Goal: Obtain resource: Download file/media

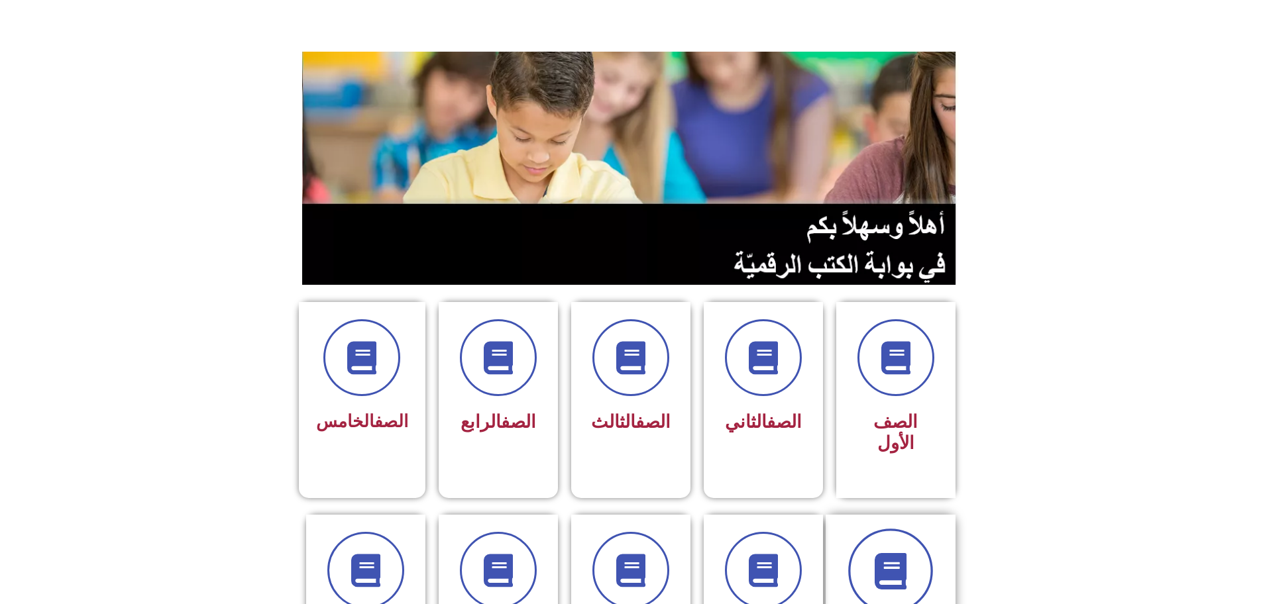
scroll to position [133, 0]
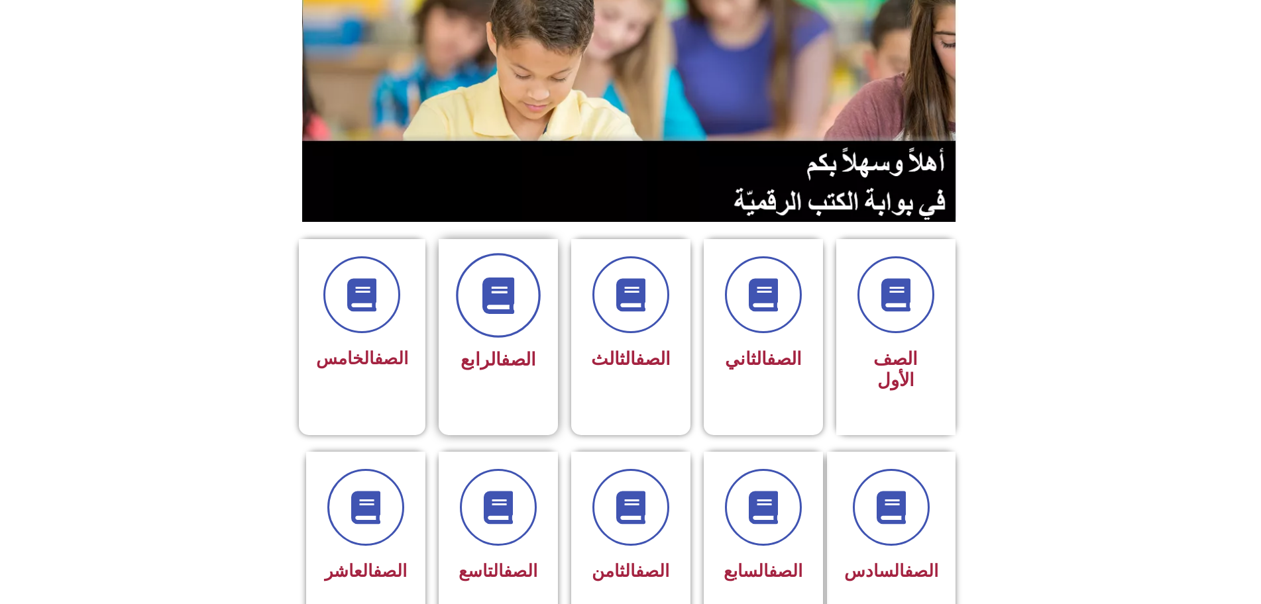
click at [503, 283] on icon at bounding box center [498, 296] width 36 height 36
click at [398, 294] on div at bounding box center [361, 295] width 92 height 77
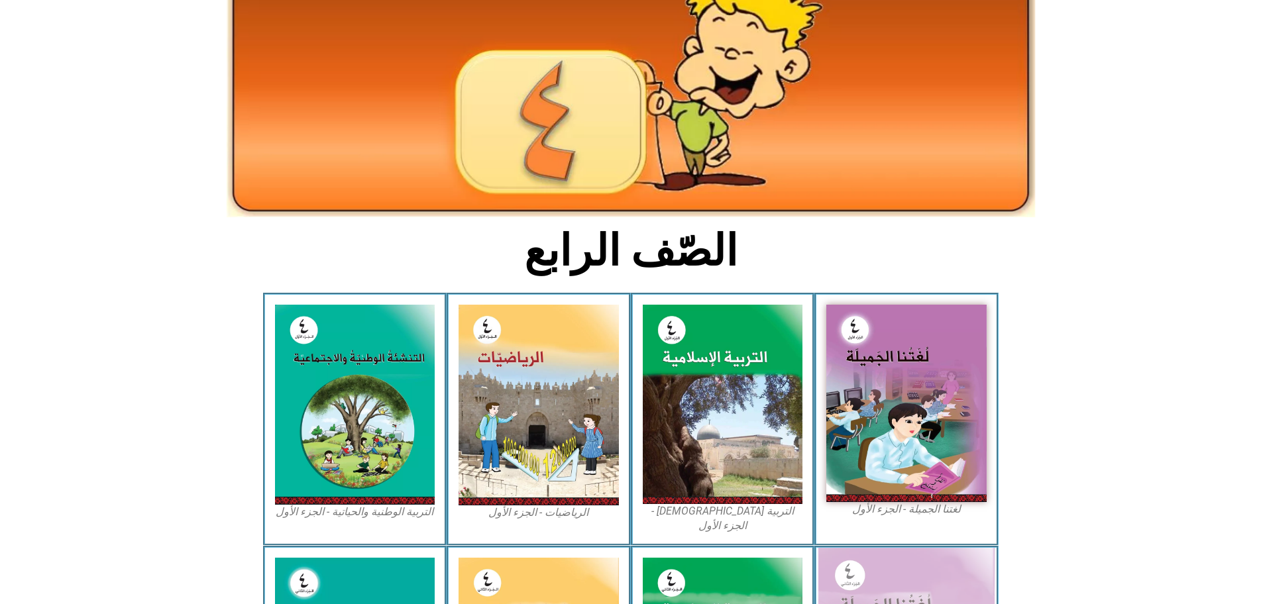
scroll to position [265, 0]
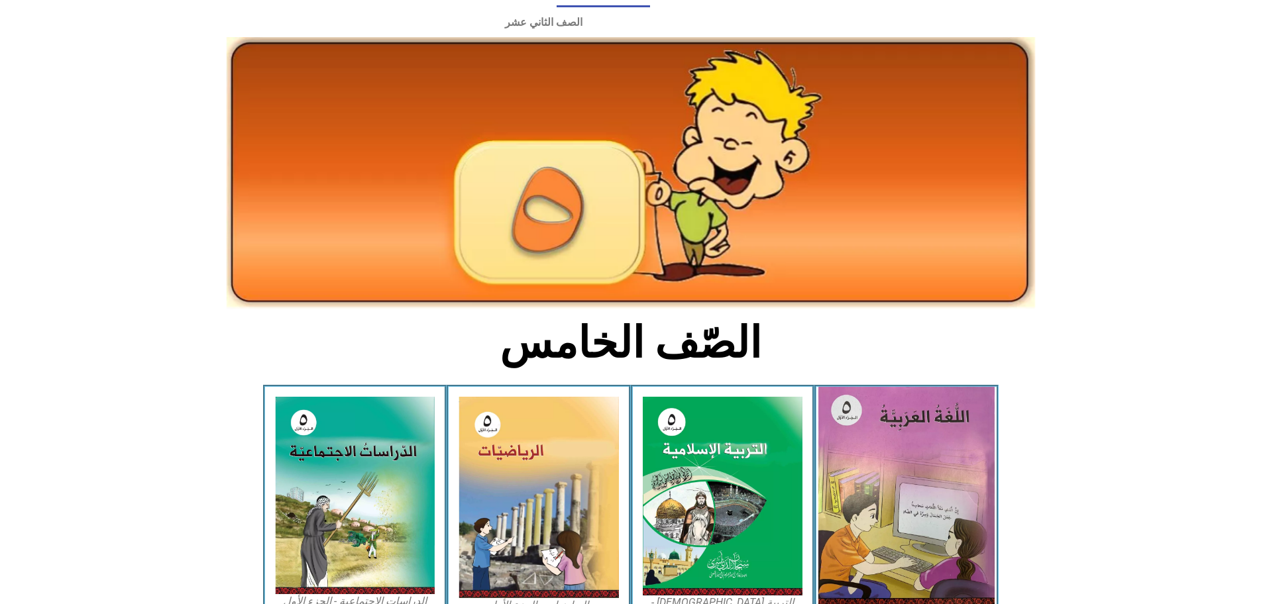
scroll to position [199, 0]
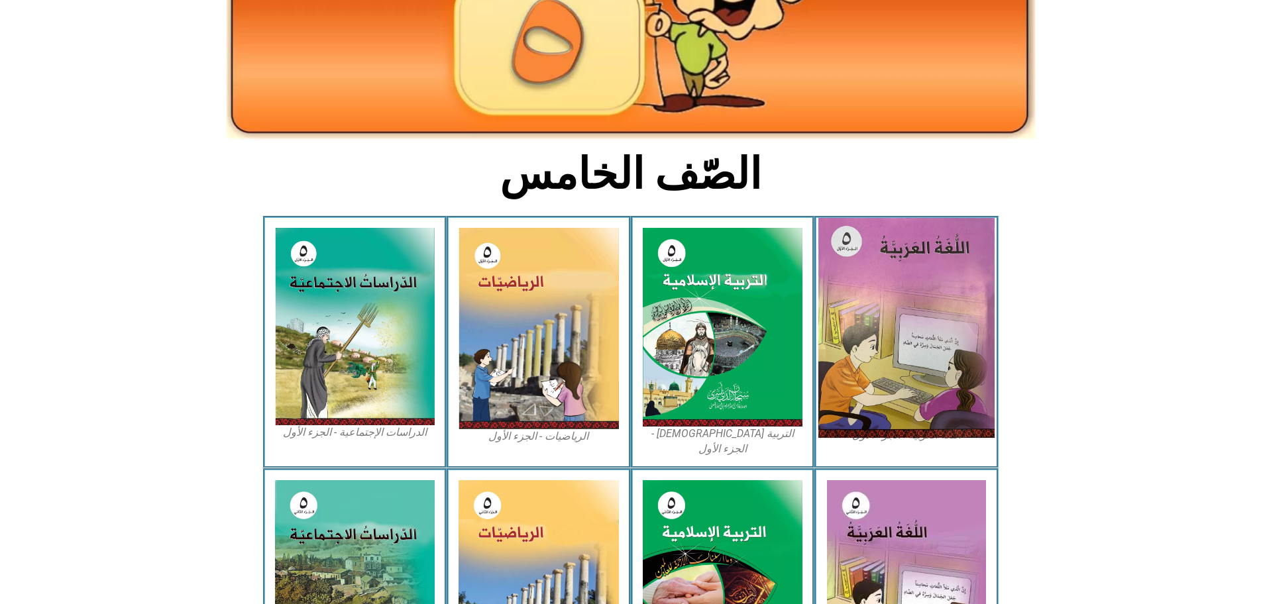
click at [915, 274] on img at bounding box center [906, 328] width 176 height 220
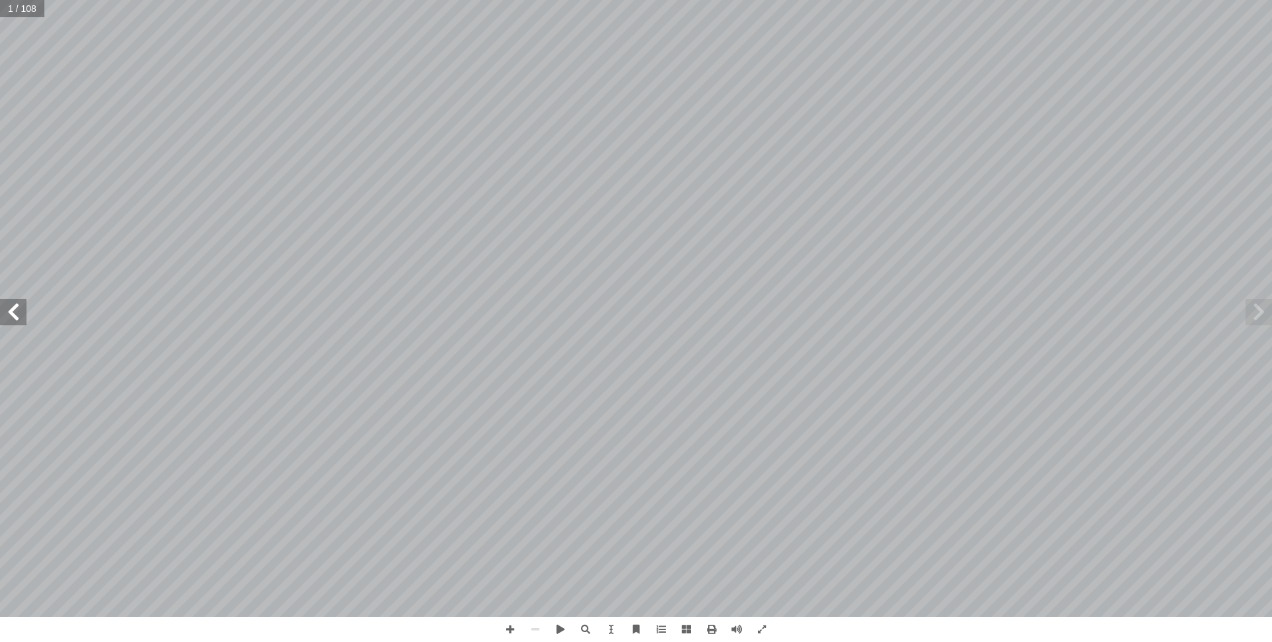
click at [1263, 313] on span at bounding box center [1259, 312] width 27 height 27
click at [25, 311] on span at bounding box center [13, 312] width 27 height 27
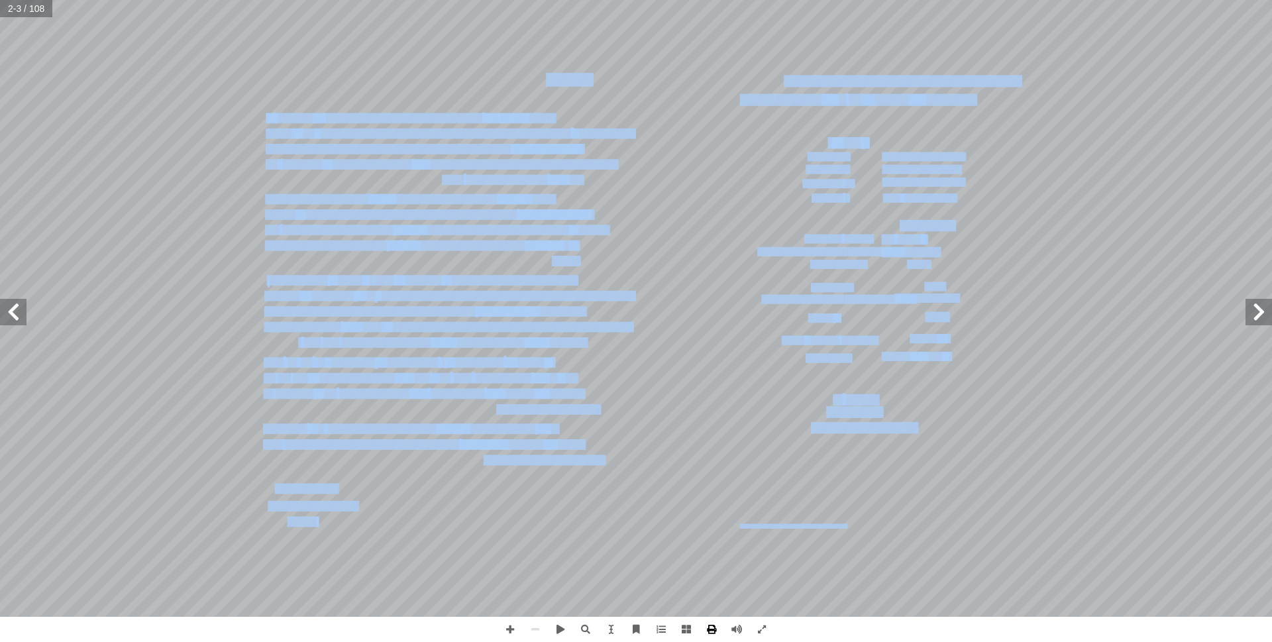
click at [714, 604] on span at bounding box center [711, 629] width 25 height 25
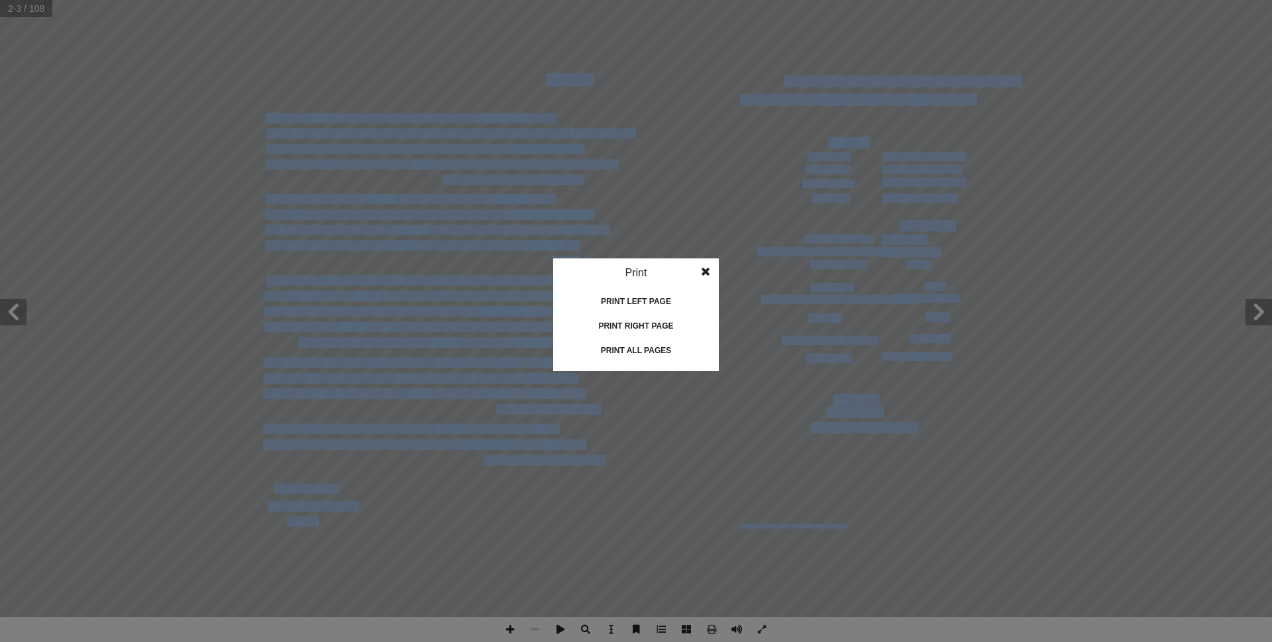
click at [706, 269] on span at bounding box center [706, 271] width 24 height 27
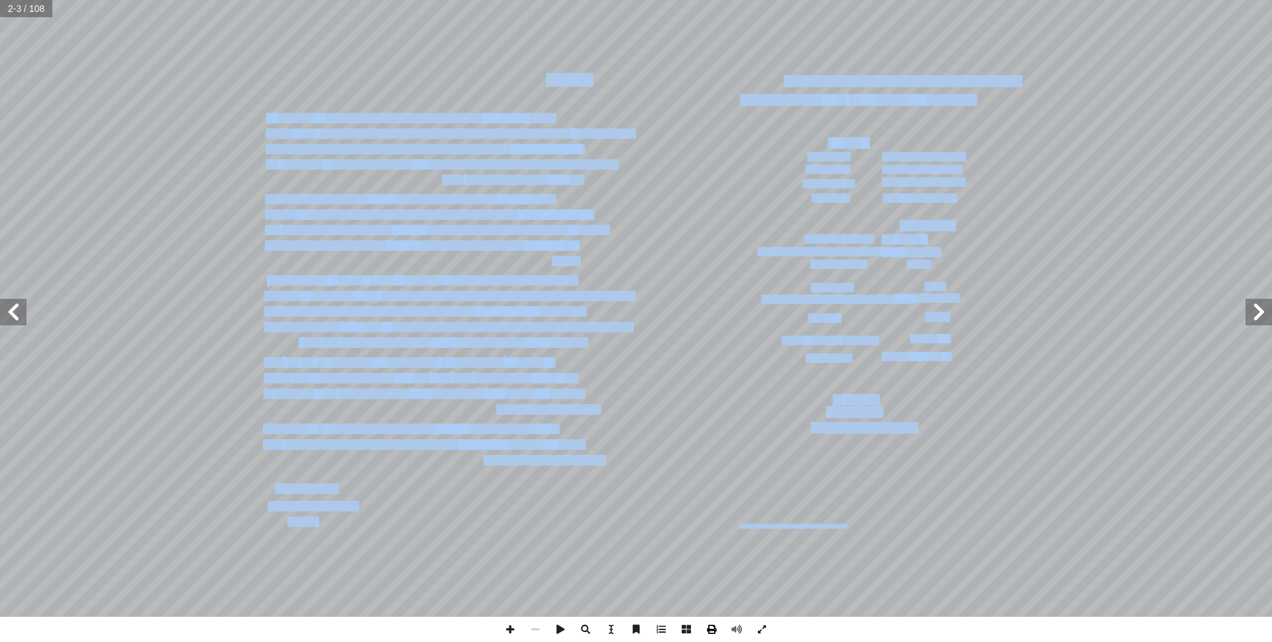
click at [705, 604] on span at bounding box center [711, 629] width 25 height 25
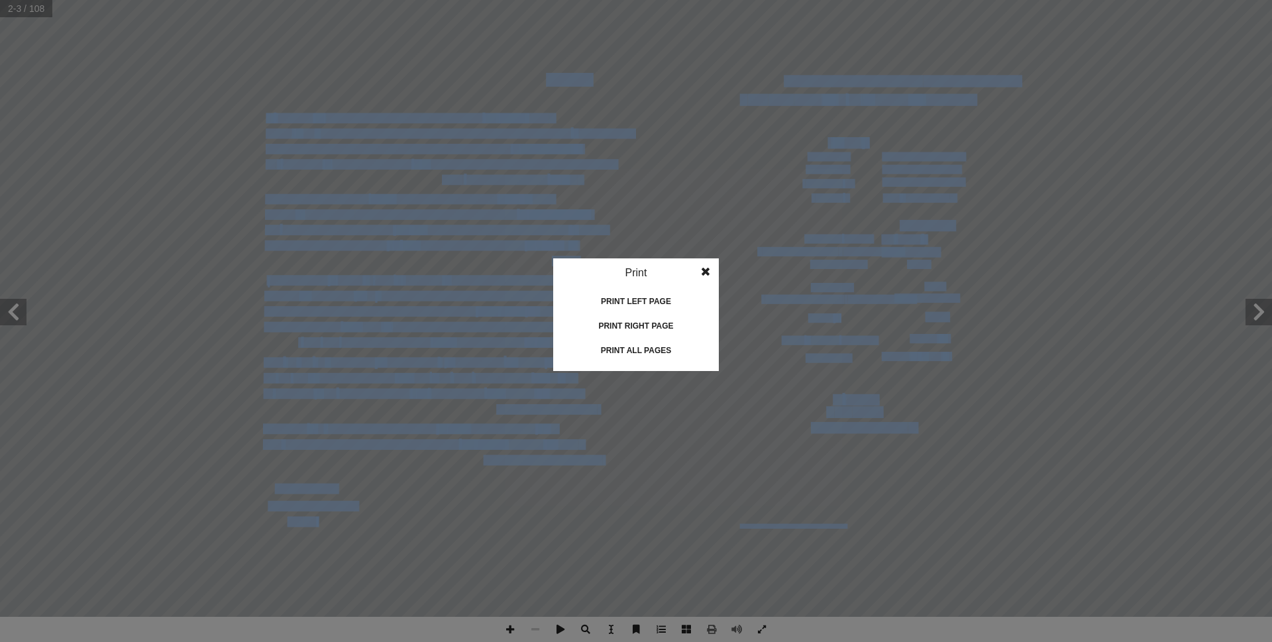
click at [709, 269] on span at bounding box center [706, 271] width 24 height 27
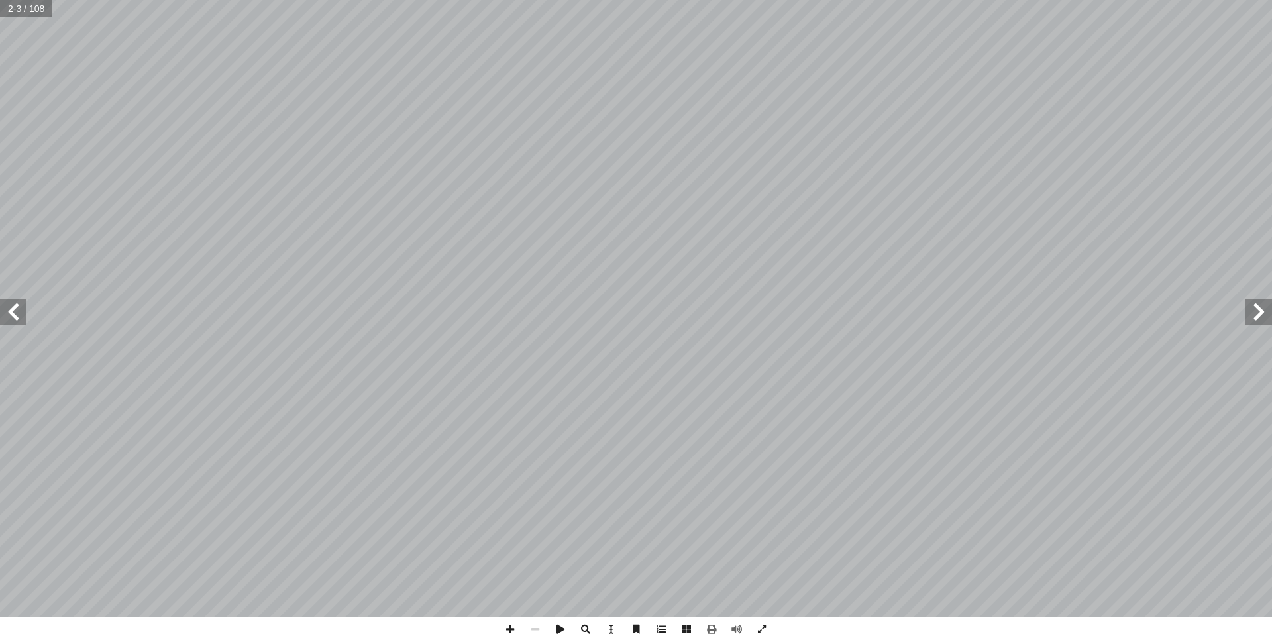
click at [1266, 318] on span at bounding box center [1259, 312] width 27 height 27
click at [13, 306] on span at bounding box center [13, 312] width 27 height 27
click at [759, 604] on span at bounding box center [762, 629] width 25 height 25
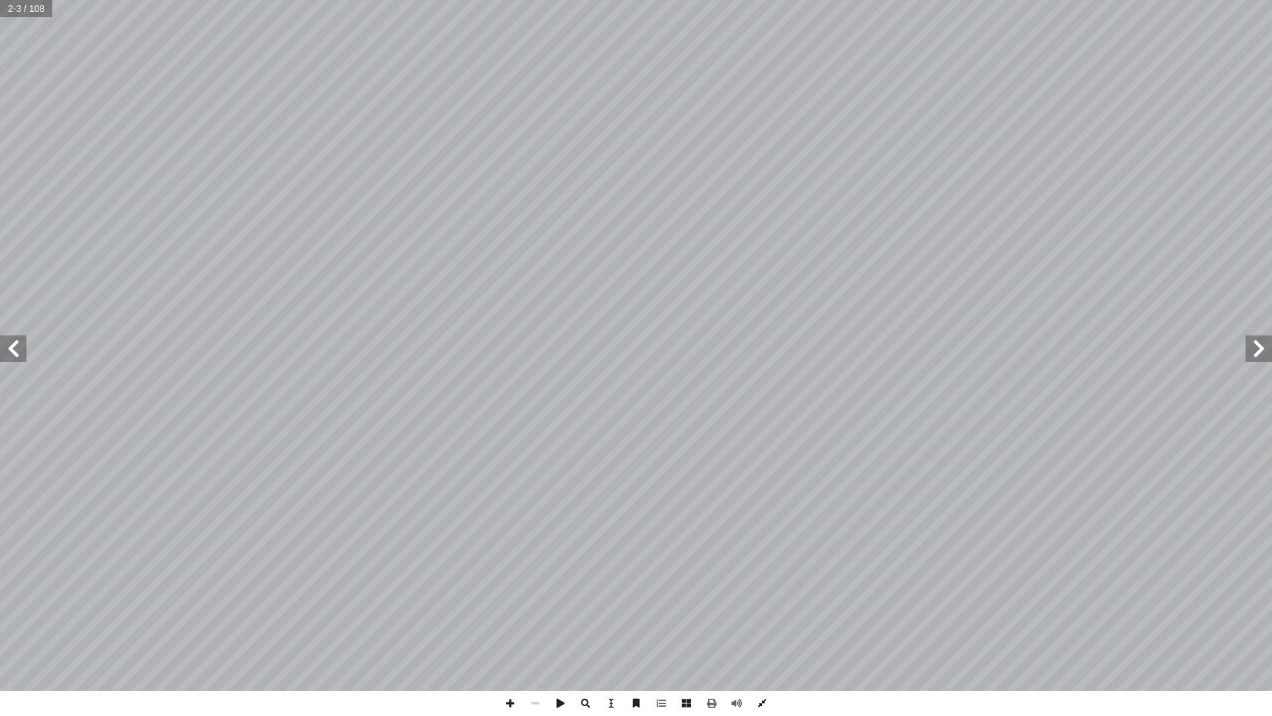
click at [763, 604] on span at bounding box center [762, 703] width 25 height 25
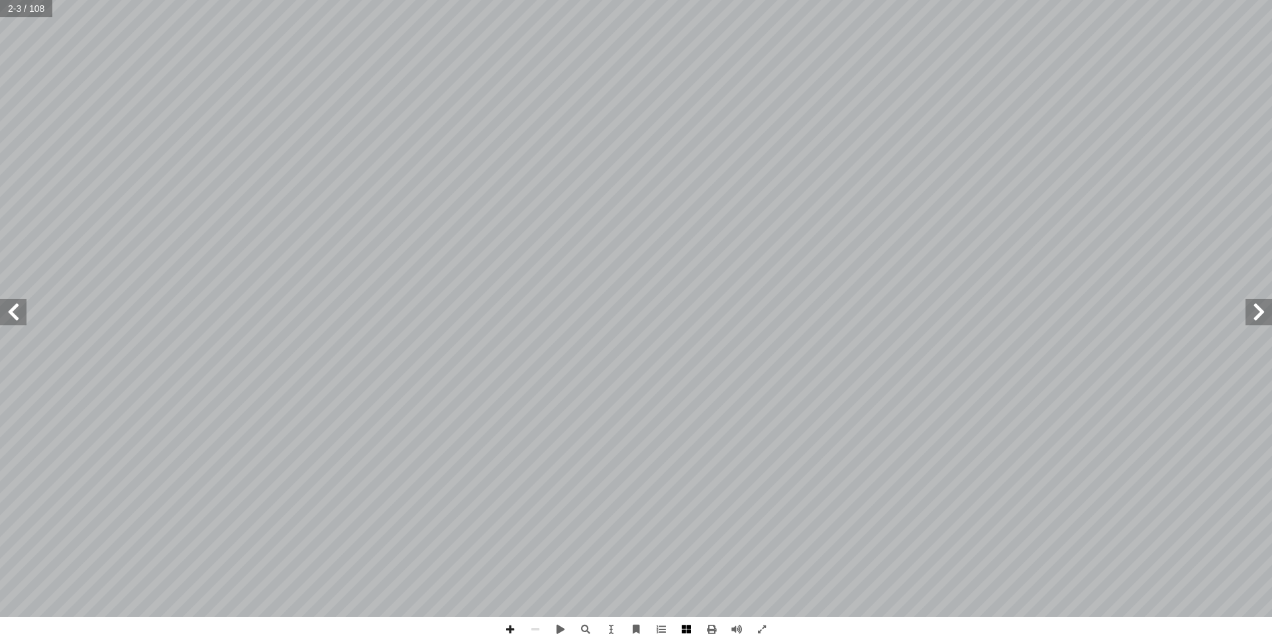
click at [687, 604] on span at bounding box center [686, 629] width 25 height 25
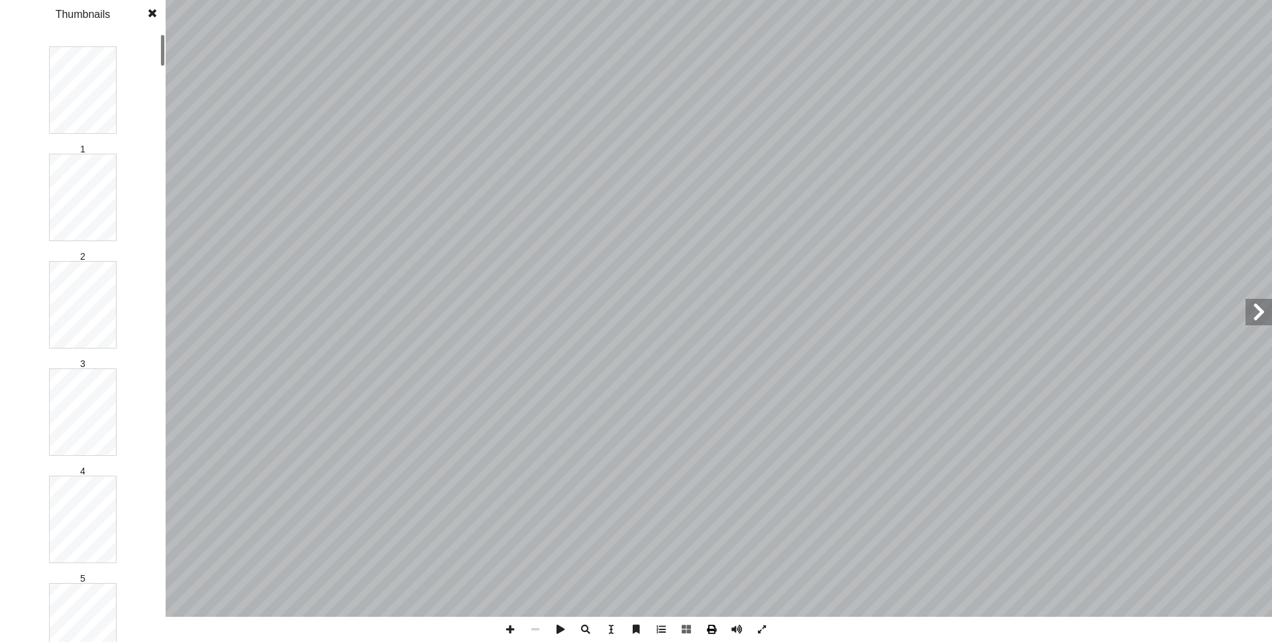
click at [712, 604] on span at bounding box center [711, 629] width 25 height 25
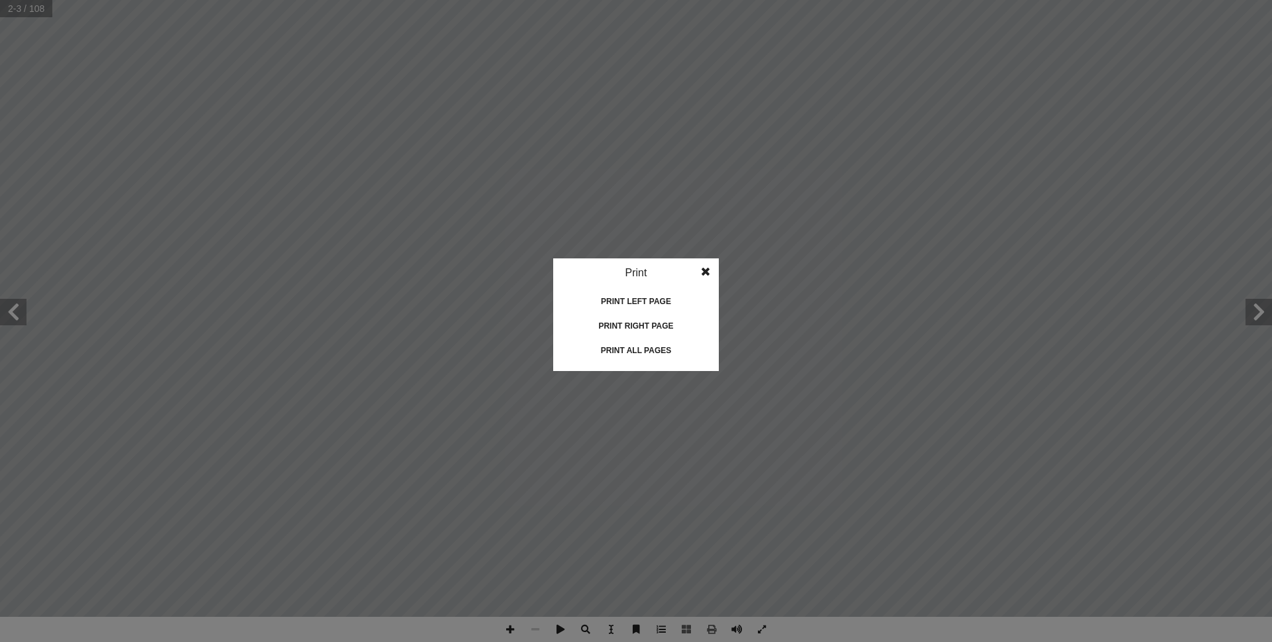
click at [707, 276] on span at bounding box center [706, 271] width 24 height 27
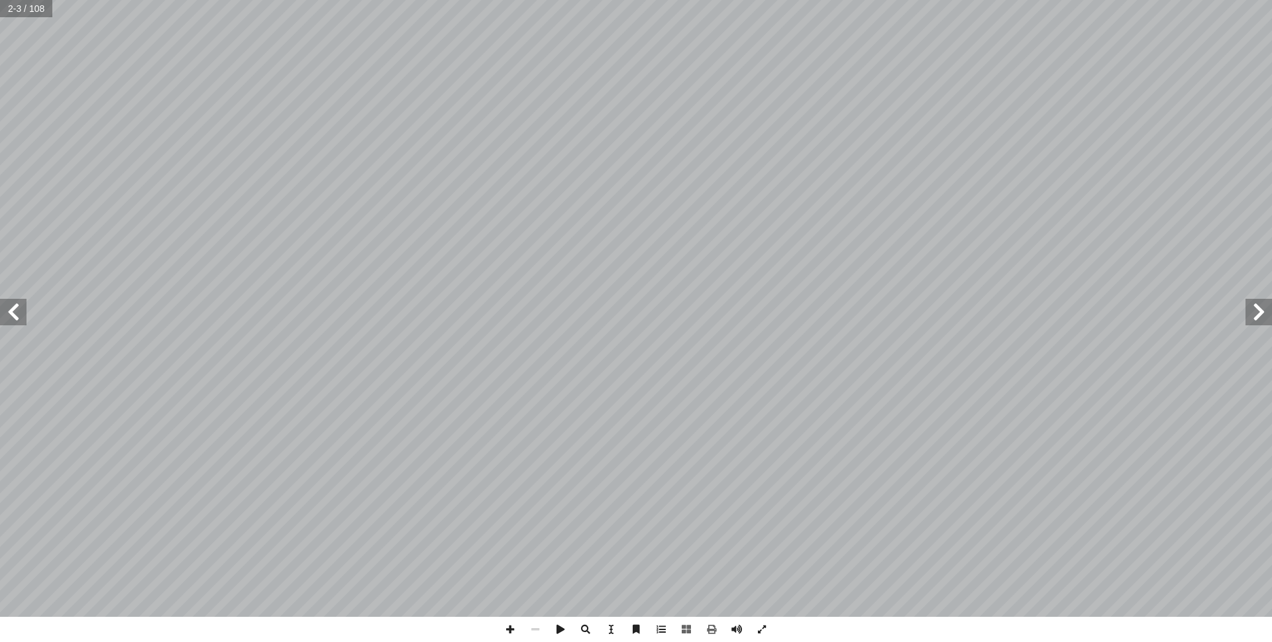
click at [1267, 316] on span at bounding box center [1259, 312] width 27 height 27
click at [25, 317] on span at bounding box center [13, 312] width 27 height 27
click at [24, 317] on span at bounding box center [13, 312] width 27 height 27
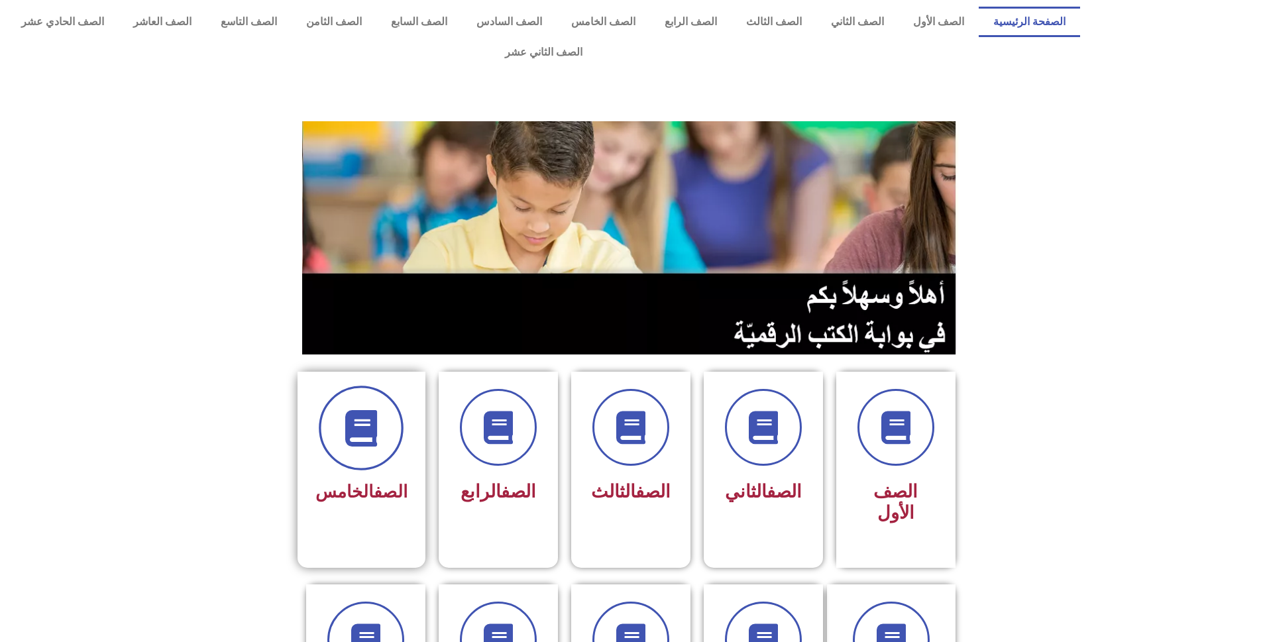
click at [370, 431] on span at bounding box center [361, 428] width 85 height 85
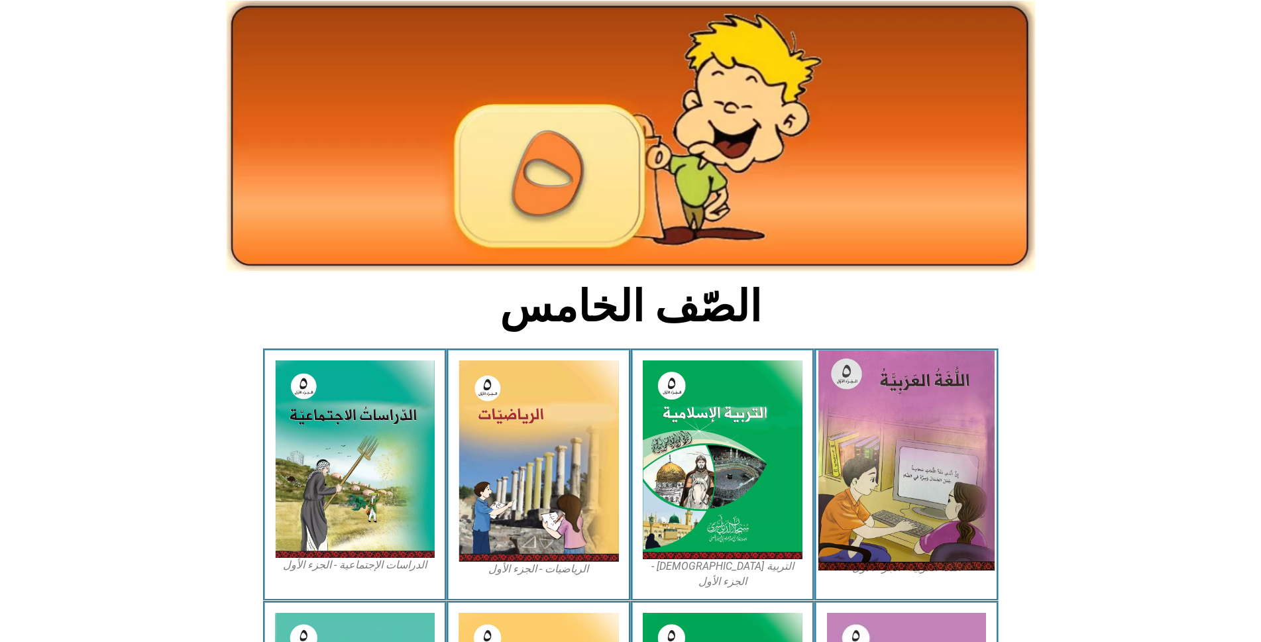
scroll to position [66, 0]
click at [906, 354] on img at bounding box center [906, 461] width 176 height 220
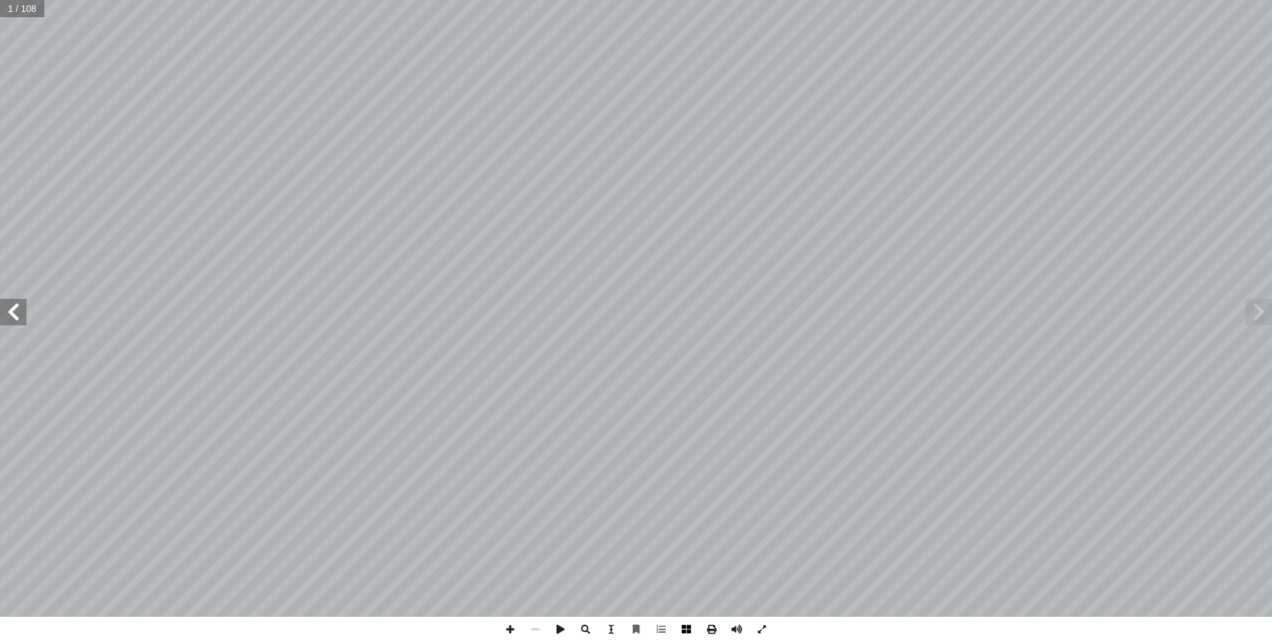
click at [684, 628] on span at bounding box center [686, 629] width 25 height 25
click at [683, 624] on span at bounding box center [686, 629] width 25 height 25
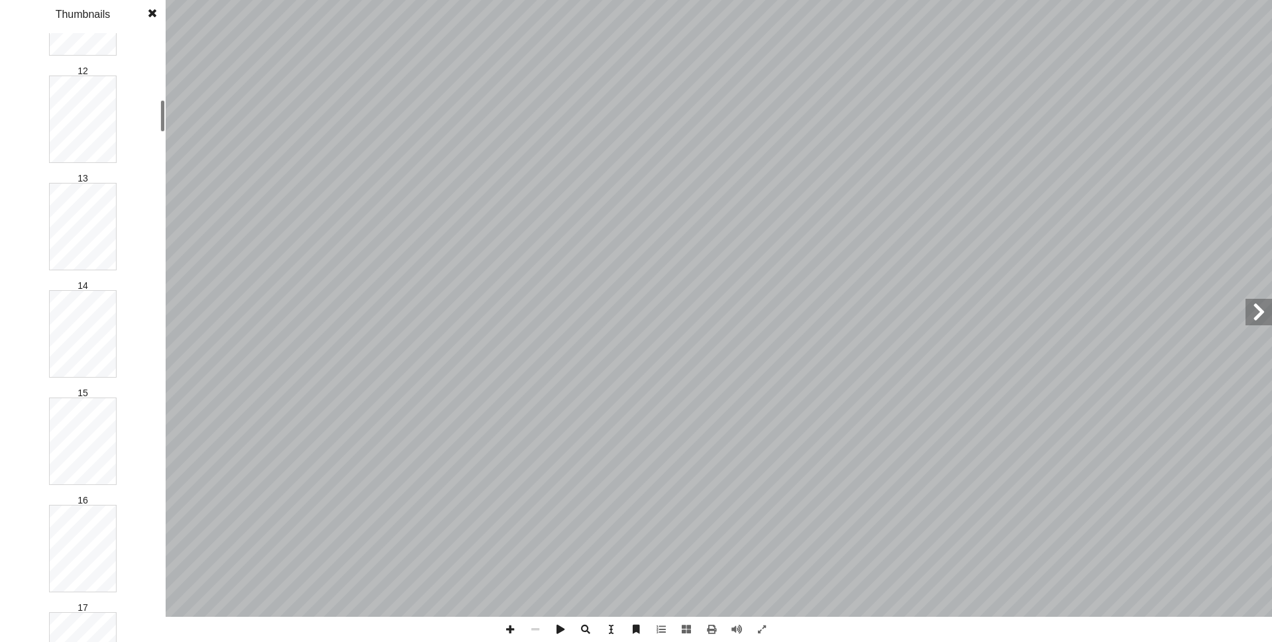
click at [152, 11] on span at bounding box center [153, 13] width 24 height 27
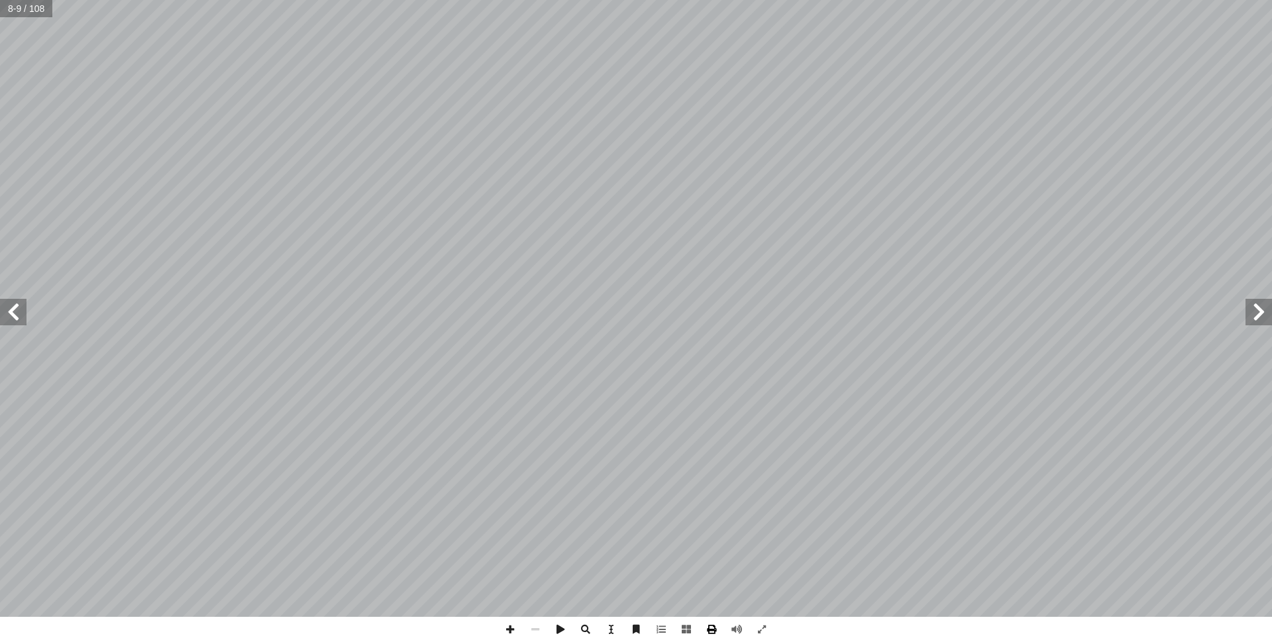
click at [708, 627] on span at bounding box center [711, 629] width 25 height 25
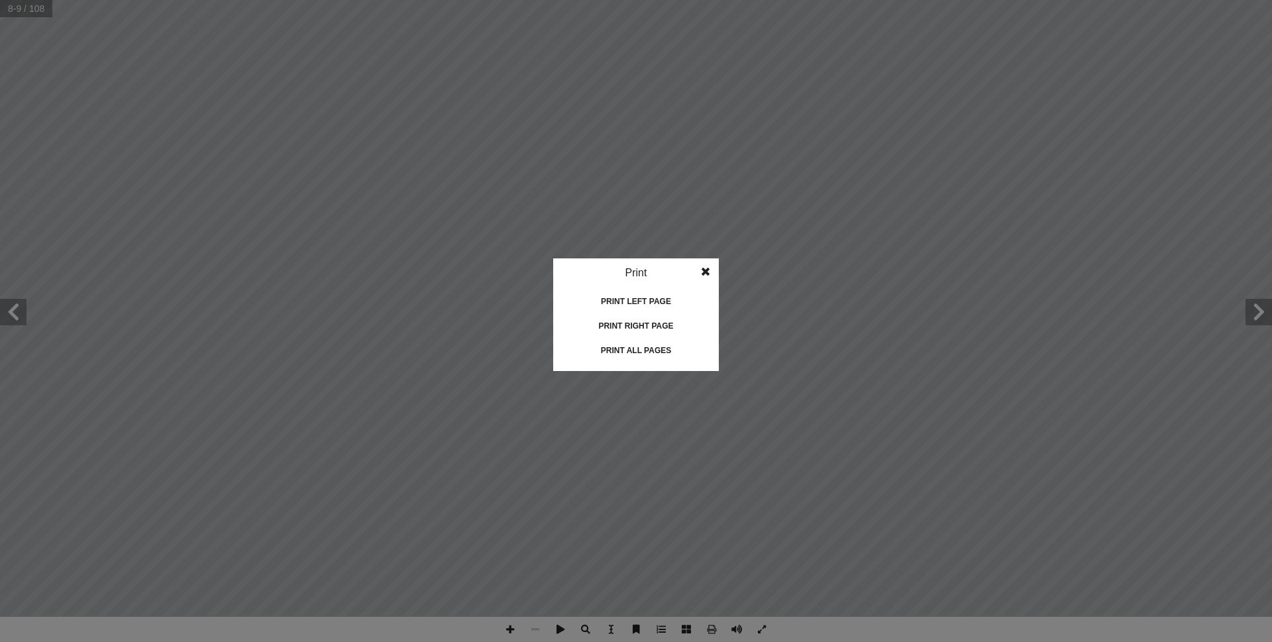
click at [707, 270] on span at bounding box center [706, 271] width 24 height 27
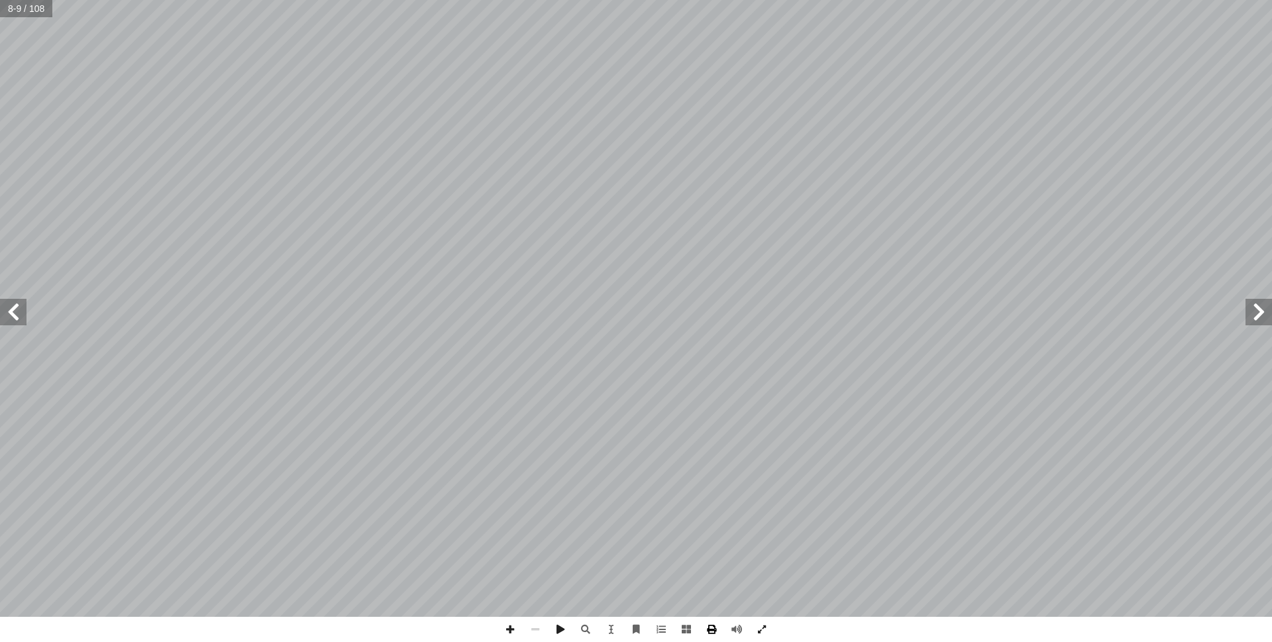
click at [714, 635] on span at bounding box center [711, 629] width 25 height 25
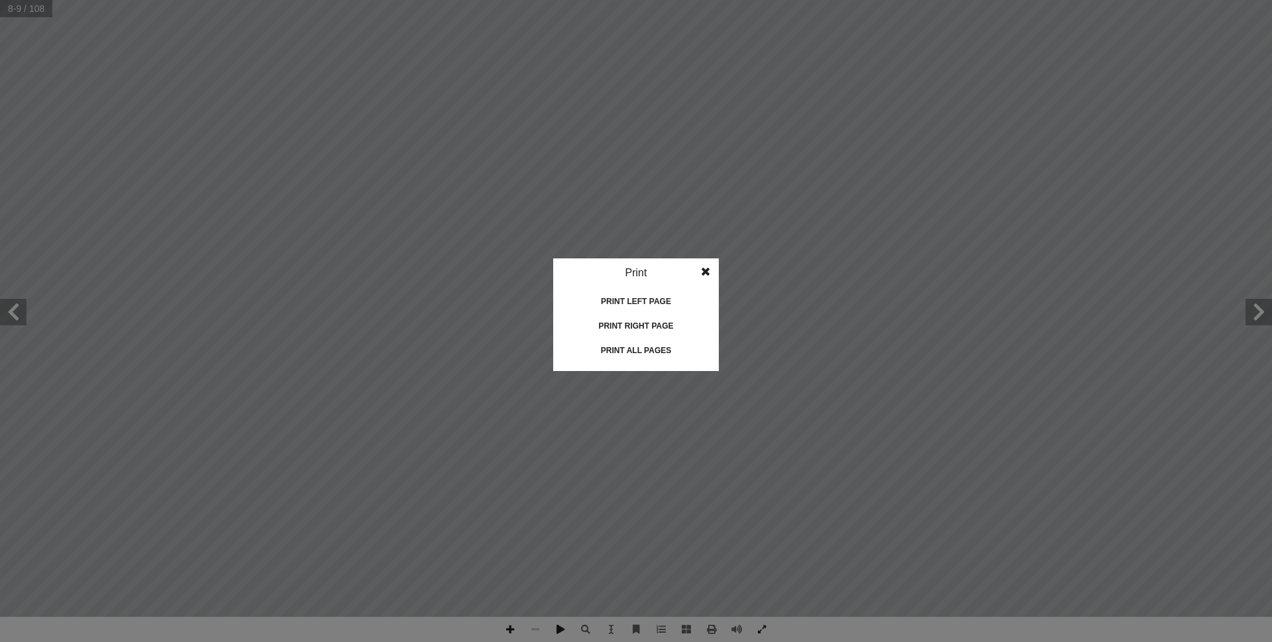
click at [670, 348] on div "Print all pages" at bounding box center [636, 350] width 133 height 21
click at [712, 273] on span at bounding box center [706, 271] width 24 height 27
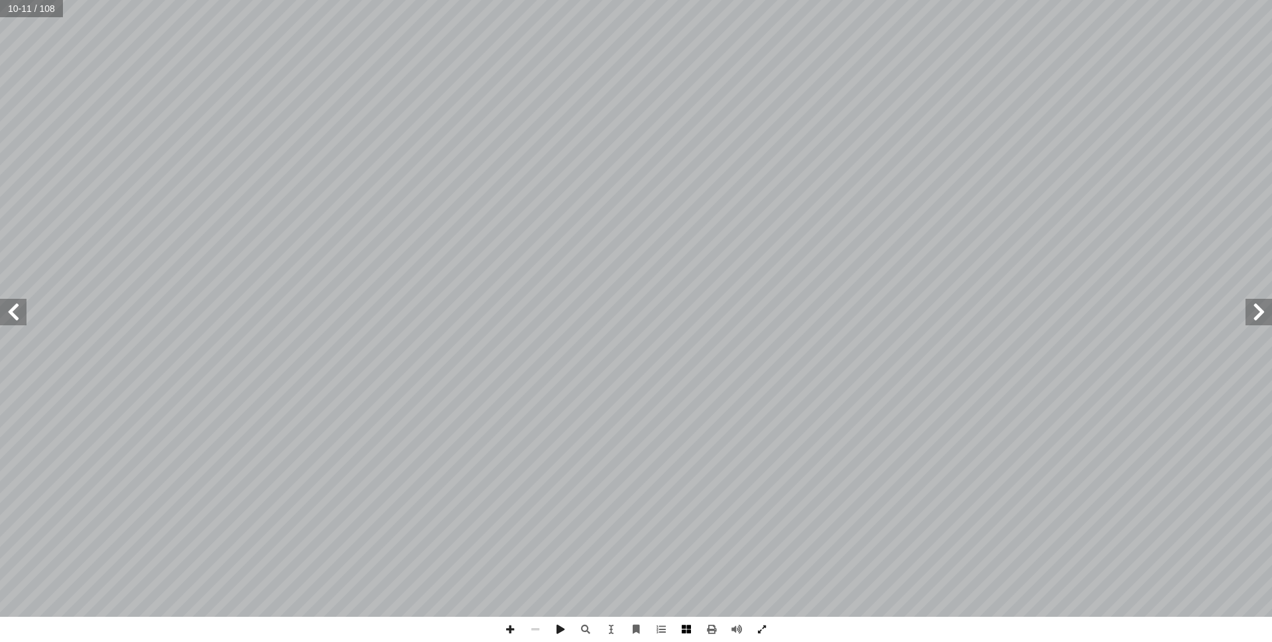
click at [691, 634] on span at bounding box center [686, 629] width 25 height 25
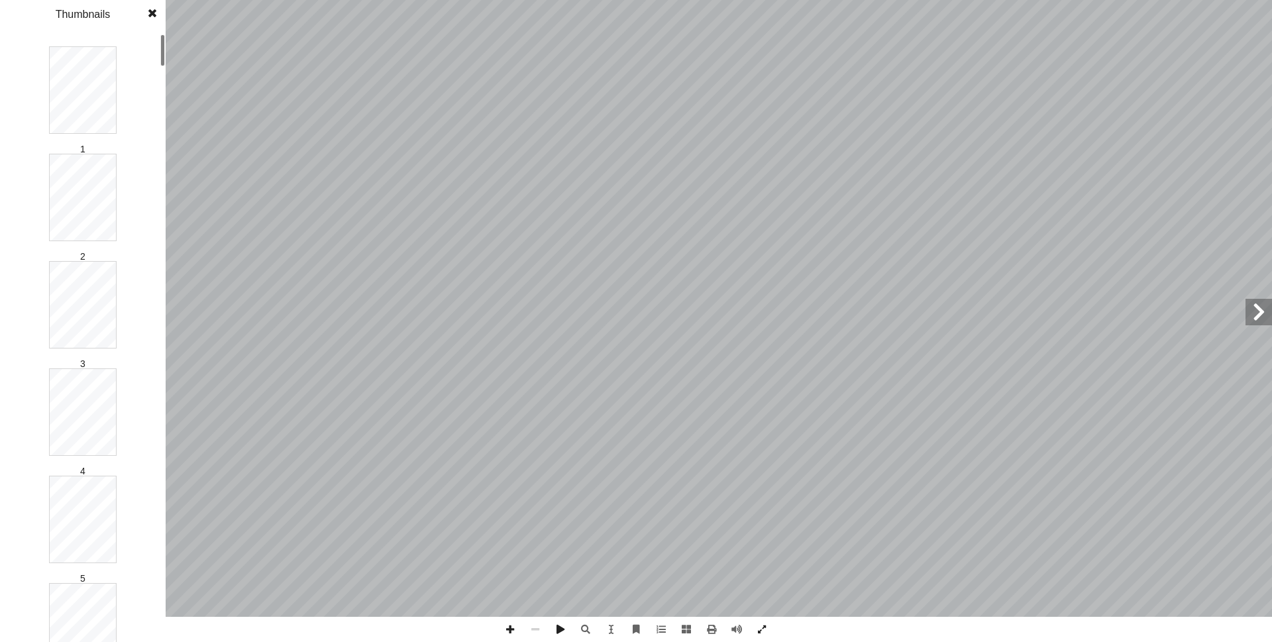
click at [156, 10] on span at bounding box center [153, 13] width 24 height 27
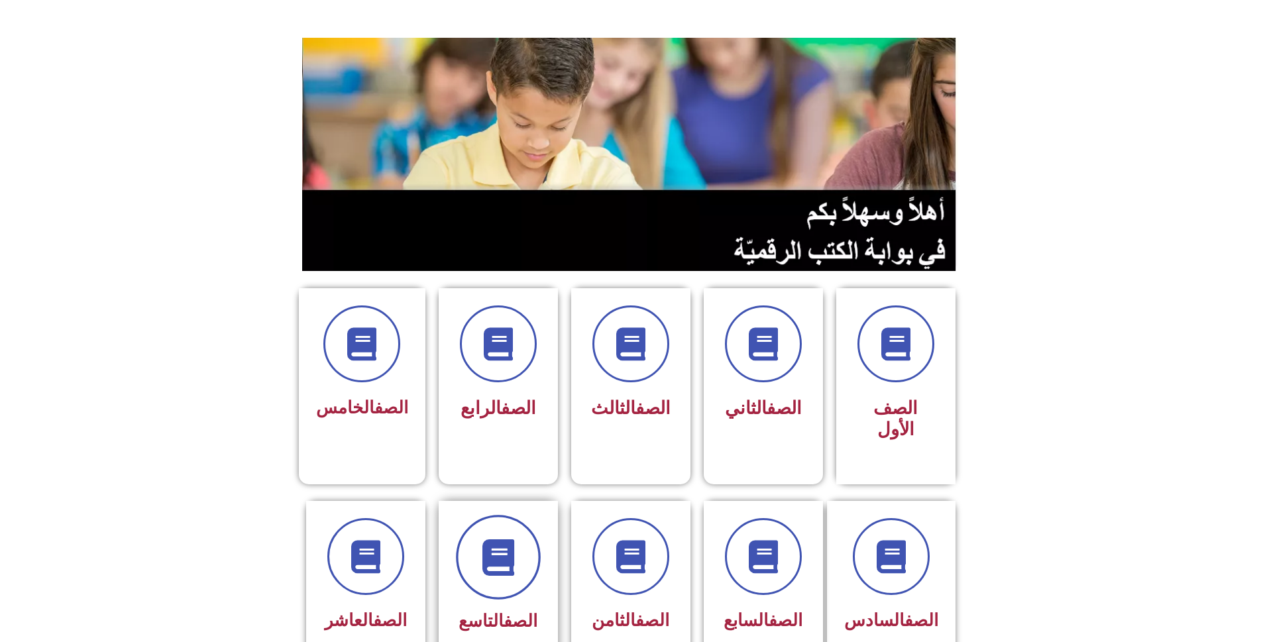
scroll to position [133, 0]
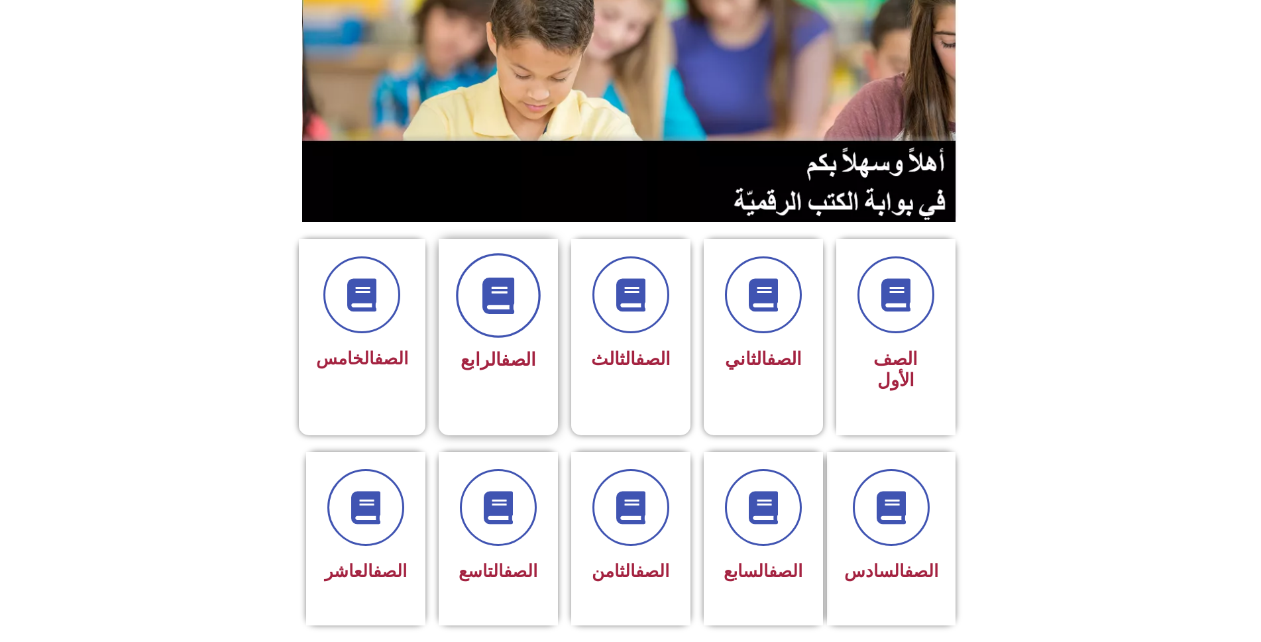
click at [499, 300] on span at bounding box center [498, 295] width 85 height 85
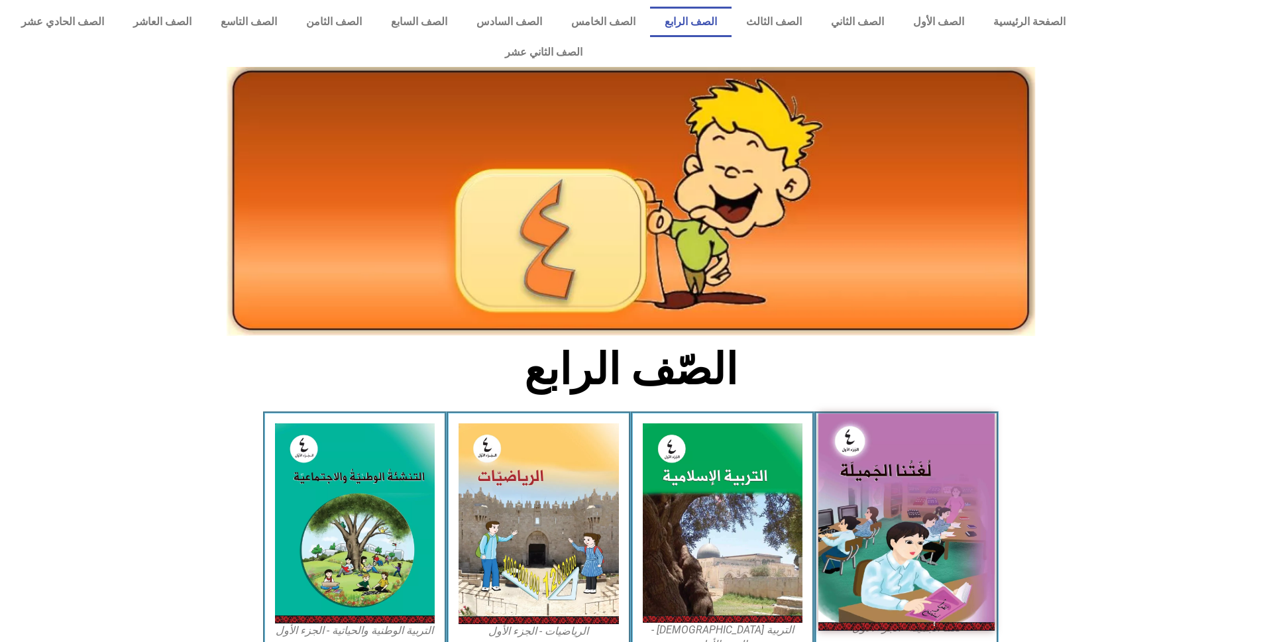
click at [873, 457] on img at bounding box center [906, 522] width 176 height 217
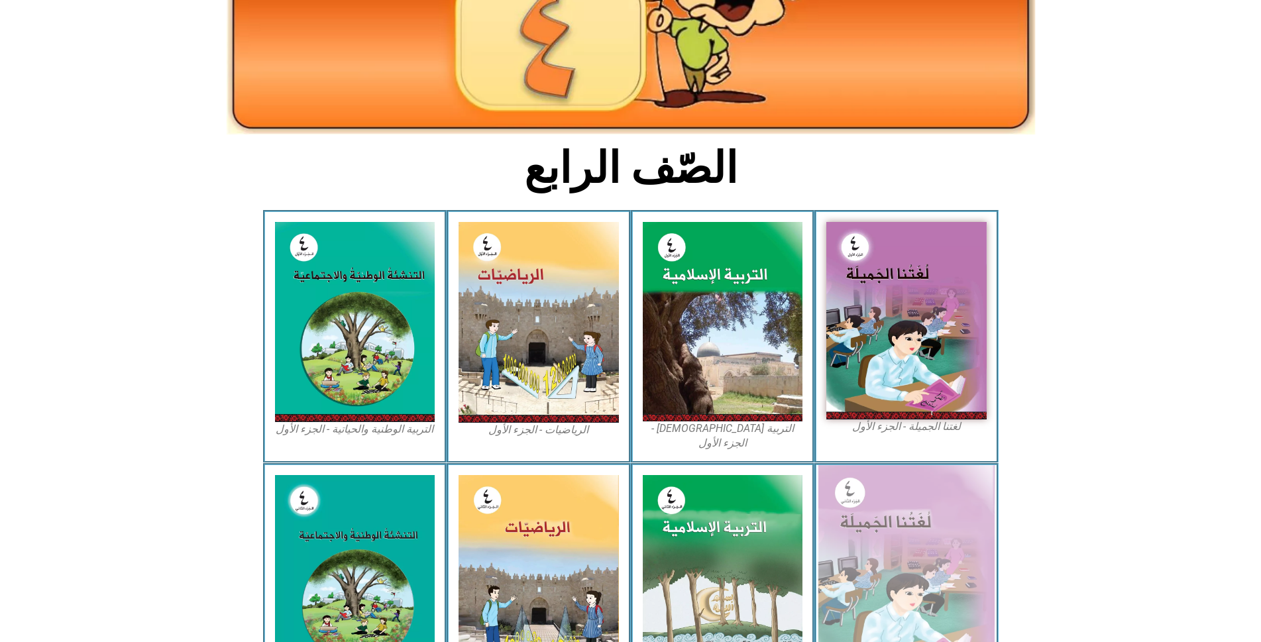
scroll to position [265, 0]
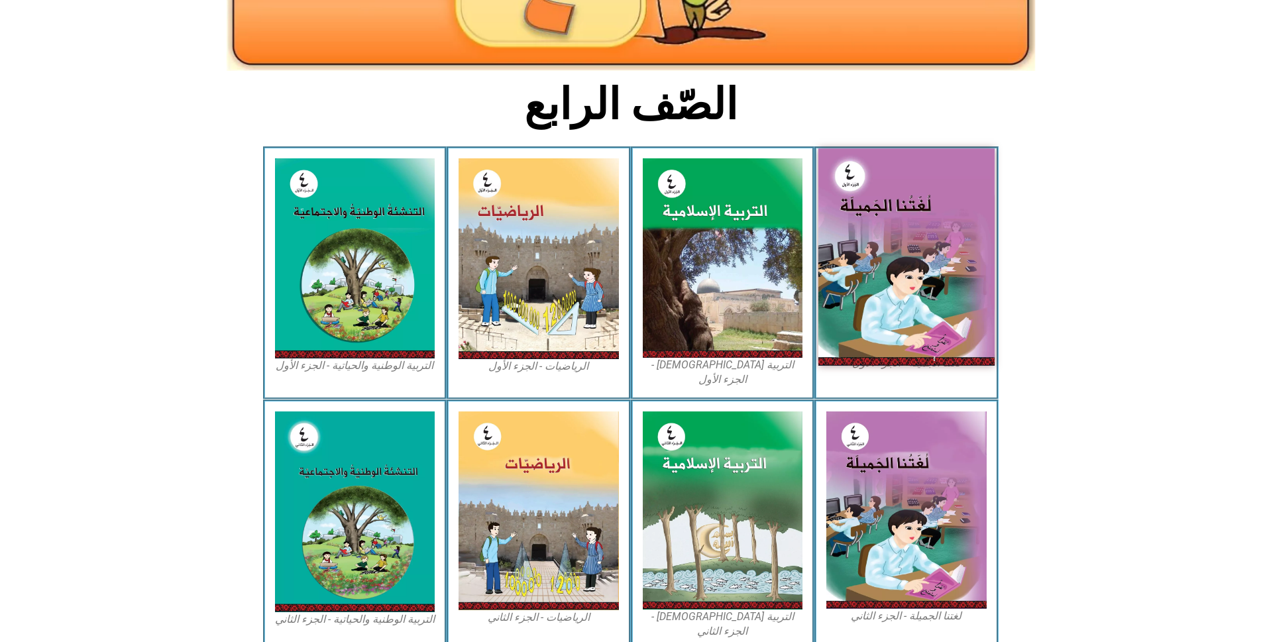
click at [919, 229] on img at bounding box center [906, 256] width 176 height 217
click at [914, 191] on img at bounding box center [906, 256] width 176 height 217
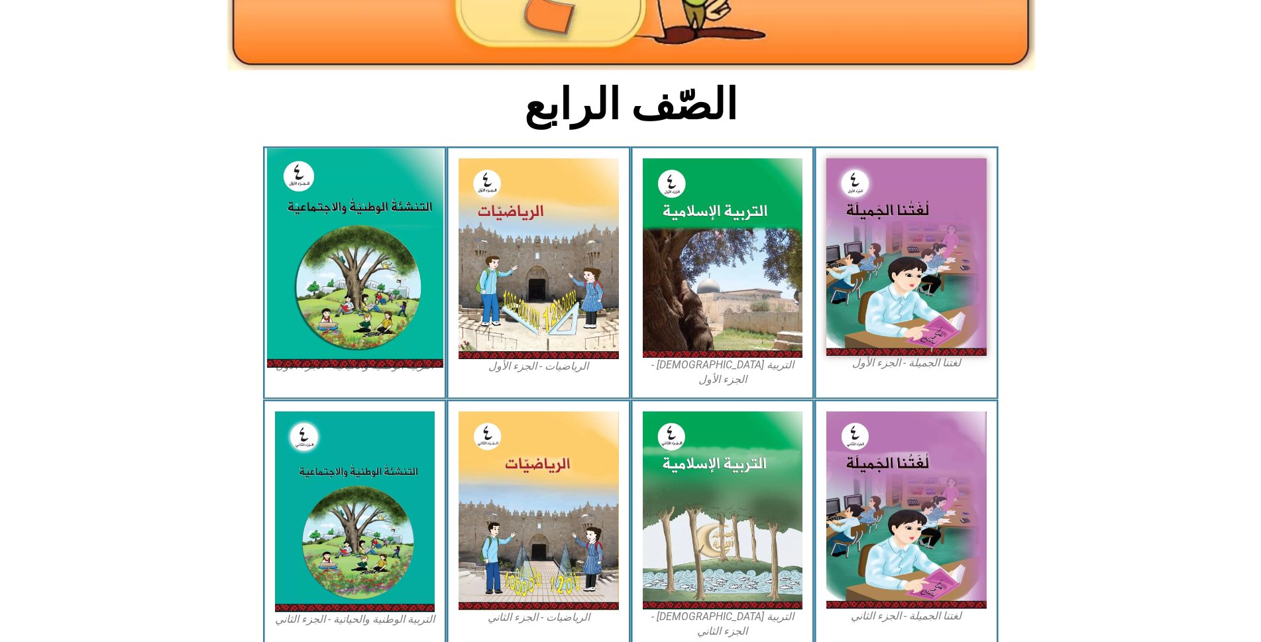
click at [374, 196] on img at bounding box center [354, 257] width 176 height 219
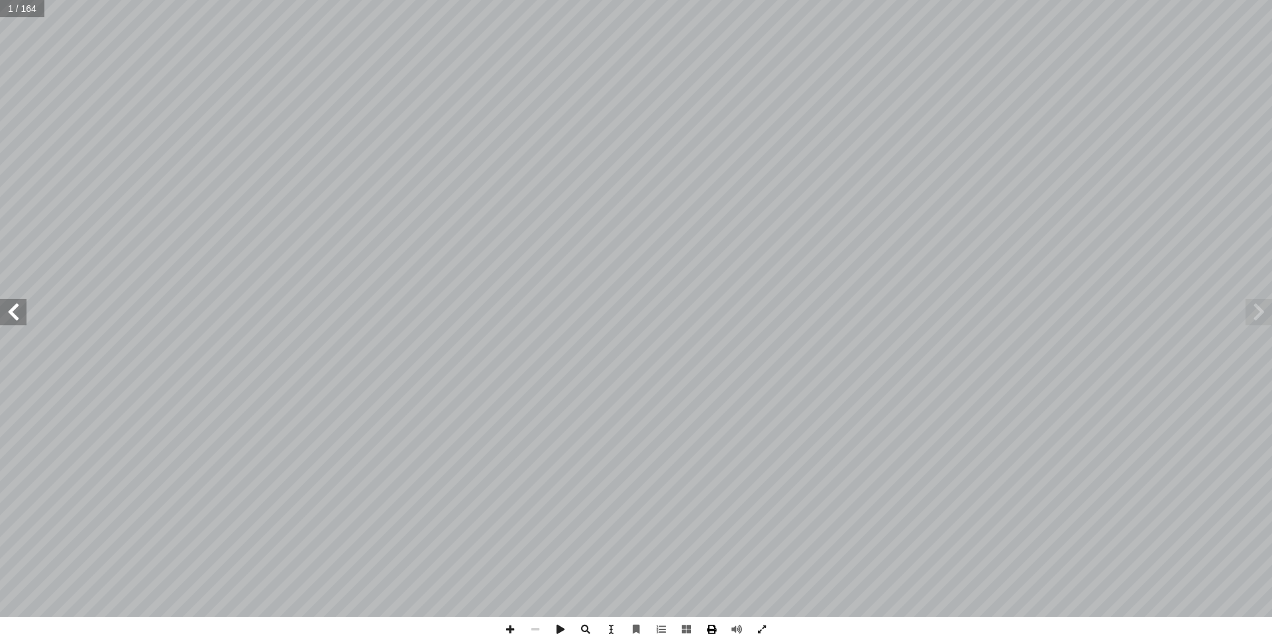
click at [709, 630] on span at bounding box center [711, 629] width 25 height 25
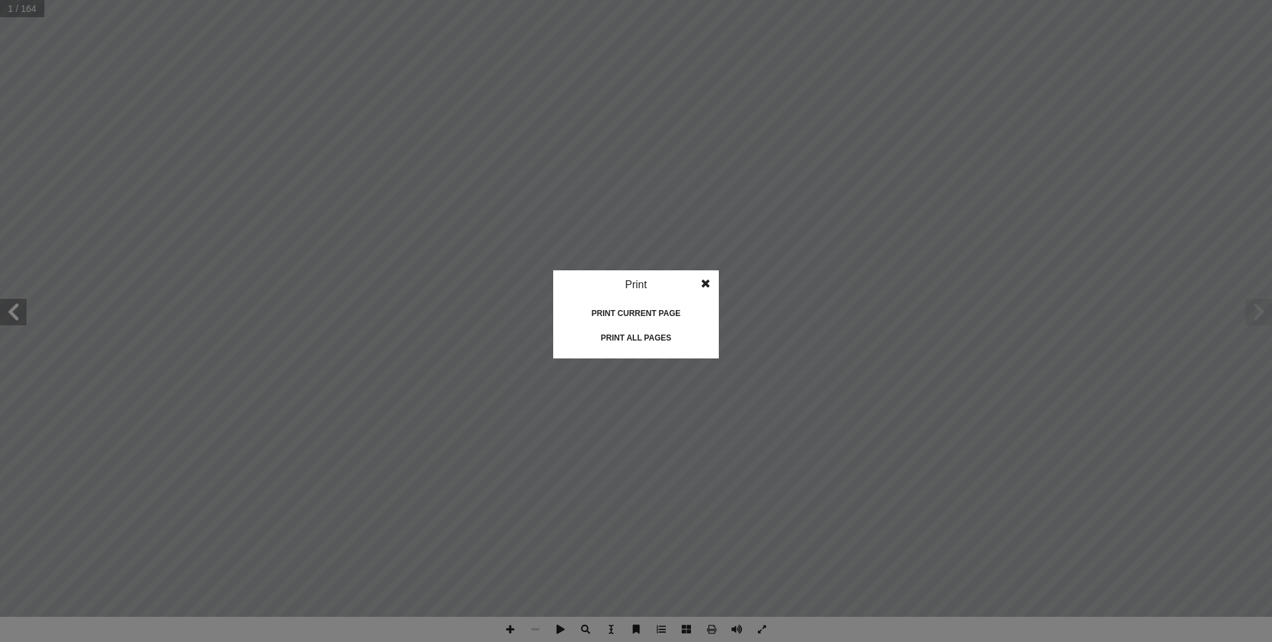
click at [705, 280] on span at bounding box center [706, 283] width 24 height 27
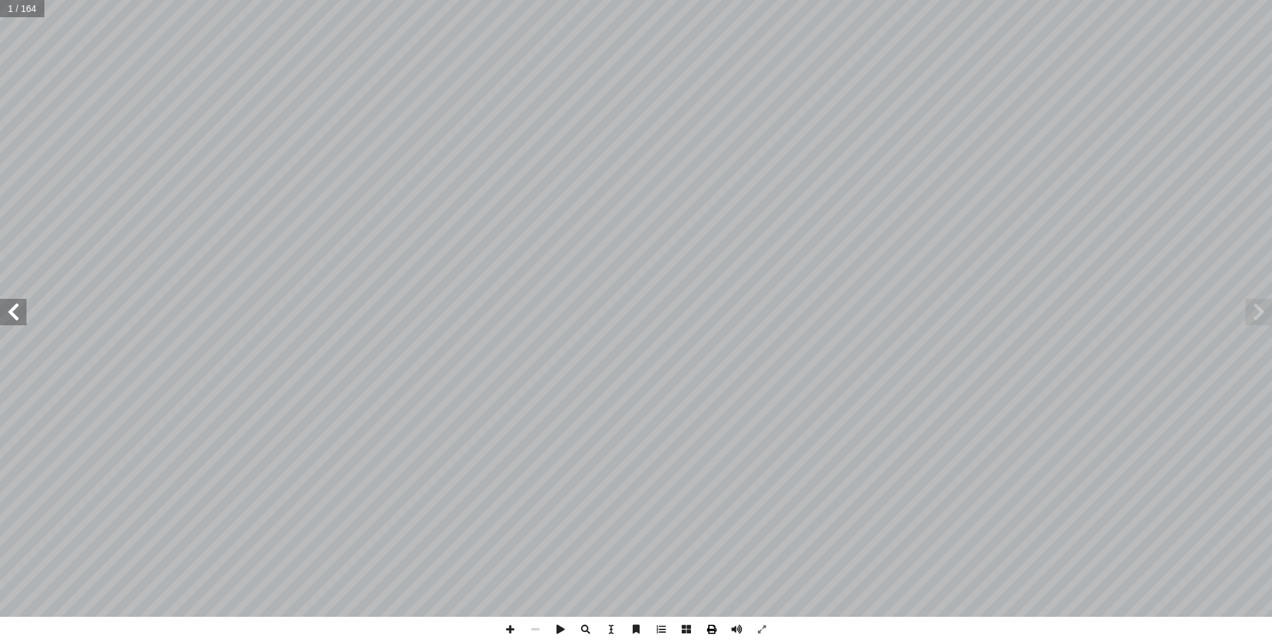
click at [706, 628] on span at bounding box center [711, 629] width 25 height 25
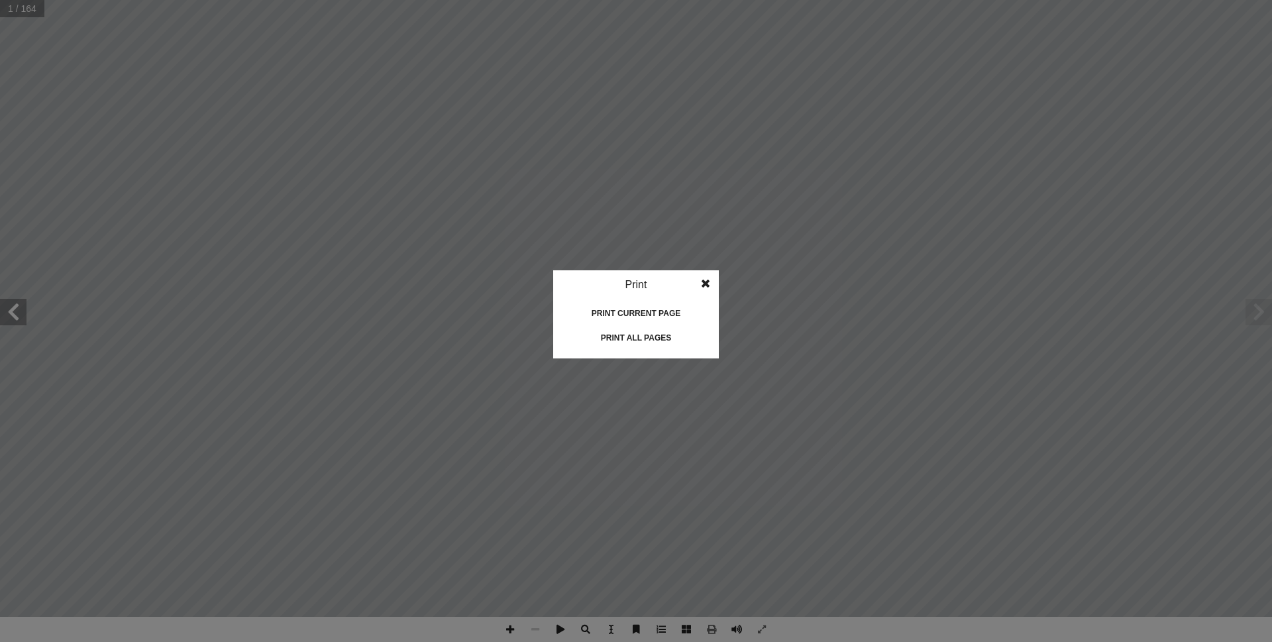
drag, startPoint x: 709, startPoint y: 276, endPoint x: 709, endPoint y: 287, distance: 10.6
click at [709, 287] on span at bounding box center [706, 283] width 24 height 27
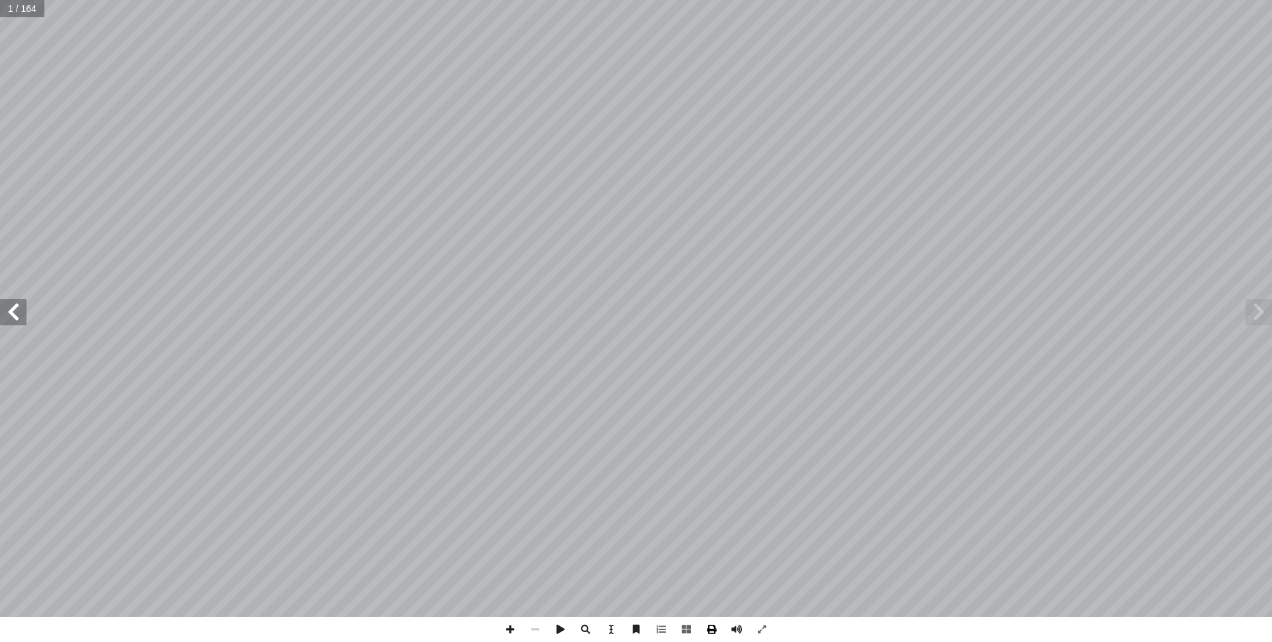
click at [708, 622] on span at bounding box center [711, 629] width 25 height 25
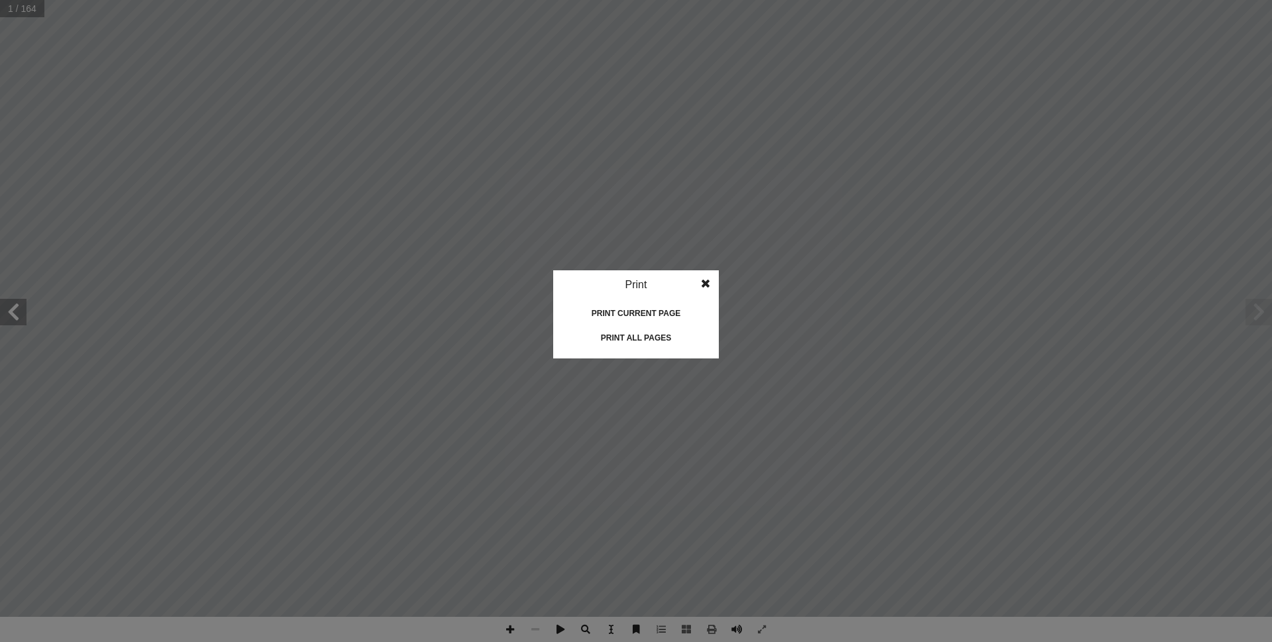
click at [711, 289] on span at bounding box center [706, 283] width 24 height 27
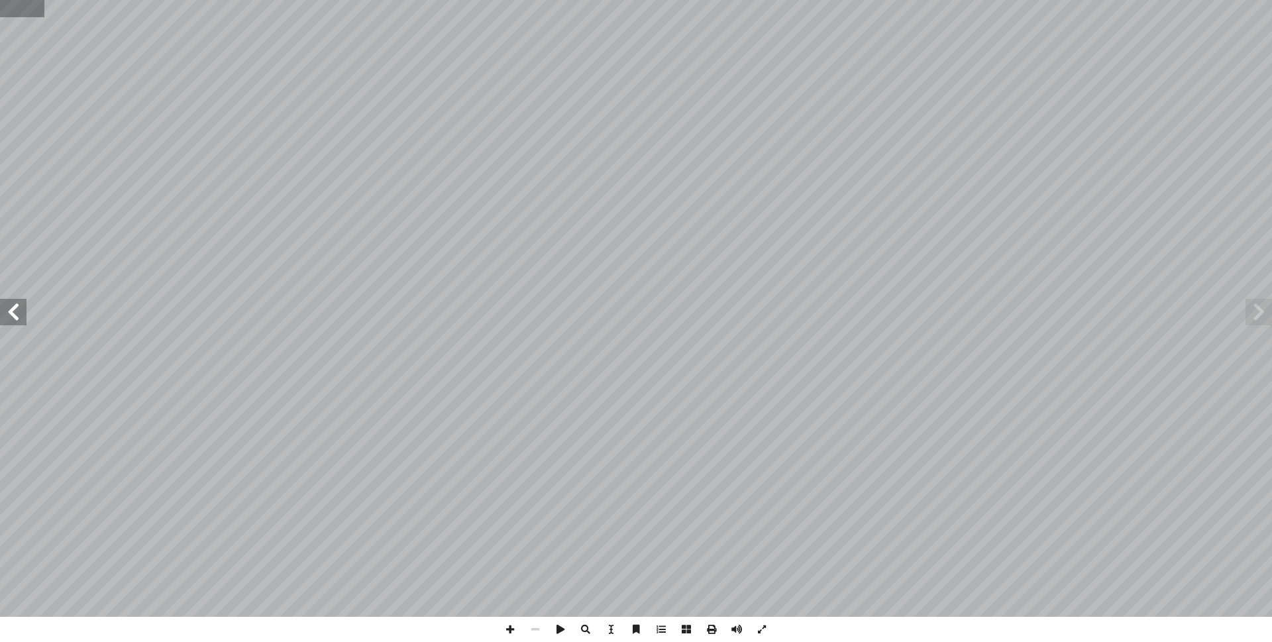
click at [32, 13] on input "text" at bounding box center [22, 8] width 44 height 17
click at [709, 634] on span at bounding box center [711, 629] width 25 height 25
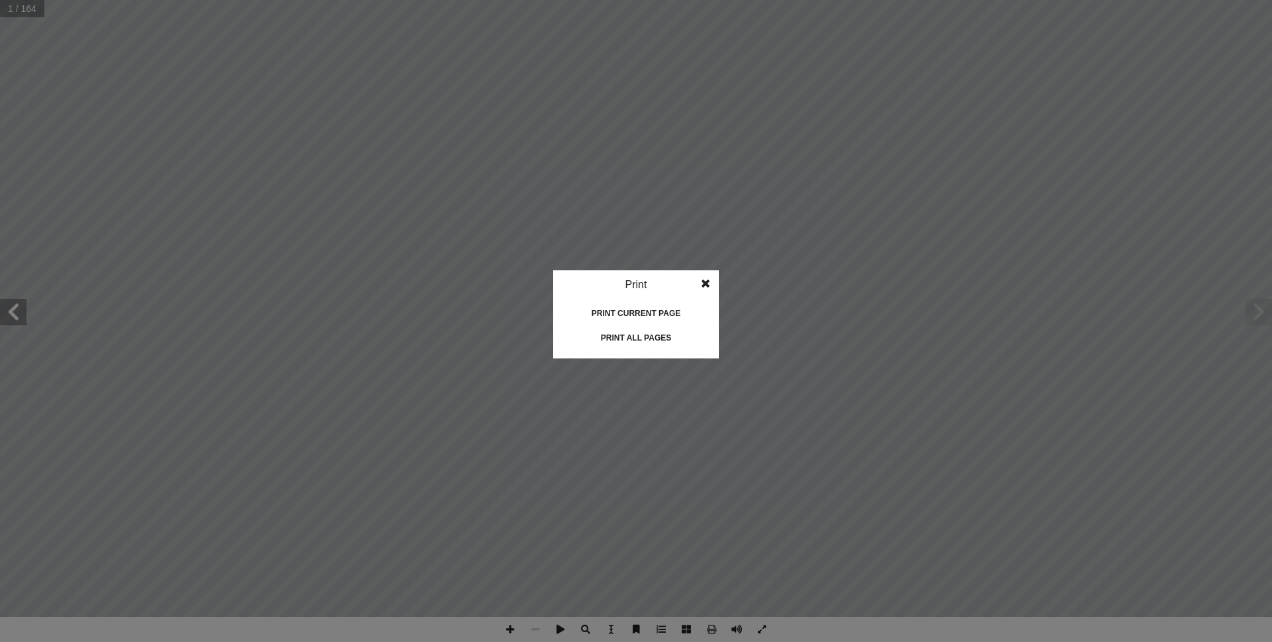
click at [702, 285] on span at bounding box center [706, 283] width 24 height 27
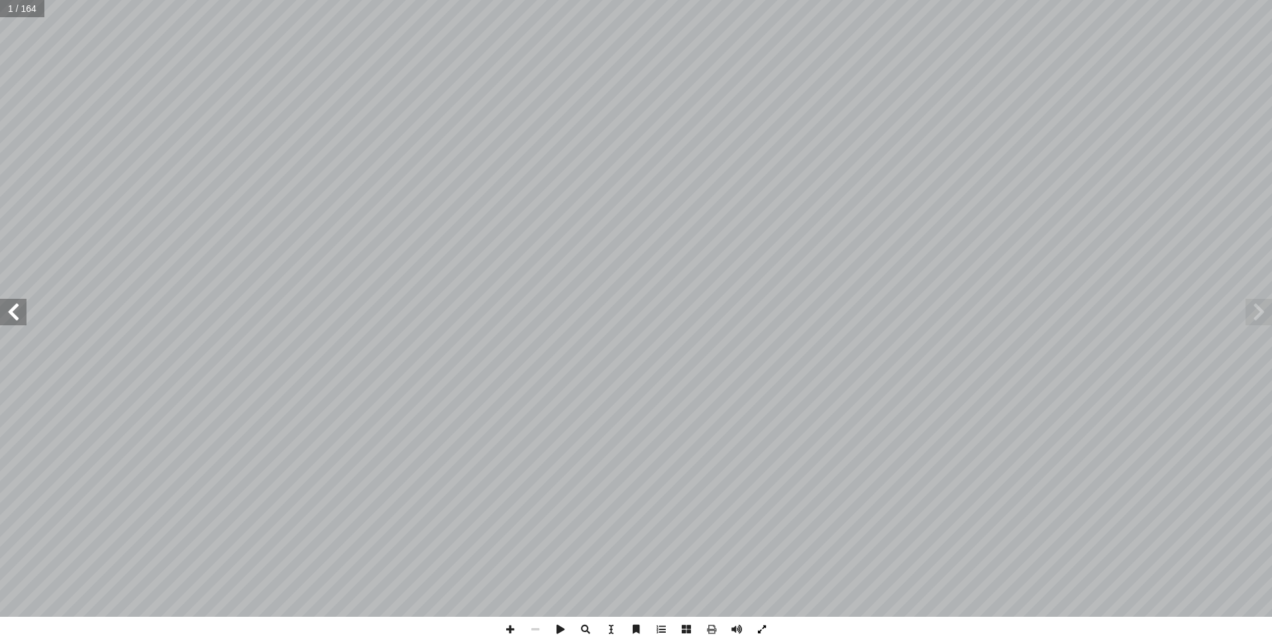
click at [758, 633] on span at bounding box center [762, 629] width 25 height 25
click at [663, 628] on span at bounding box center [661, 629] width 25 height 25
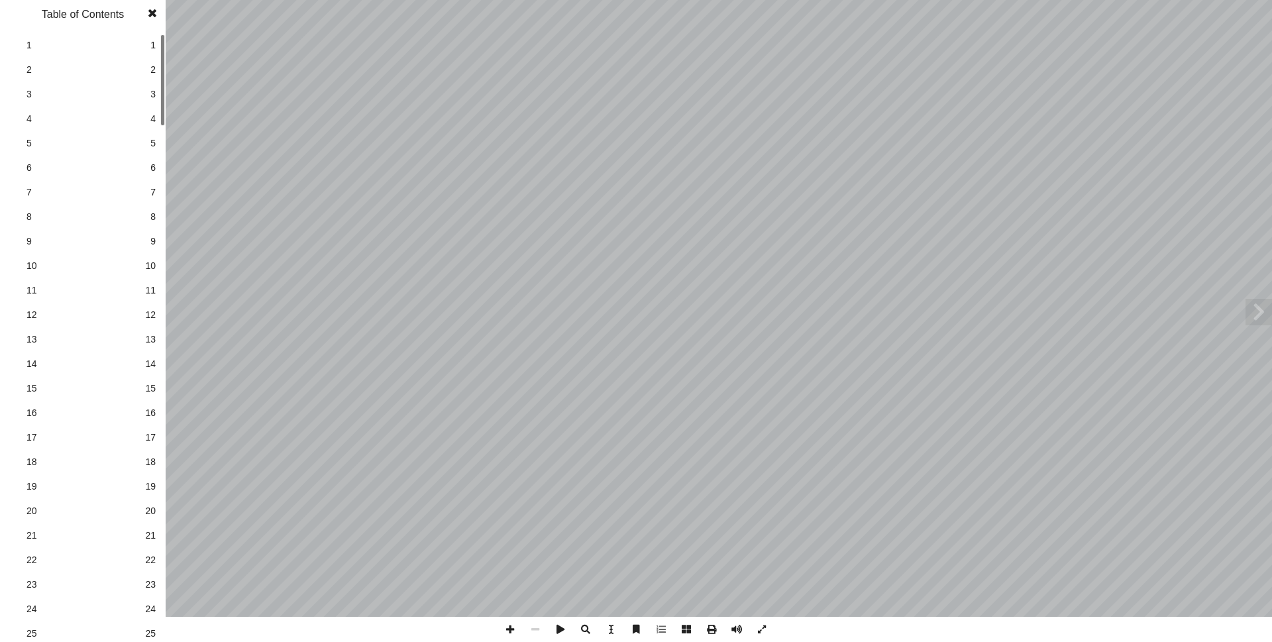
click at [151, 9] on span at bounding box center [153, 13] width 24 height 27
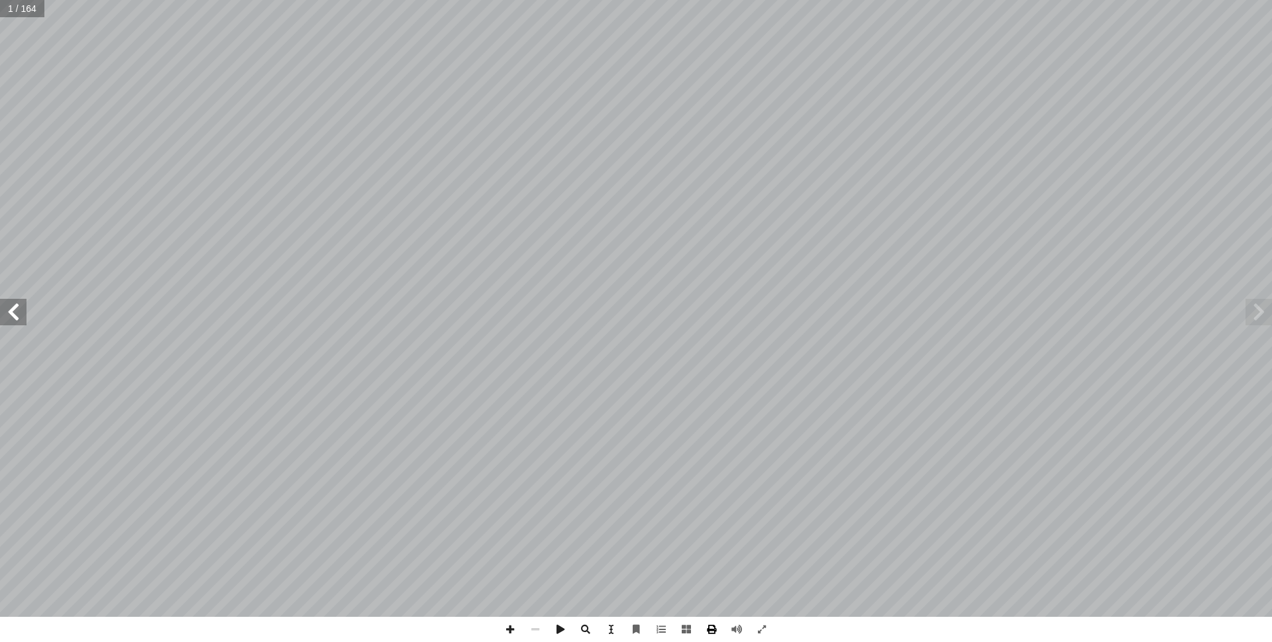
click at [708, 632] on span at bounding box center [711, 629] width 25 height 25
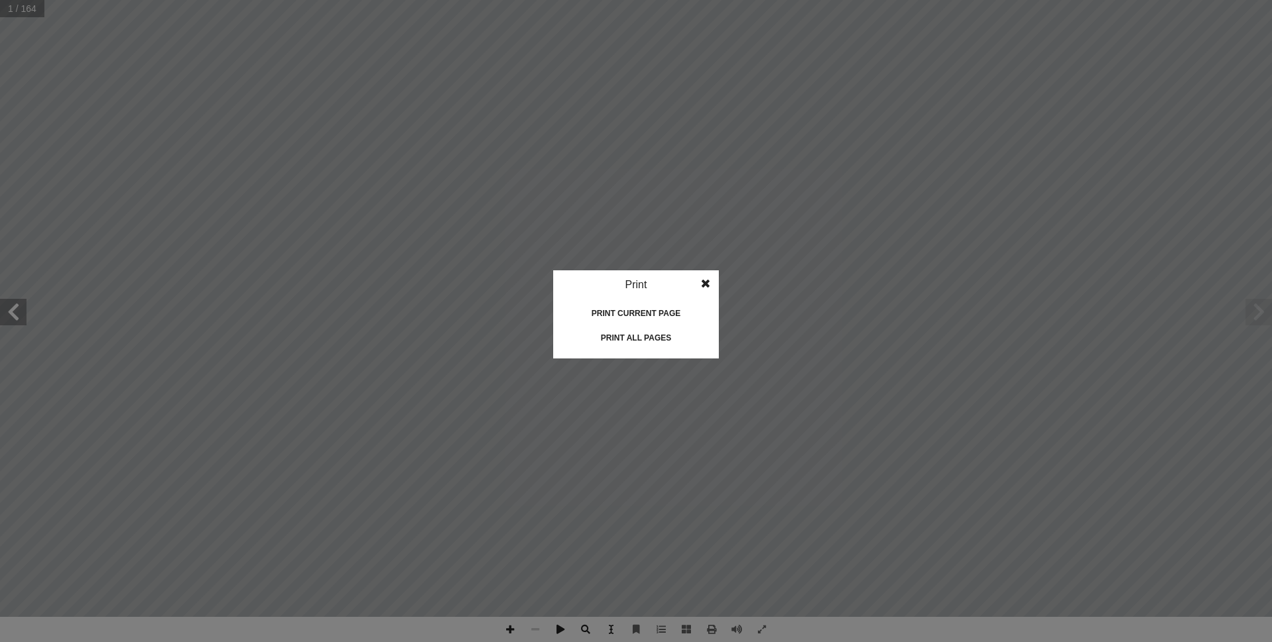
click at [642, 339] on div "Print all pages" at bounding box center [636, 337] width 133 height 21
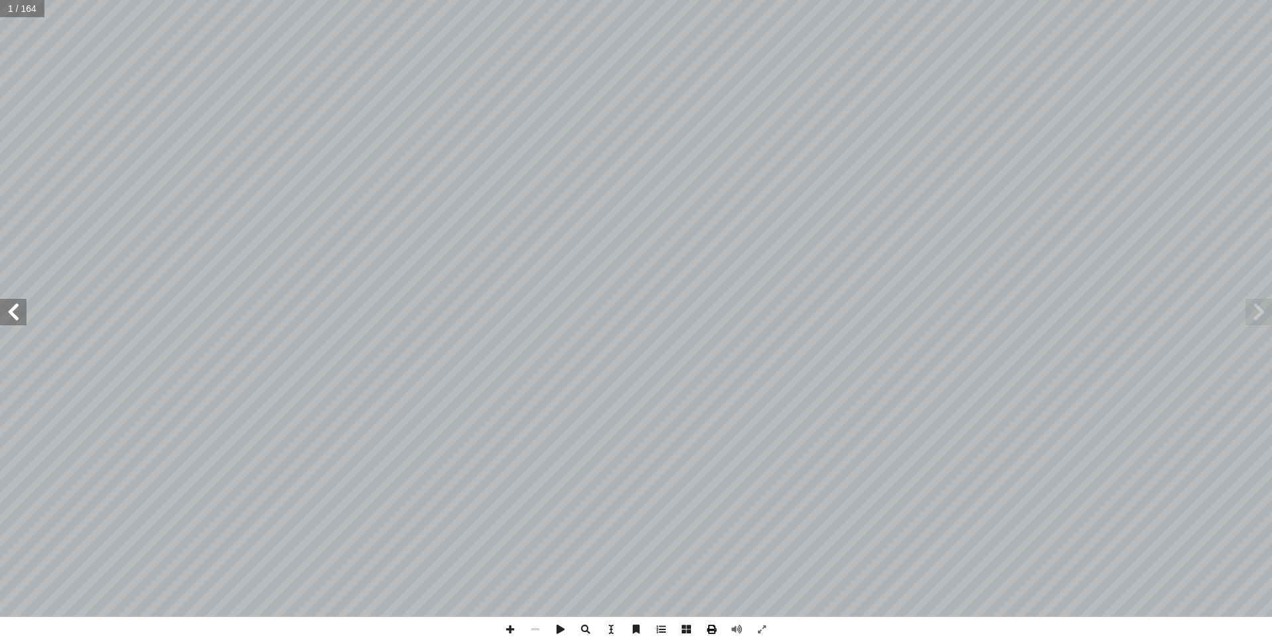
click at [712, 630] on span at bounding box center [711, 629] width 25 height 25
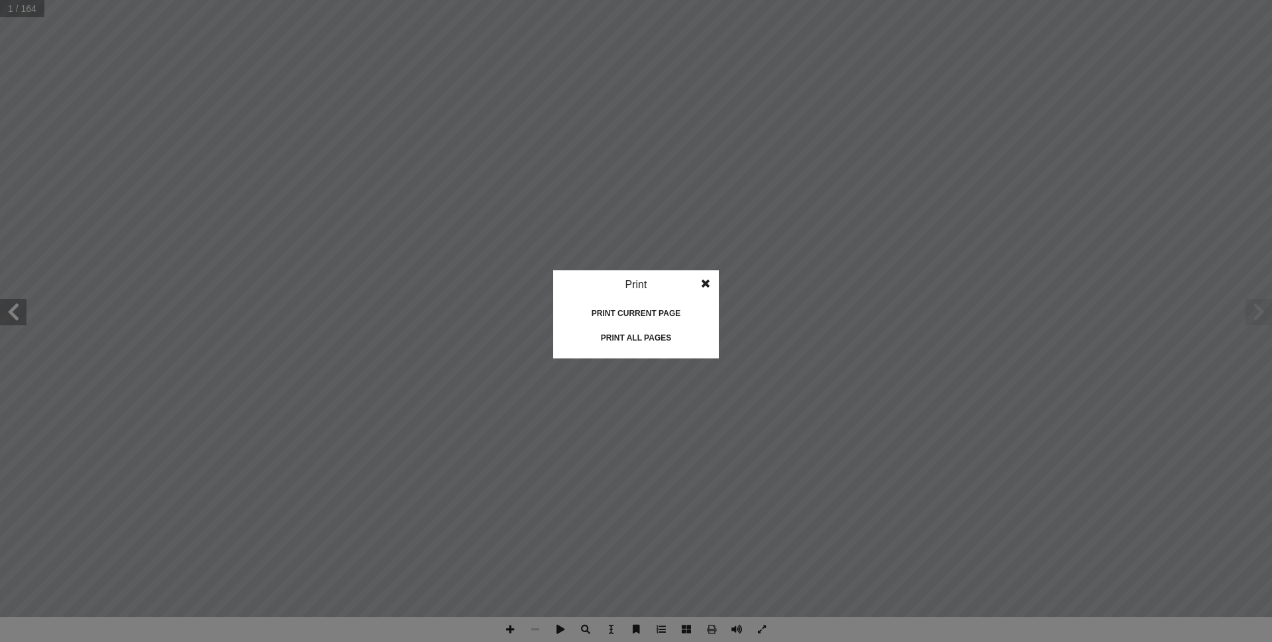
click at [712, 282] on span at bounding box center [706, 283] width 24 height 27
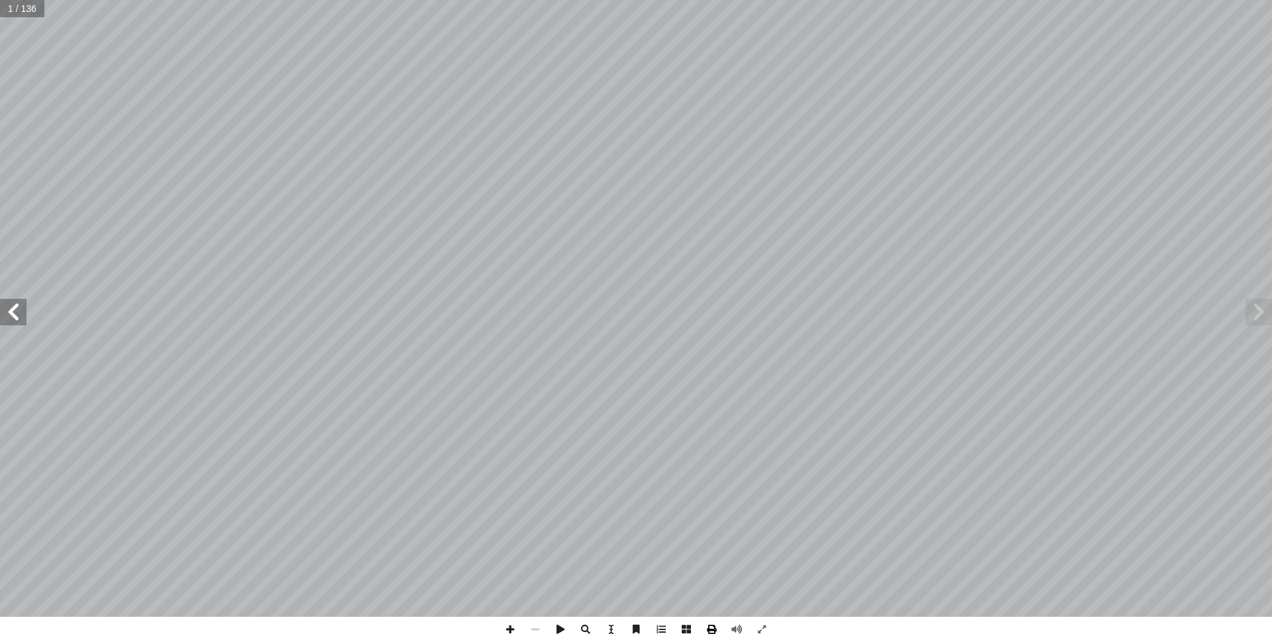
click at [705, 629] on span at bounding box center [711, 629] width 25 height 25
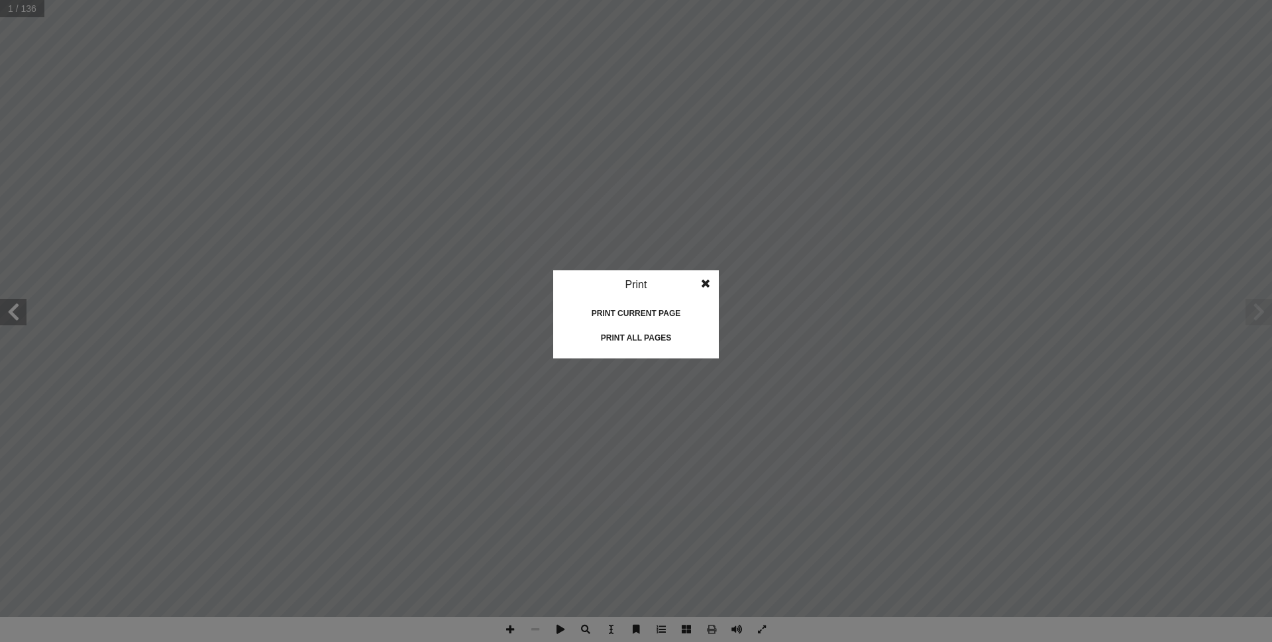
click at [608, 336] on div "Print all pages" at bounding box center [636, 337] width 133 height 21
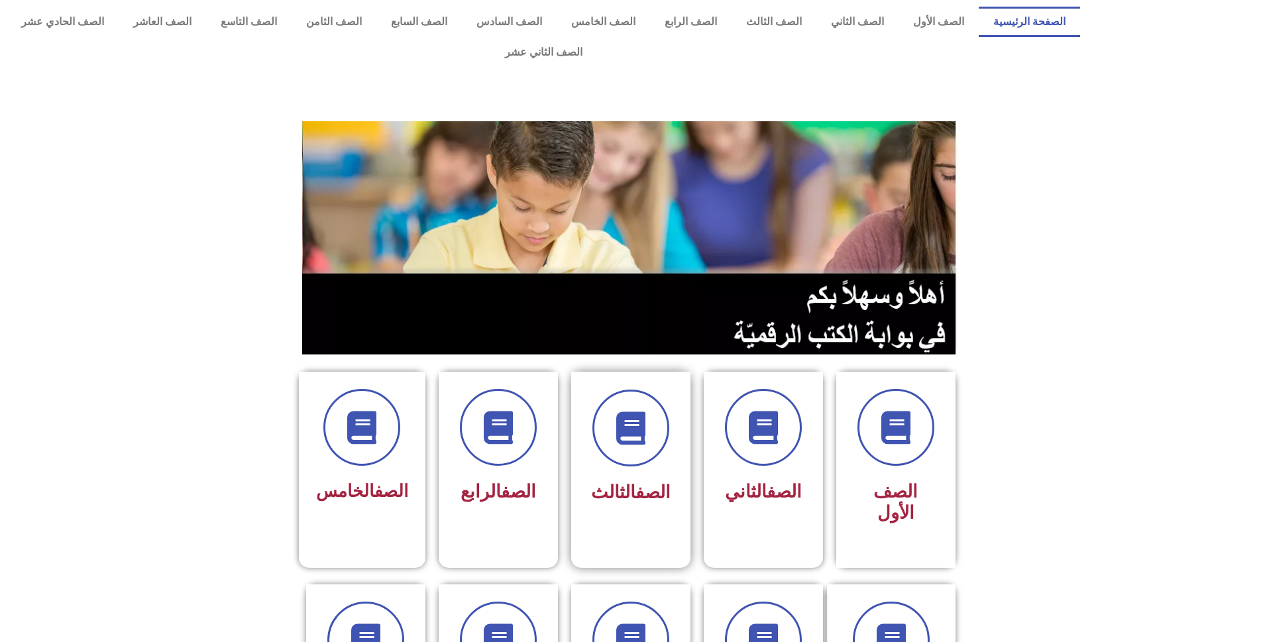
scroll to position [133, 0]
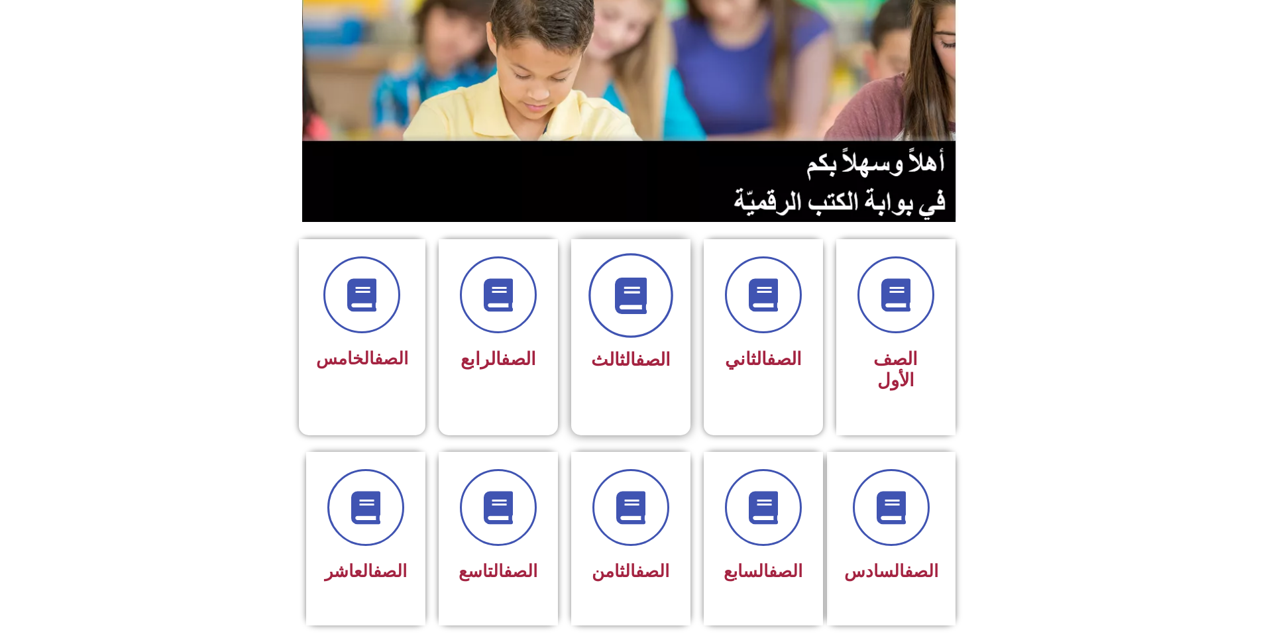
click at [641, 278] on icon at bounding box center [630, 296] width 36 height 36
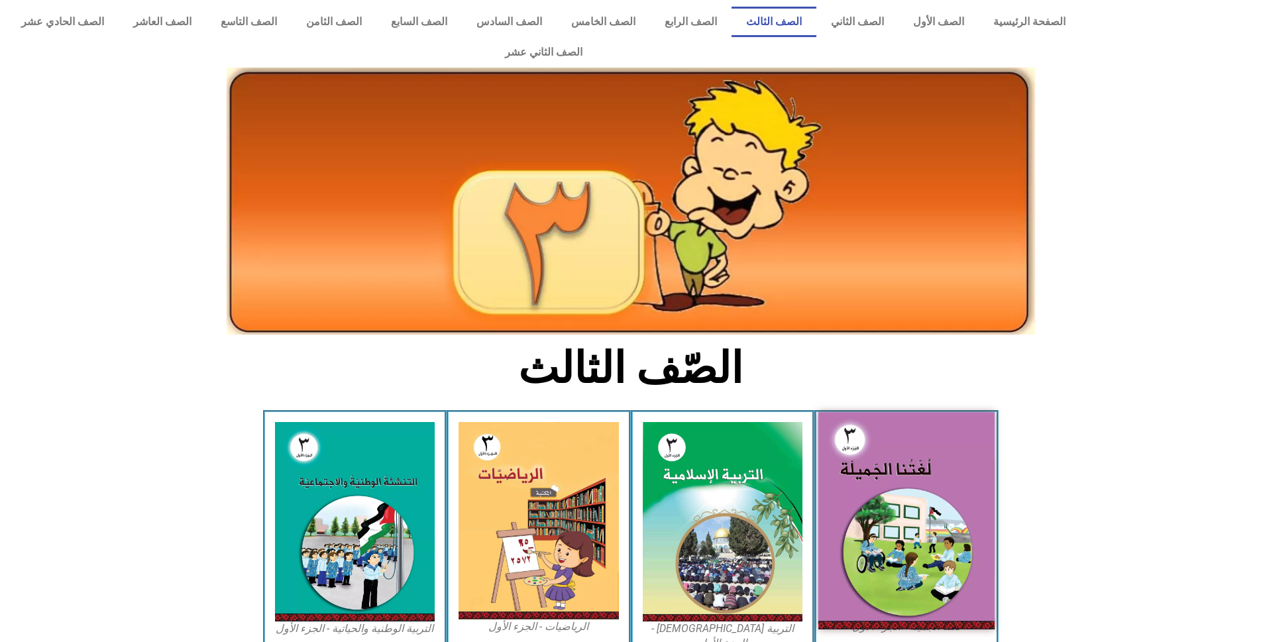
click at [907, 451] on img at bounding box center [906, 520] width 176 height 217
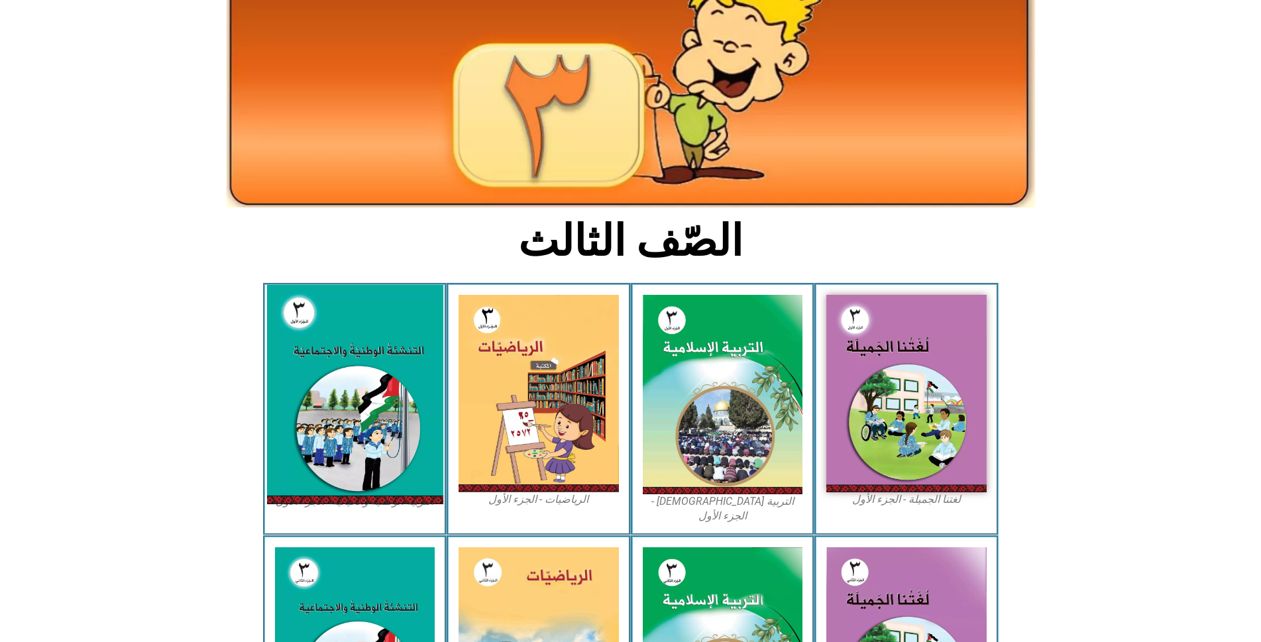
scroll to position [133, 0]
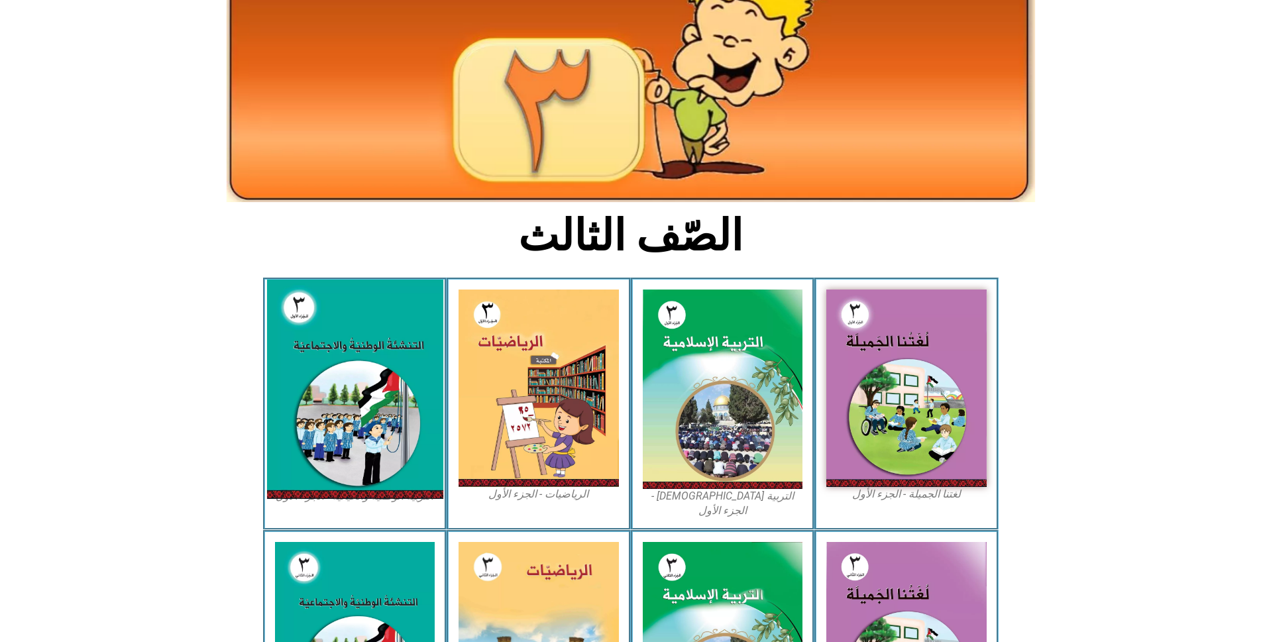
click at [349, 331] on img at bounding box center [354, 389] width 176 height 219
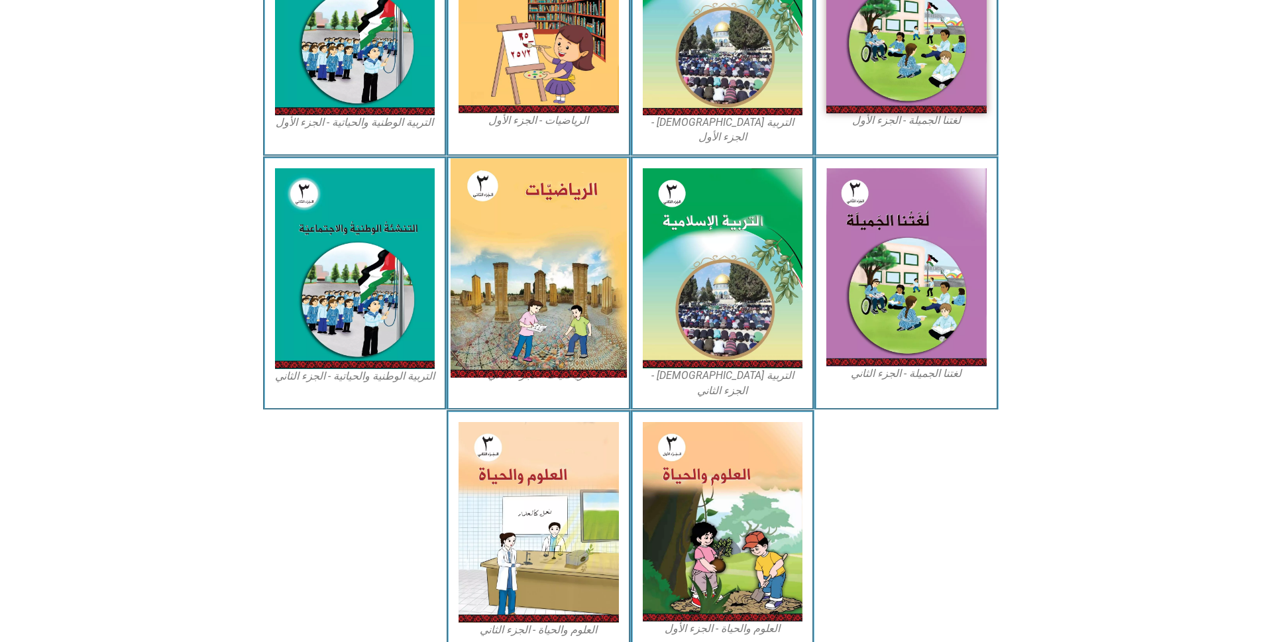
scroll to position [512, 0]
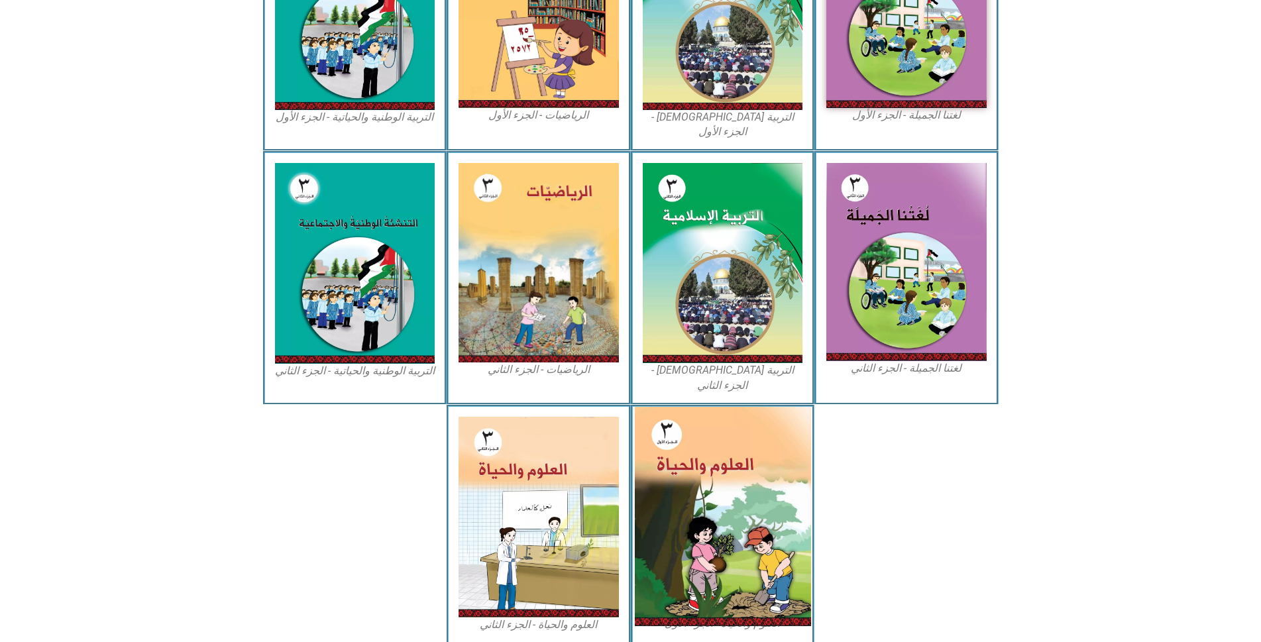
click at [705, 407] on img at bounding box center [722, 516] width 176 height 219
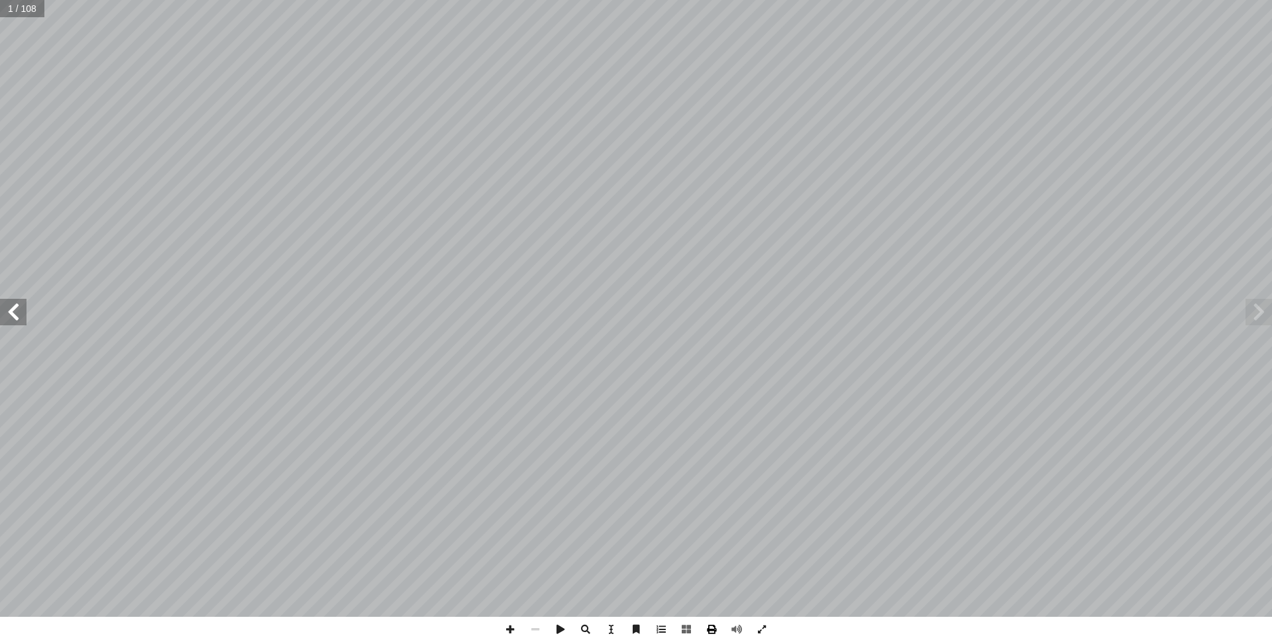
click at [716, 636] on span at bounding box center [711, 629] width 25 height 25
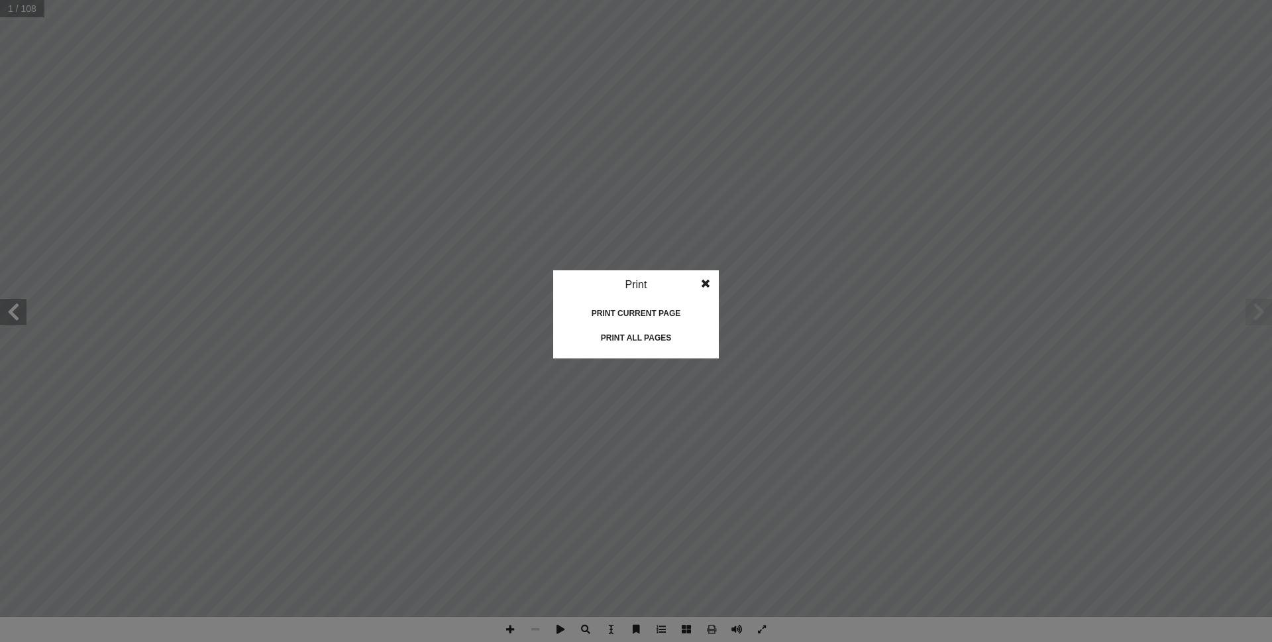
click at [641, 337] on div "Print all pages" at bounding box center [636, 337] width 133 height 21
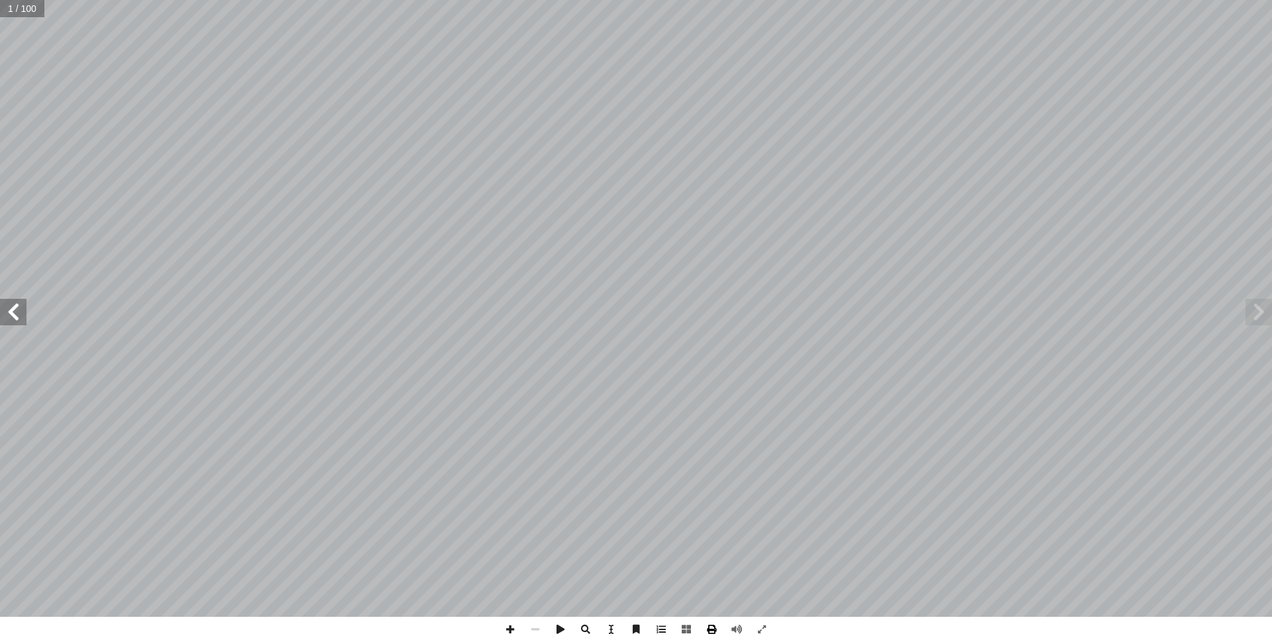
click at [706, 626] on span at bounding box center [711, 629] width 25 height 25
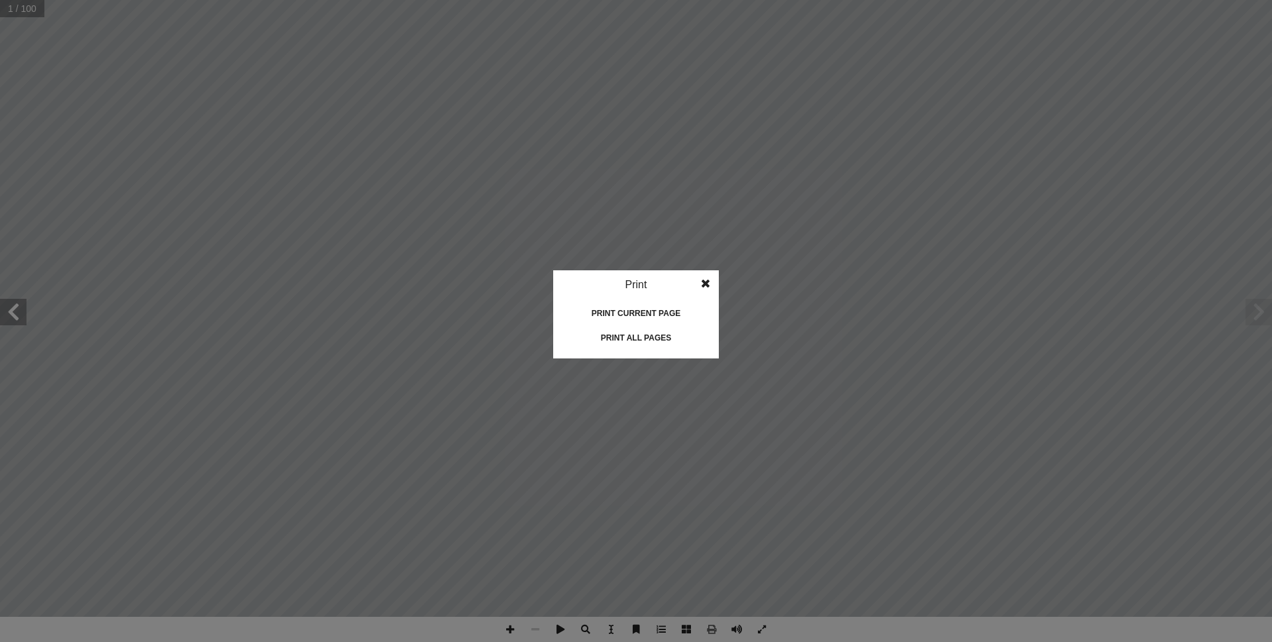
click at [629, 337] on div "Print all pages" at bounding box center [636, 337] width 133 height 21
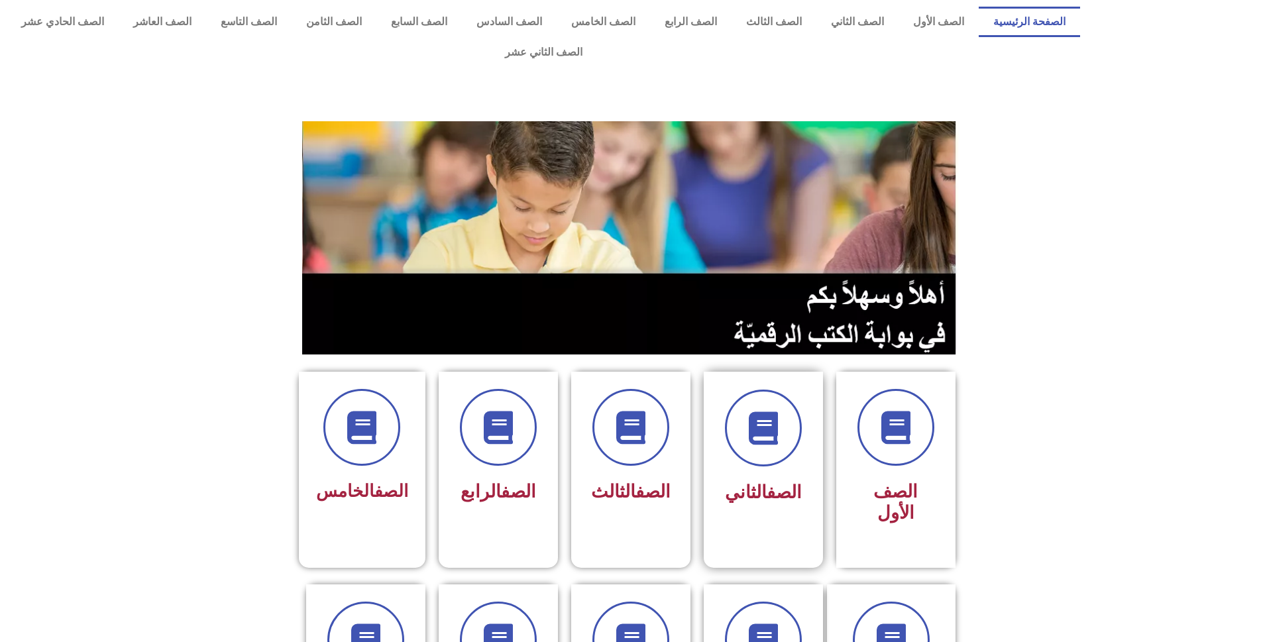
scroll to position [133, 0]
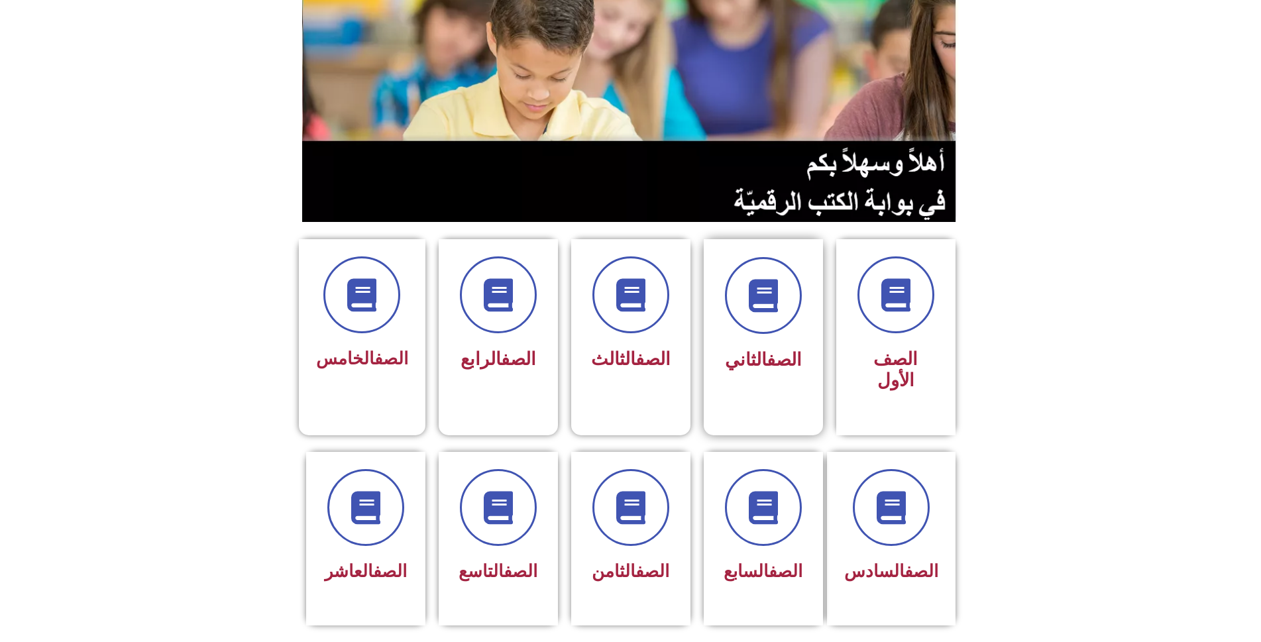
click at [745, 304] on div "الصف الثاني" at bounding box center [764, 317] width 84 height 120
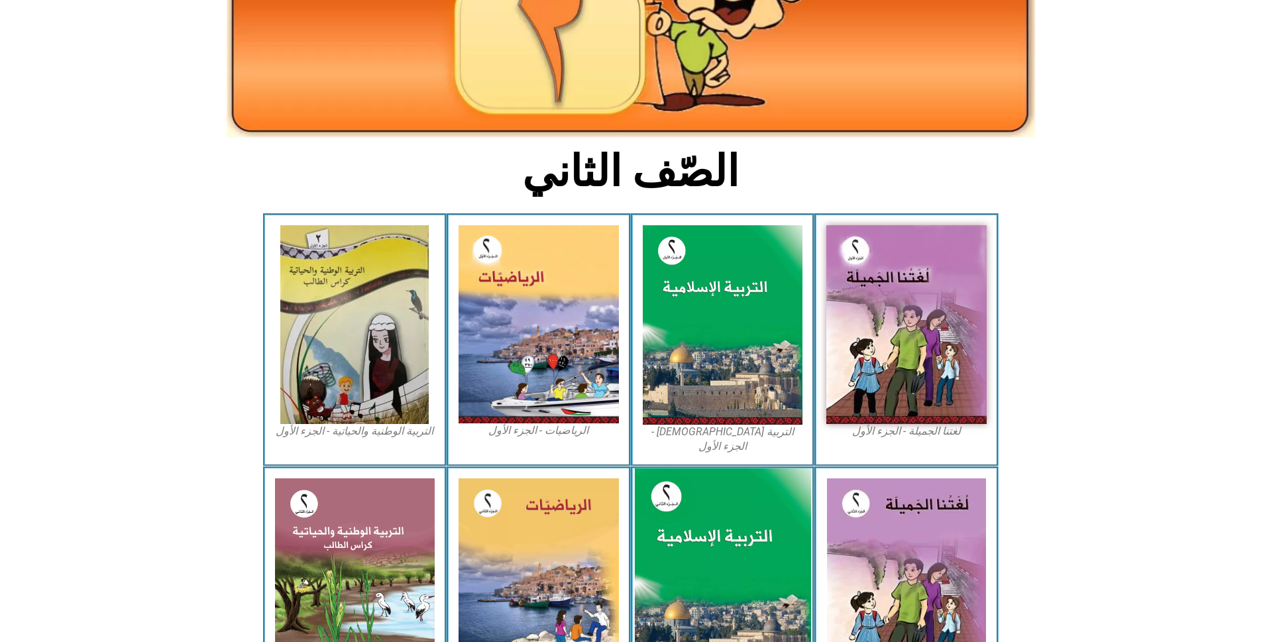
scroll to position [216, 0]
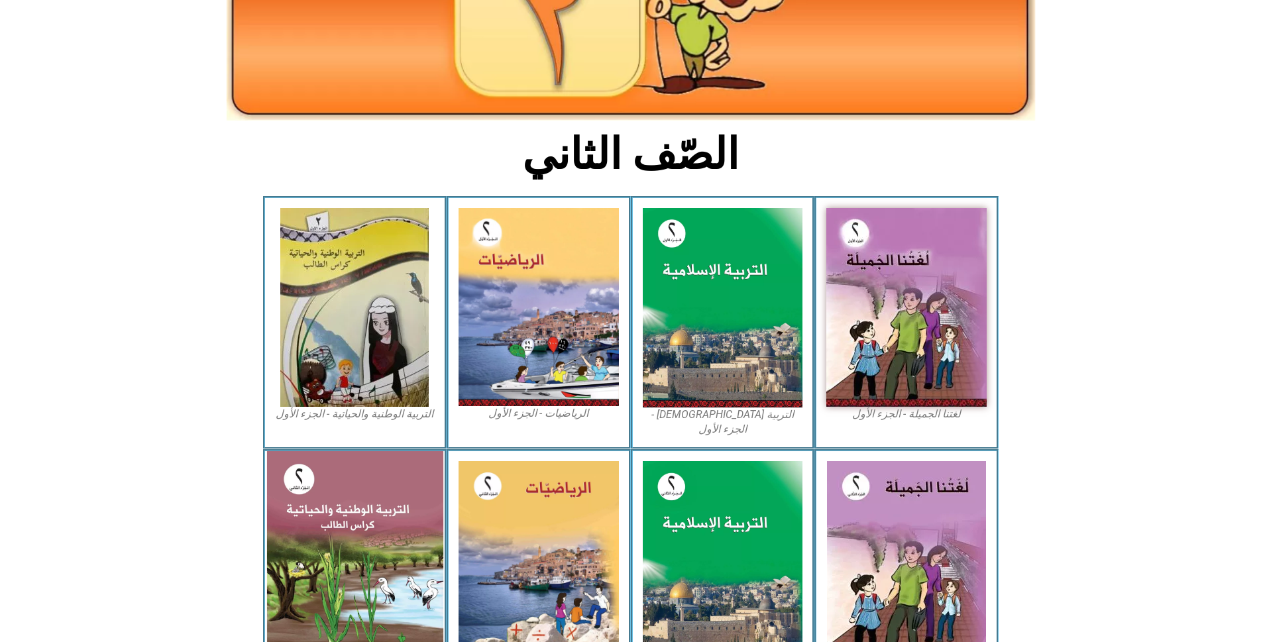
click at [345, 497] on img at bounding box center [354, 561] width 176 height 220
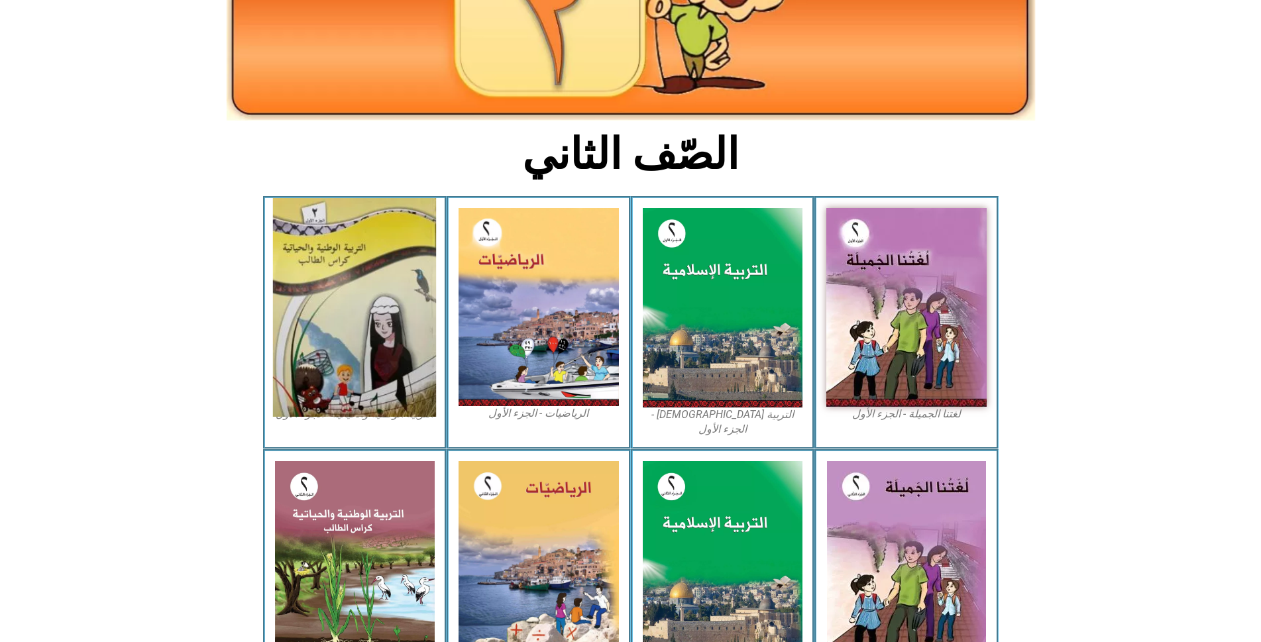
click at [359, 267] on img at bounding box center [354, 307] width 163 height 219
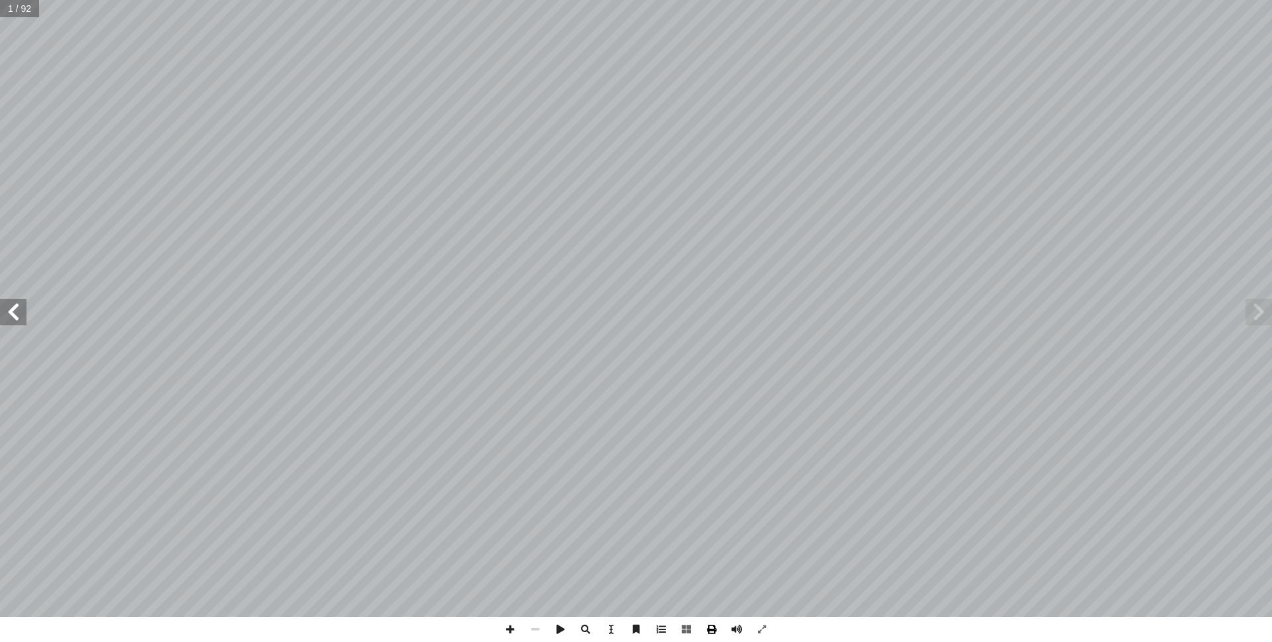
click at [705, 622] on span at bounding box center [711, 629] width 25 height 25
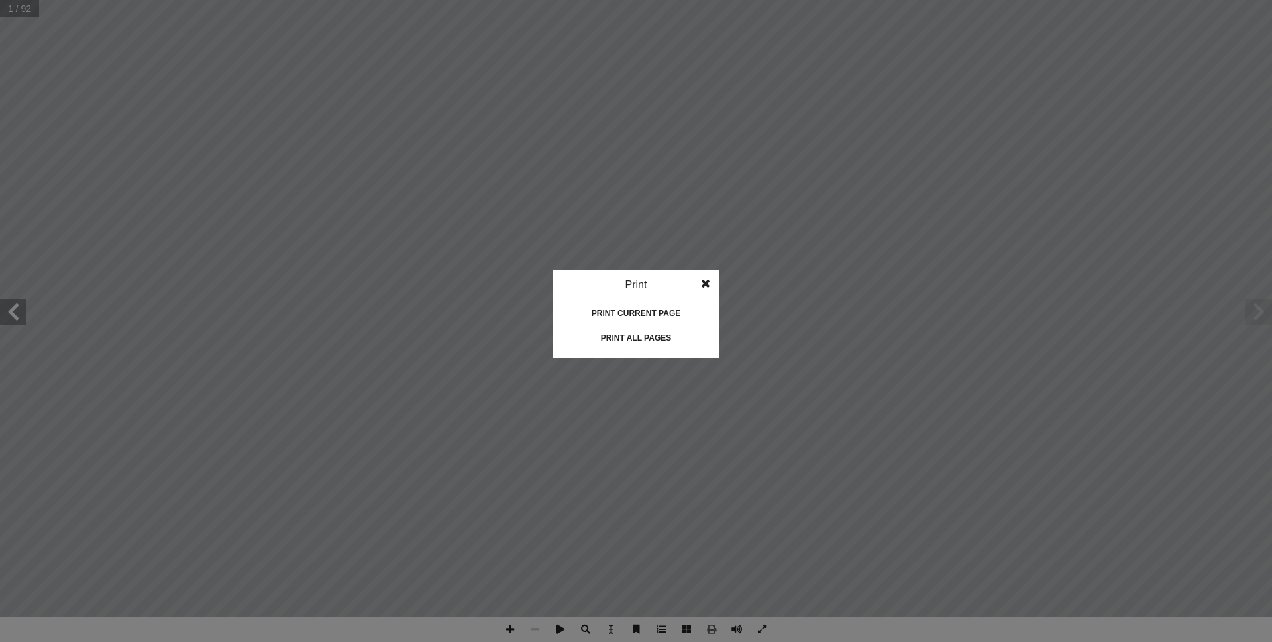
click at [620, 335] on div "Print all pages" at bounding box center [636, 337] width 133 height 21
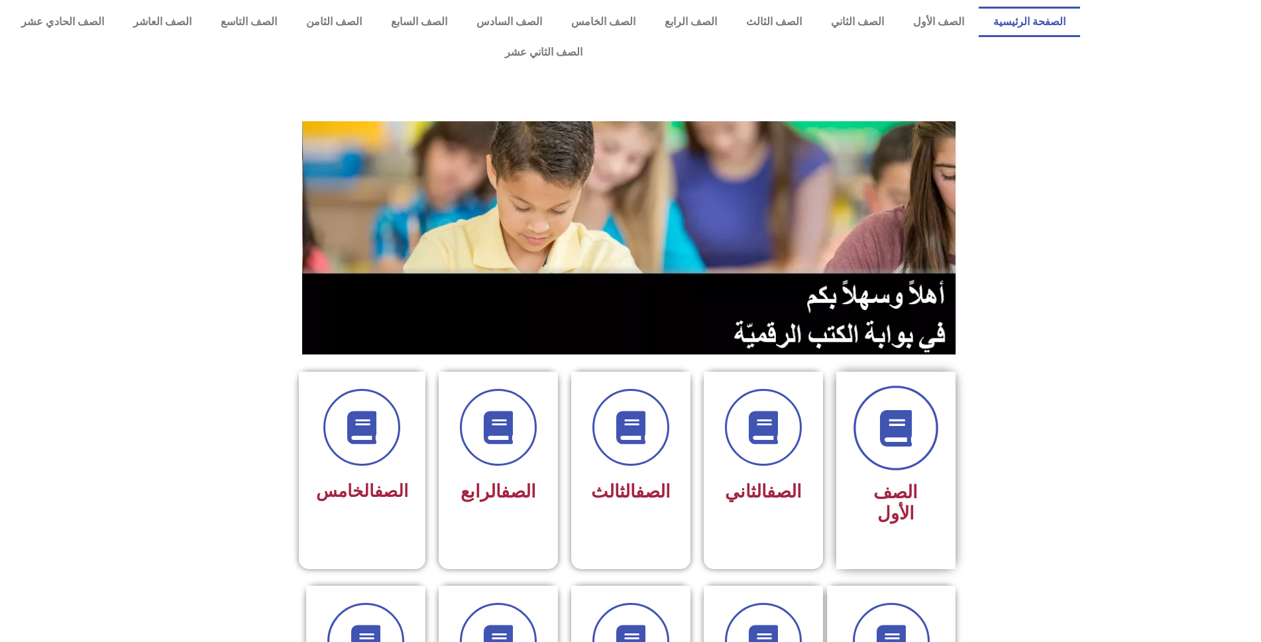
scroll to position [133, 0]
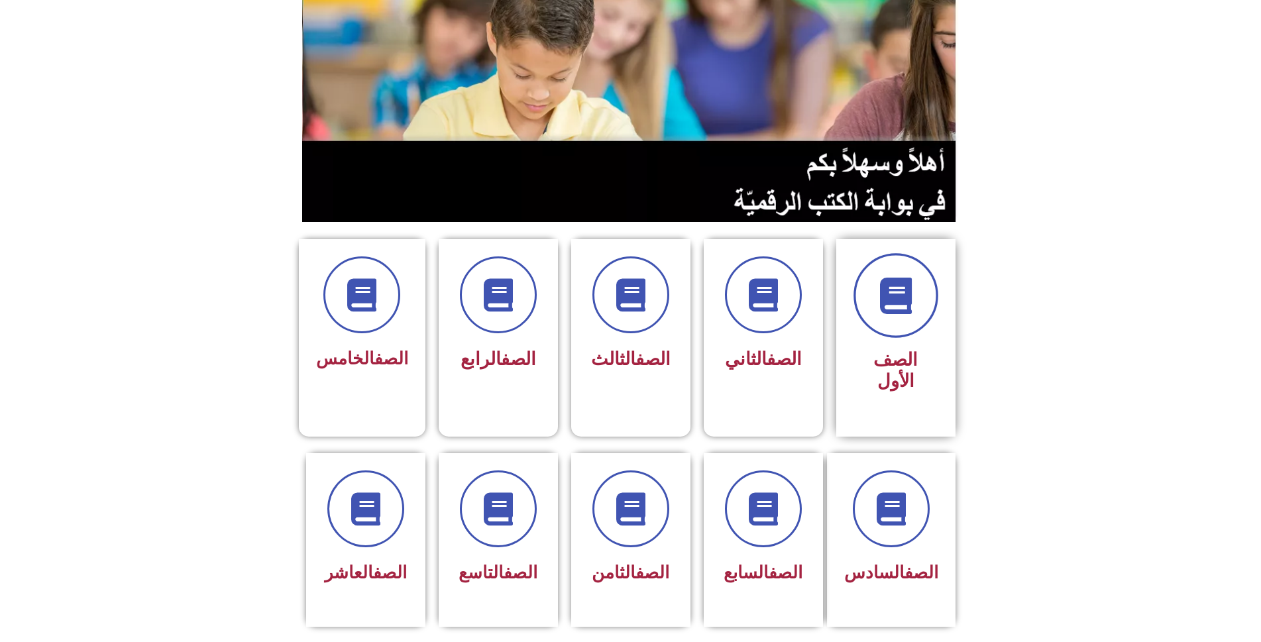
click at [866, 253] on span at bounding box center [896, 295] width 85 height 85
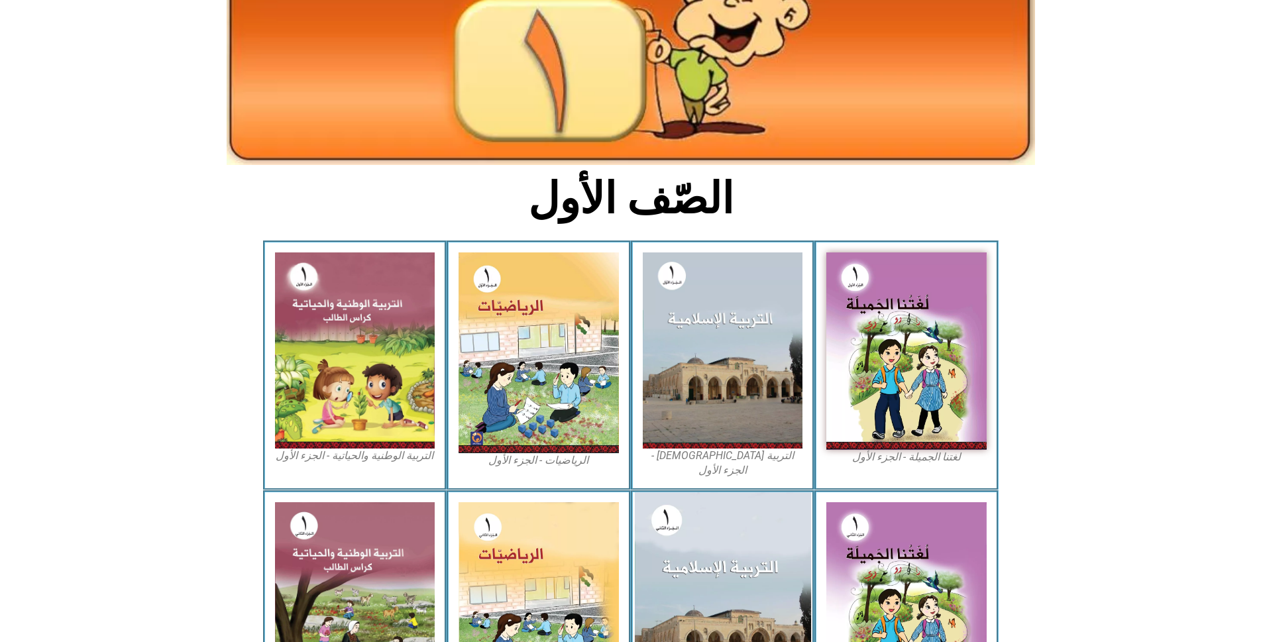
scroll to position [218, 0]
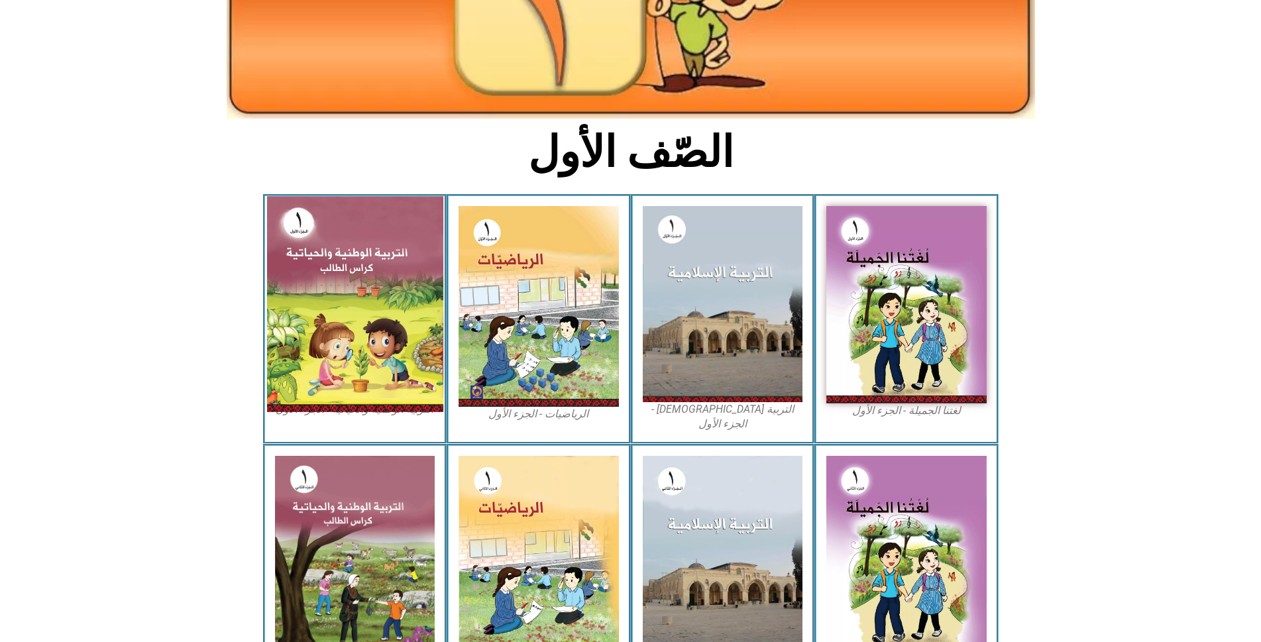
click at [331, 234] on img at bounding box center [354, 303] width 176 height 215
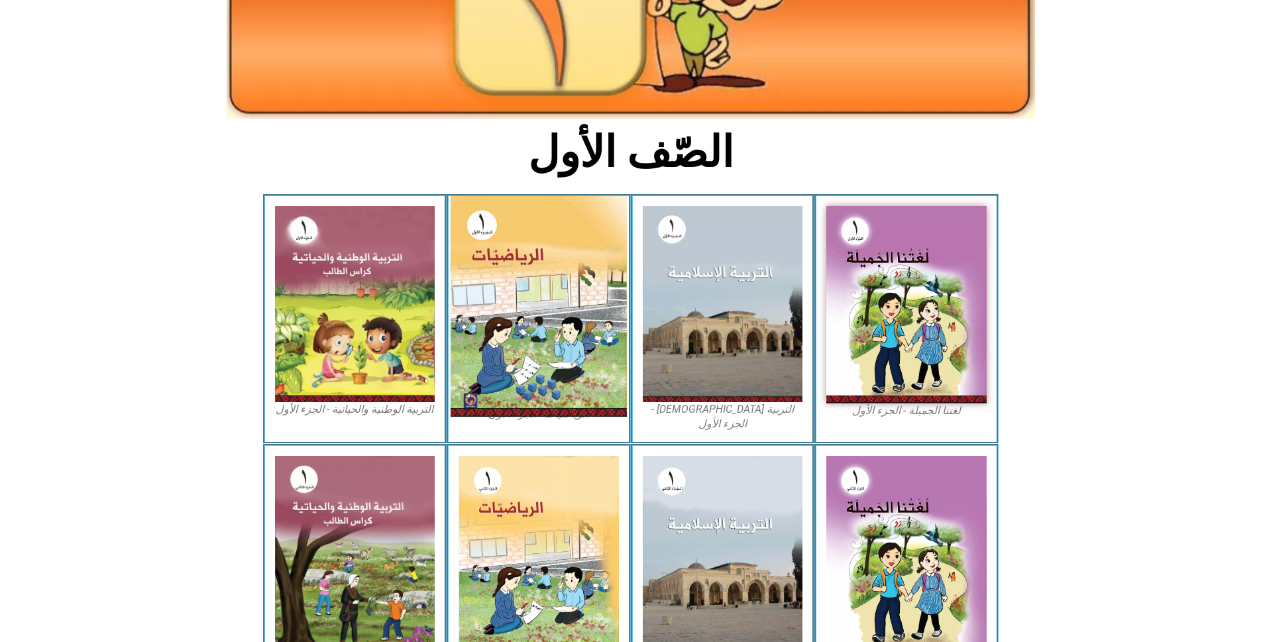
click at [548, 281] on img at bounding box center [539, 306] width 176 height 221
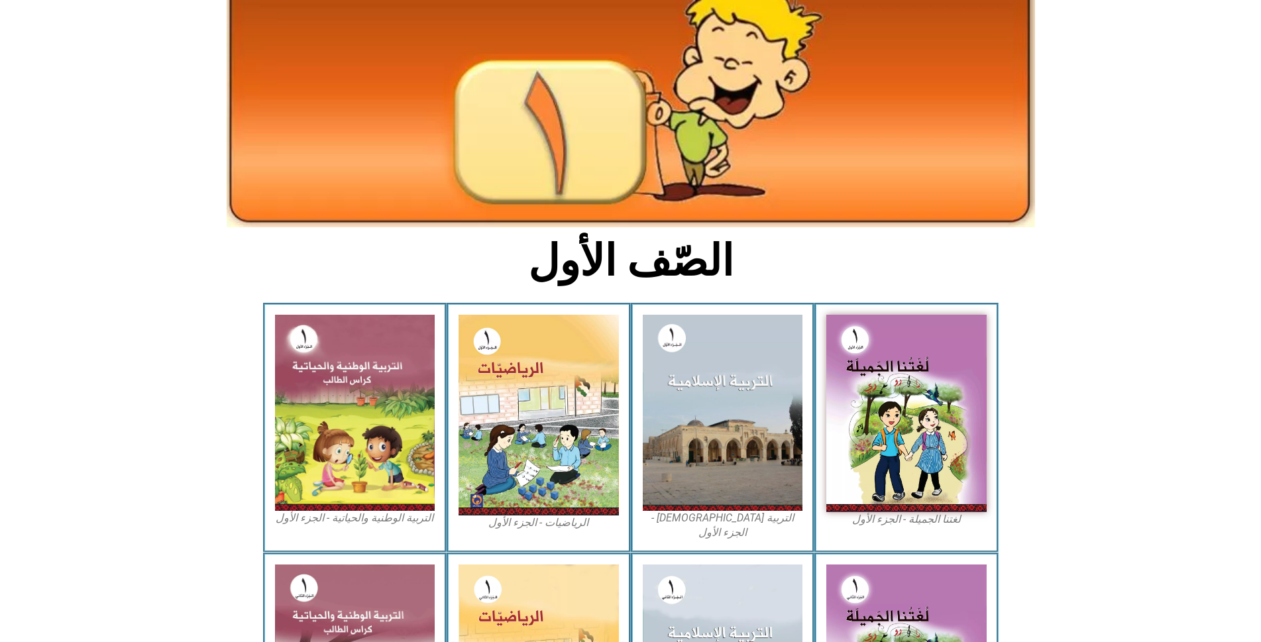
scroll to position [0, 0]
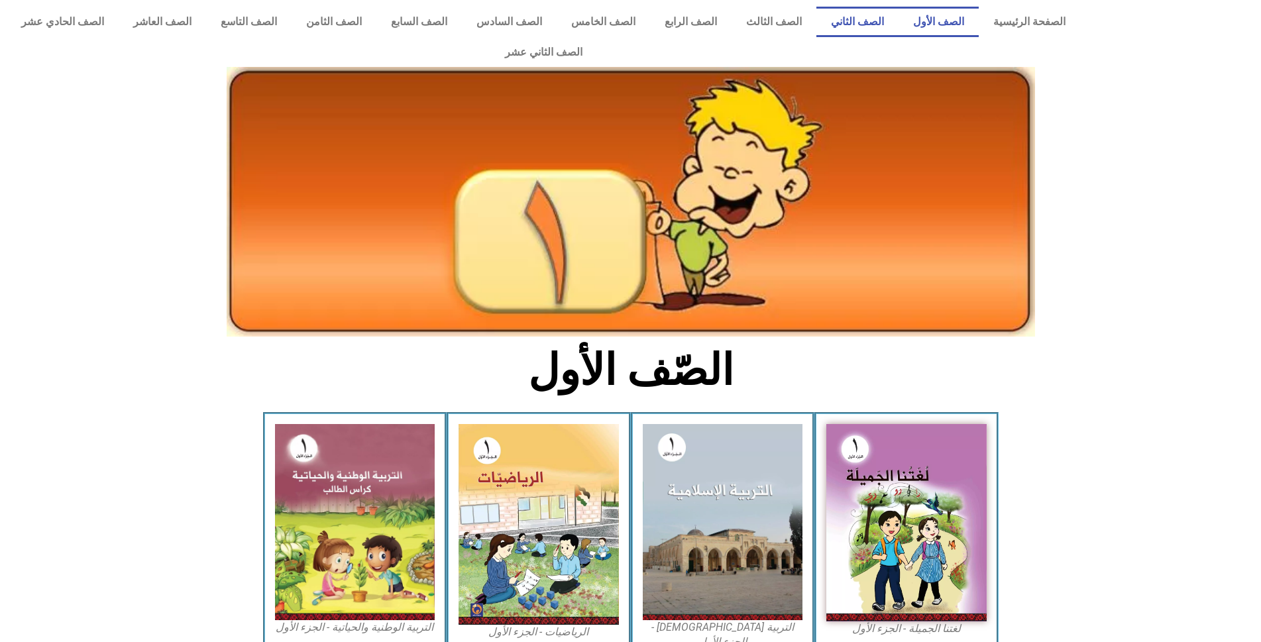
click at [887, 27] on link "الصف الثاني" at bounding box center [858, 22] width 82 height 30
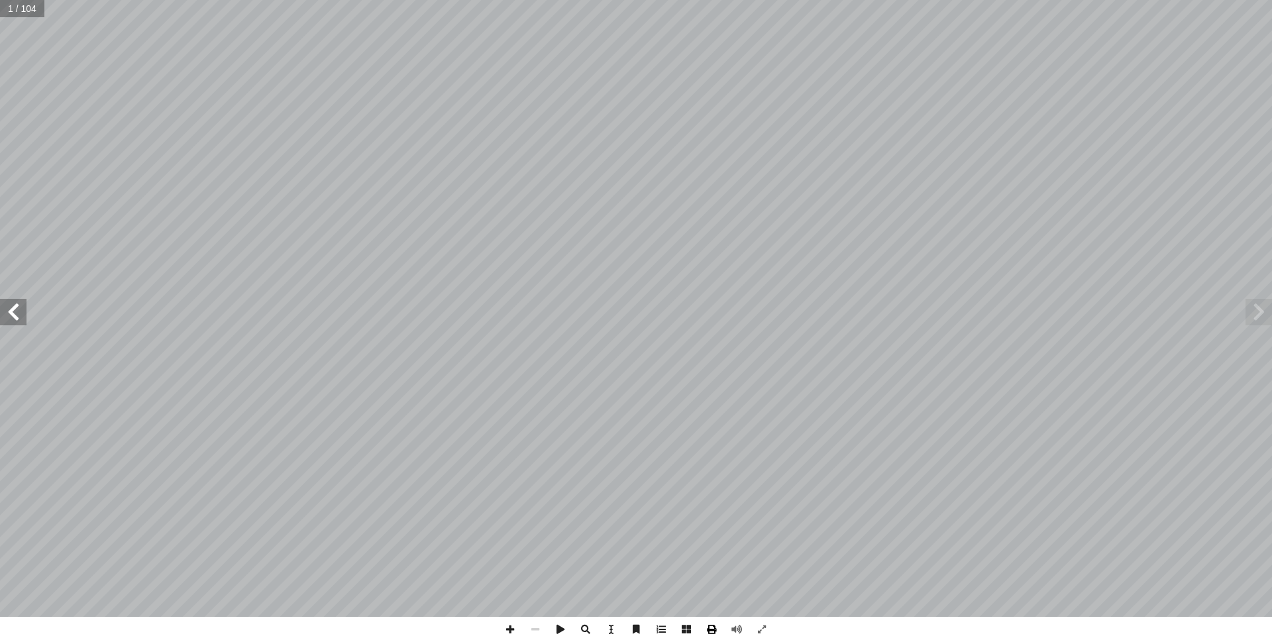
click at [705, 629] on span at bounding box center [711, 629] width 25 height 25
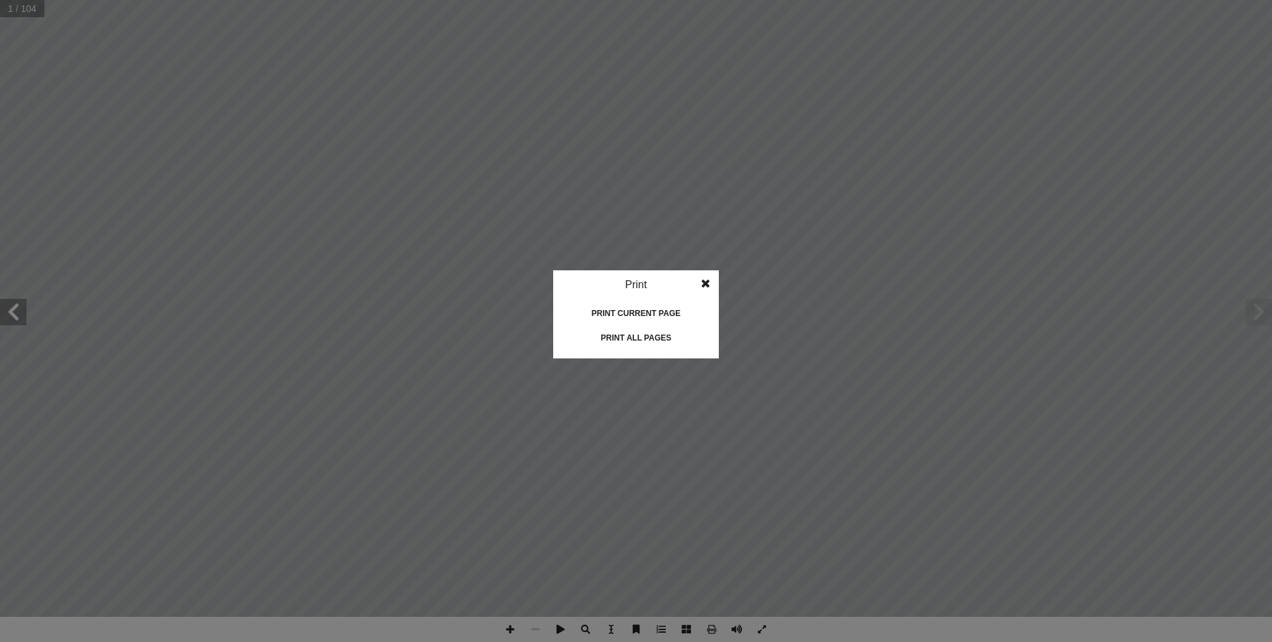
click at [632, 341] on div "Print all pages" at bounding box center [636, 337] width 133 height 21
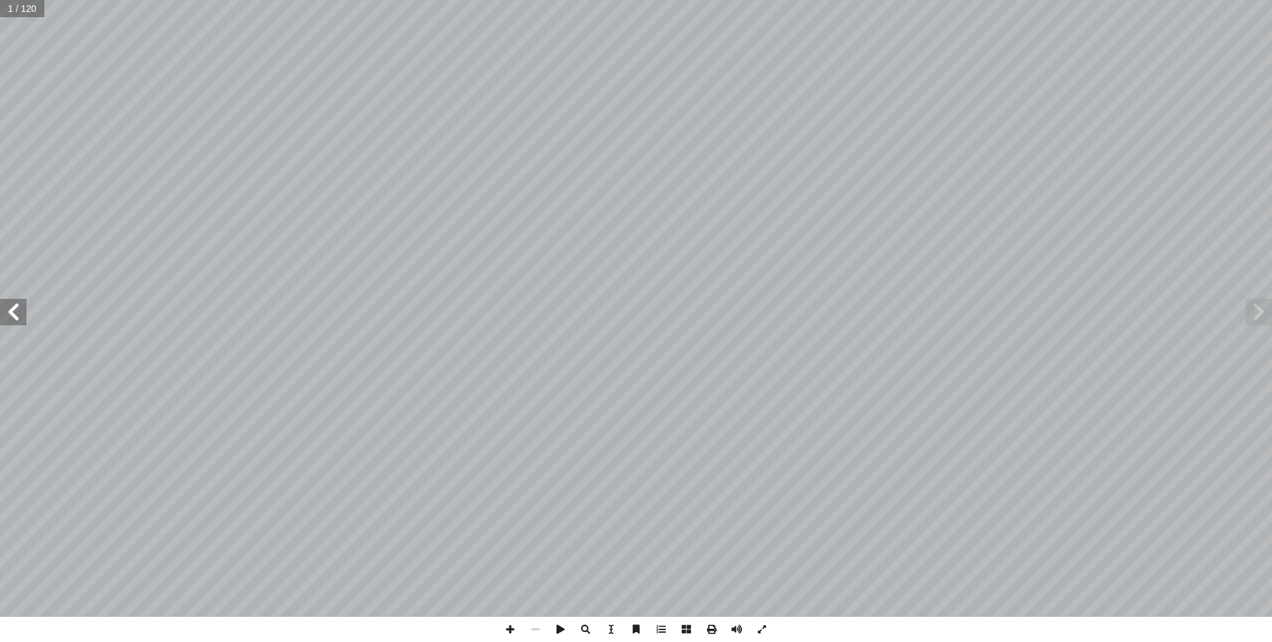
click at [17, 315] on span at bounding box center [13, 312] width 27 height 27
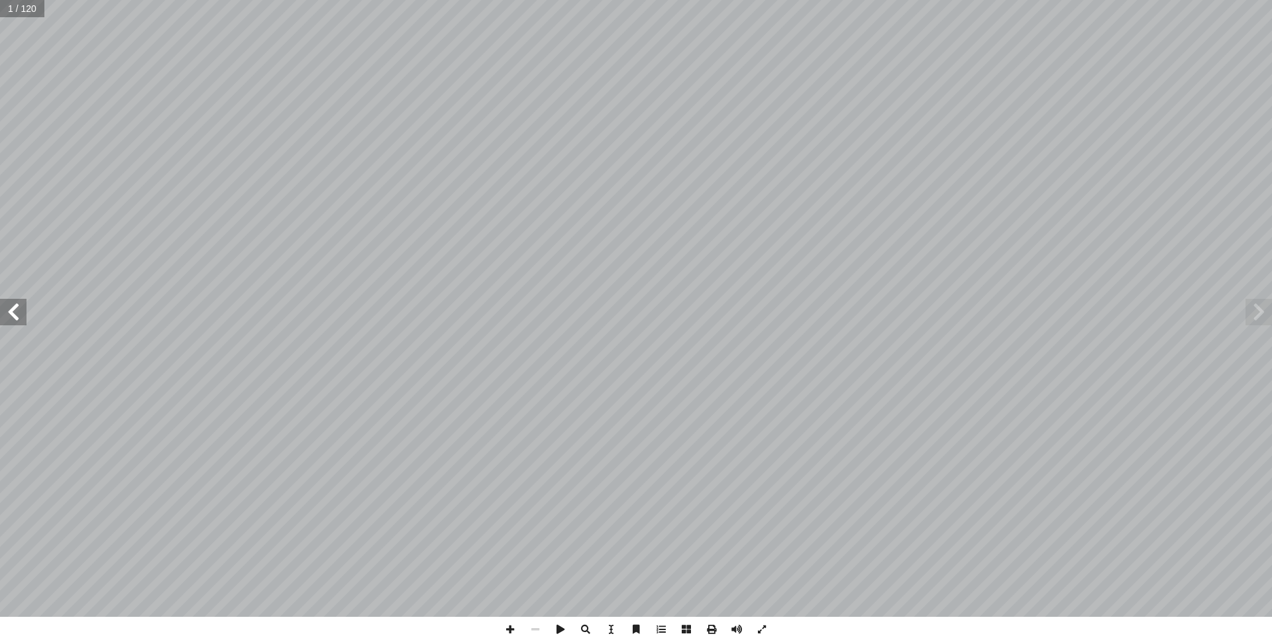
click at [17, 315] on span at bounding box center [13, 312] width 27 height 27
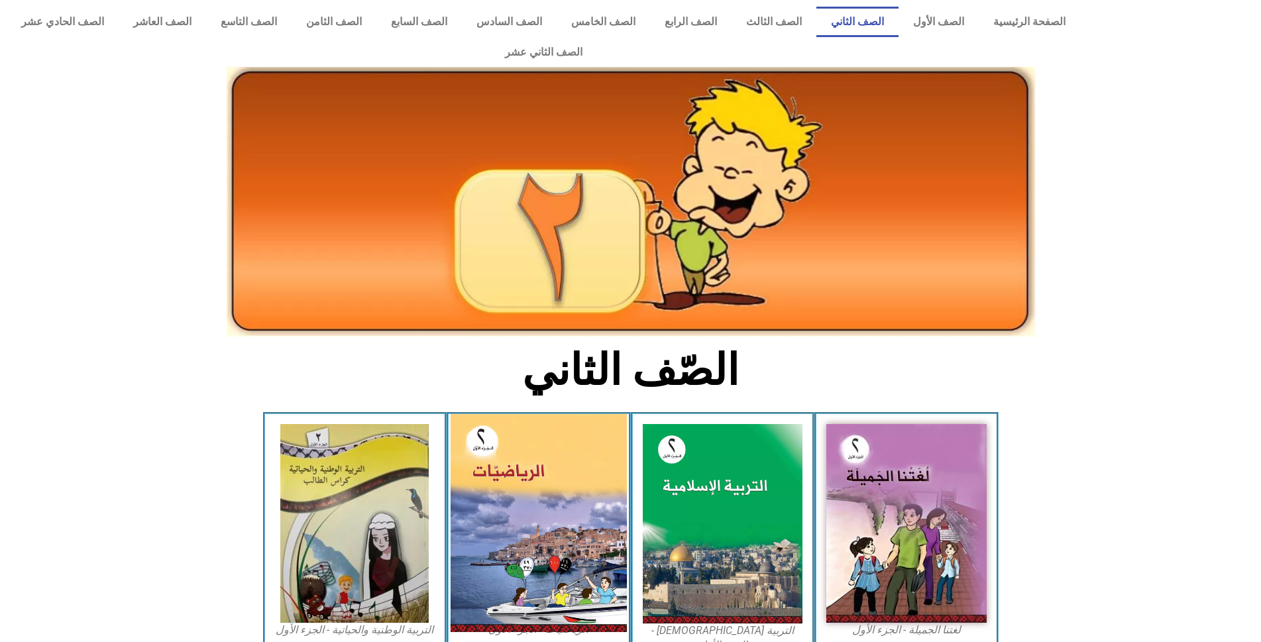
click at [553, 451] on img at bounding box center [539, 523] width 176 height 218
click at [543, 446] on img at bounding box center [539, 523] width 176 height 218
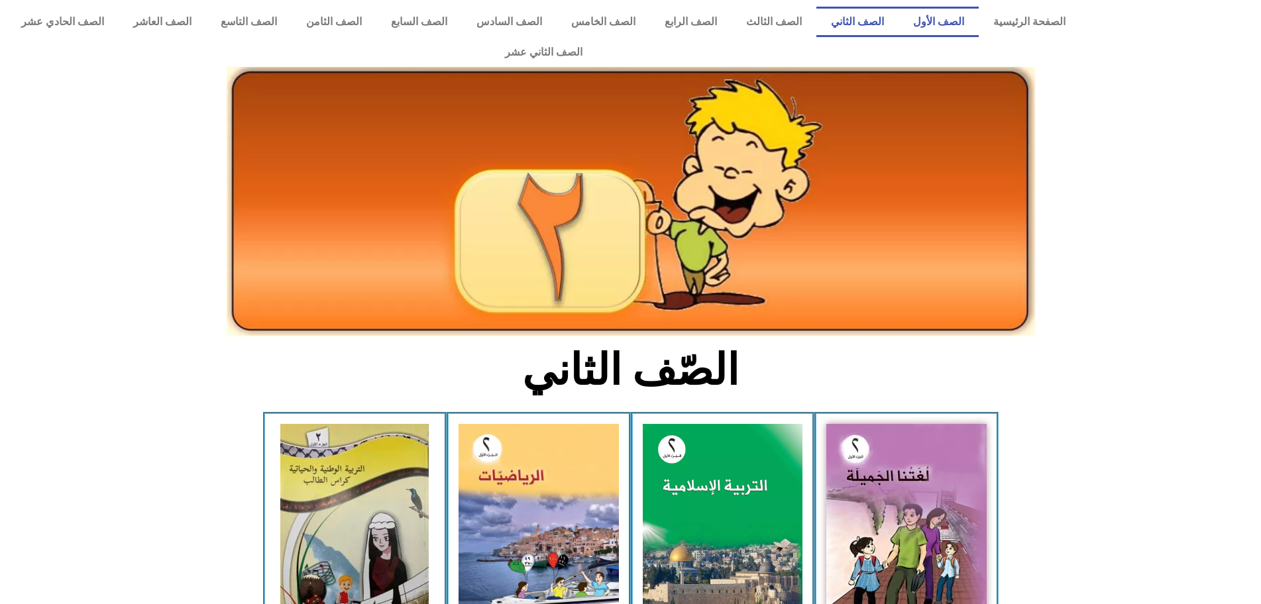
click at [958, 24] on link "الصف الأول" at bounding box center [939, 22] width 80 height 30
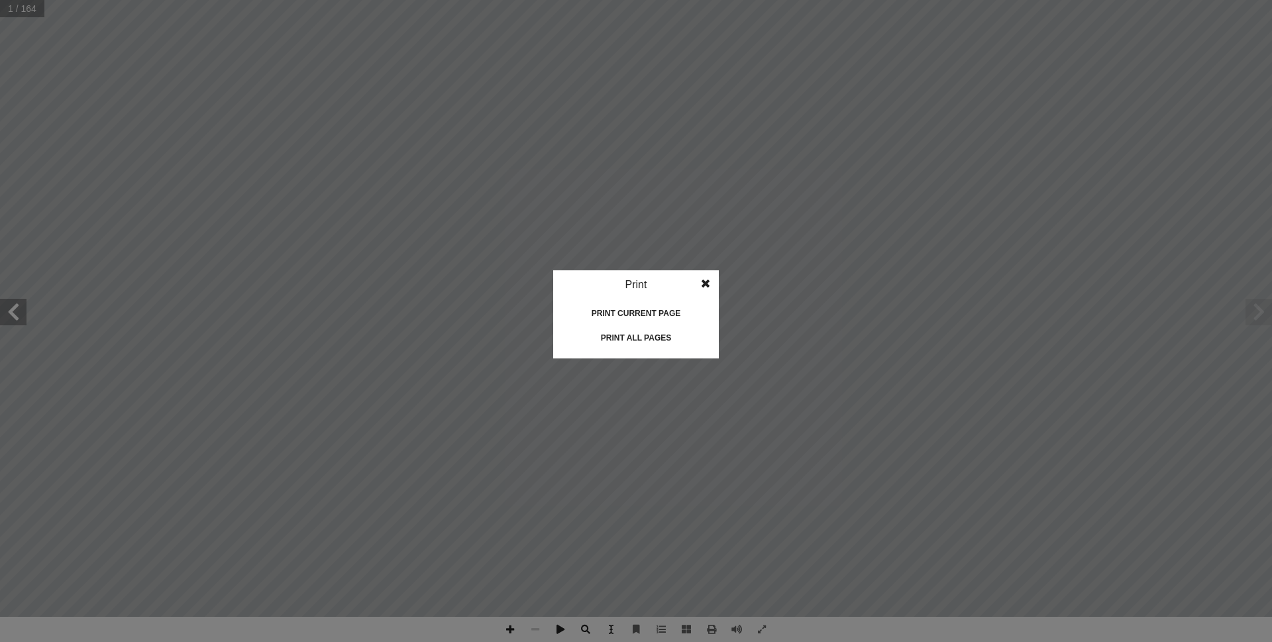
click at [707, 282] on span at bounding box center [706, 283] width 24 height 27
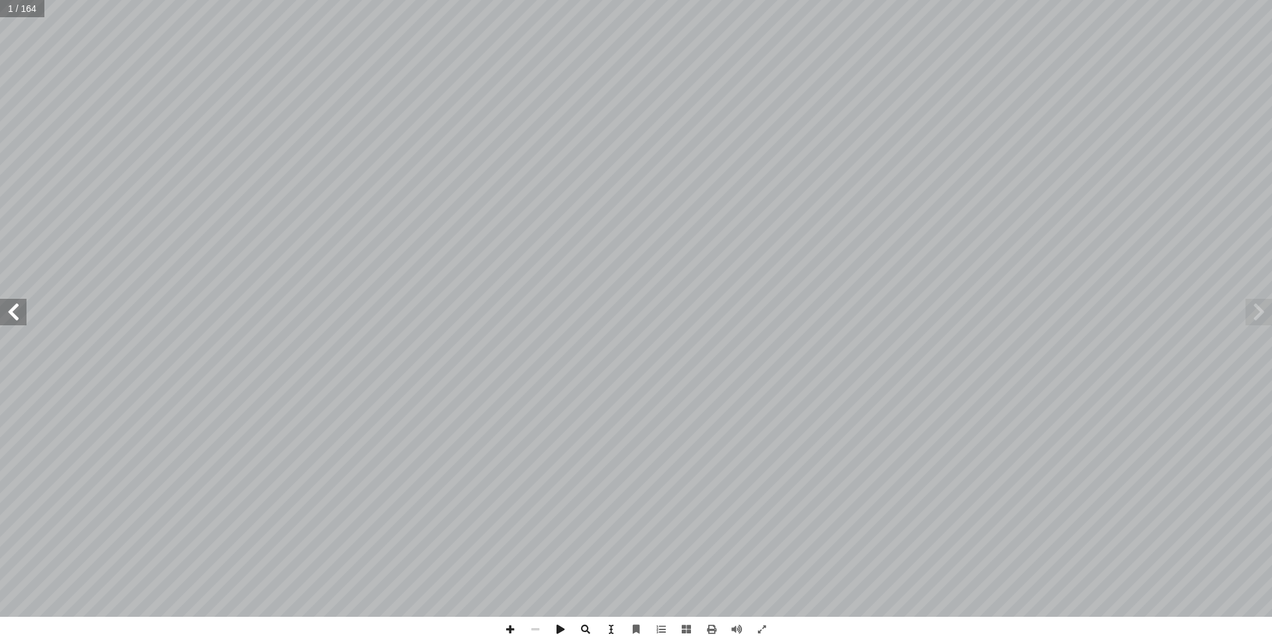
click at [24, 310] on span at bounding box center [13, 312] width 27 height 27
drag, startPoint x: 1251, startPoint y: 300, endPoint x: 12, endPoint y: 311, distance: 1239.4
click at [12, 311] on span at bounding box center [13, 312] width 27 height 27
click at [708, 629] on span at bounding box center [711, 629] width 25 height 25
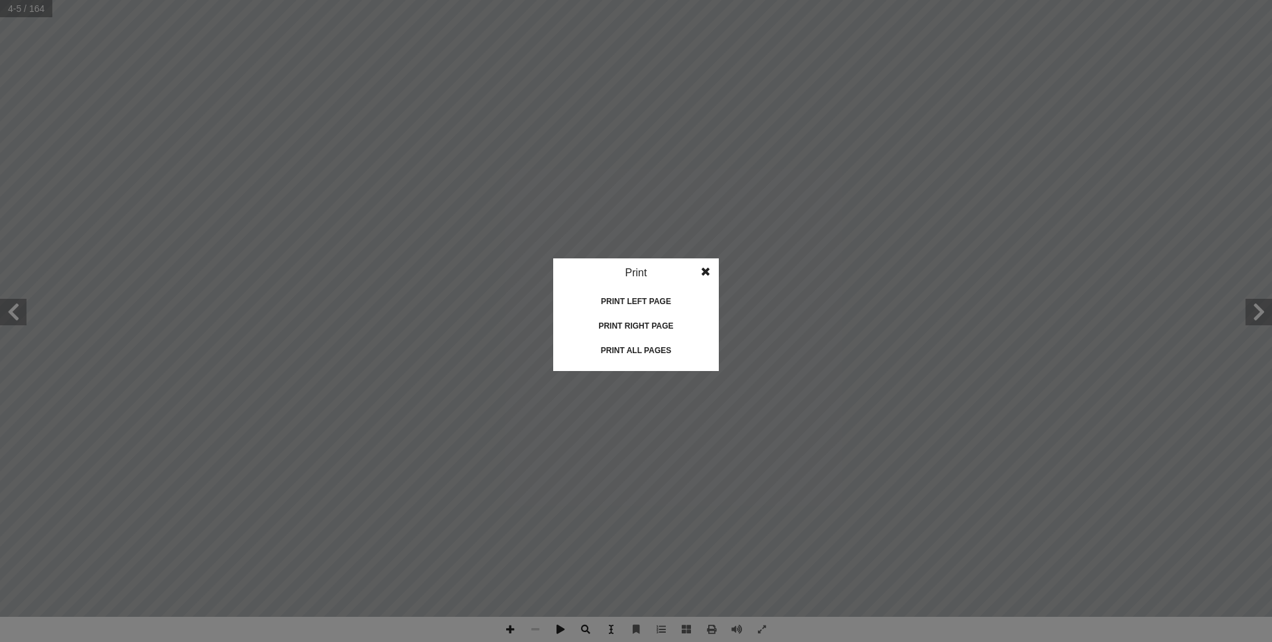
click at [705, 272] on span at bounding box center [706, 271] width 24 height 27
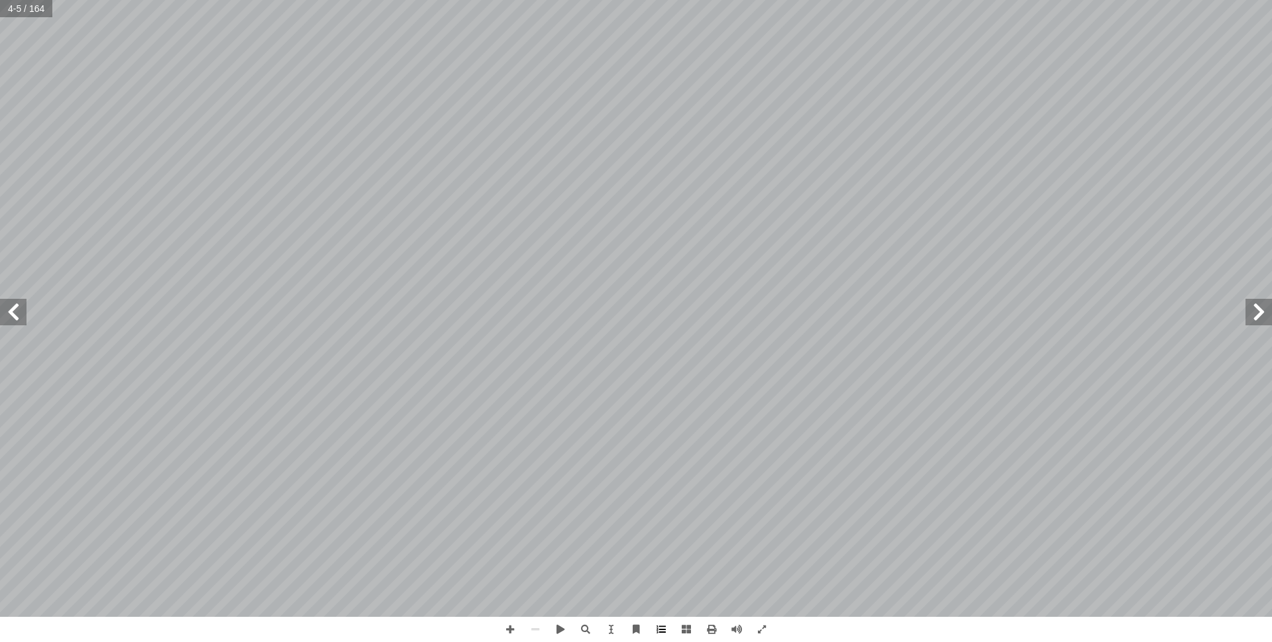
click at [659, 634] on span at bounding box center [661, 629] width 25 height 25
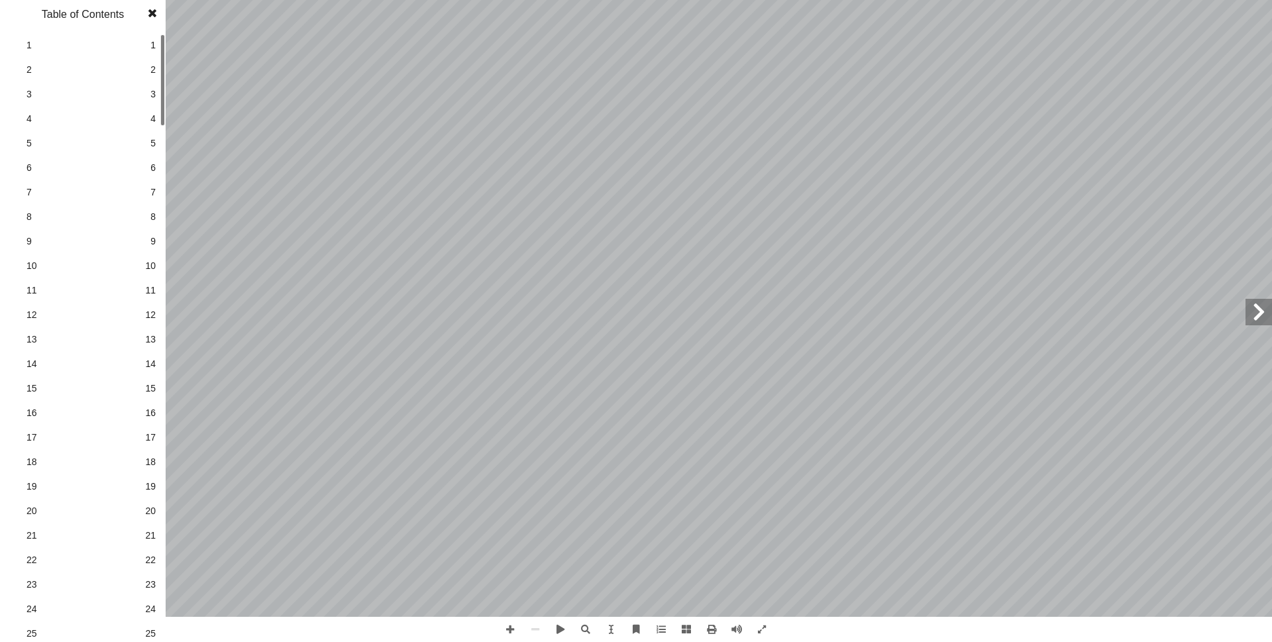
click at [144, 89] on link "3 3" at bounding box center [81, 94] width 149 height 25
click at [145, 97] on link "3 3" at bounding box center [81, 94] width 149 height 25
click at [146, 120] on link "4 4" at bounding box center [81, 119] width 149 height 25
click at [137, 144] on span "5" at bounding box center [83, 144] width 113 height 14
click at [128, 190] on span "7" at bounding box center [83, 193] width 113 height 14
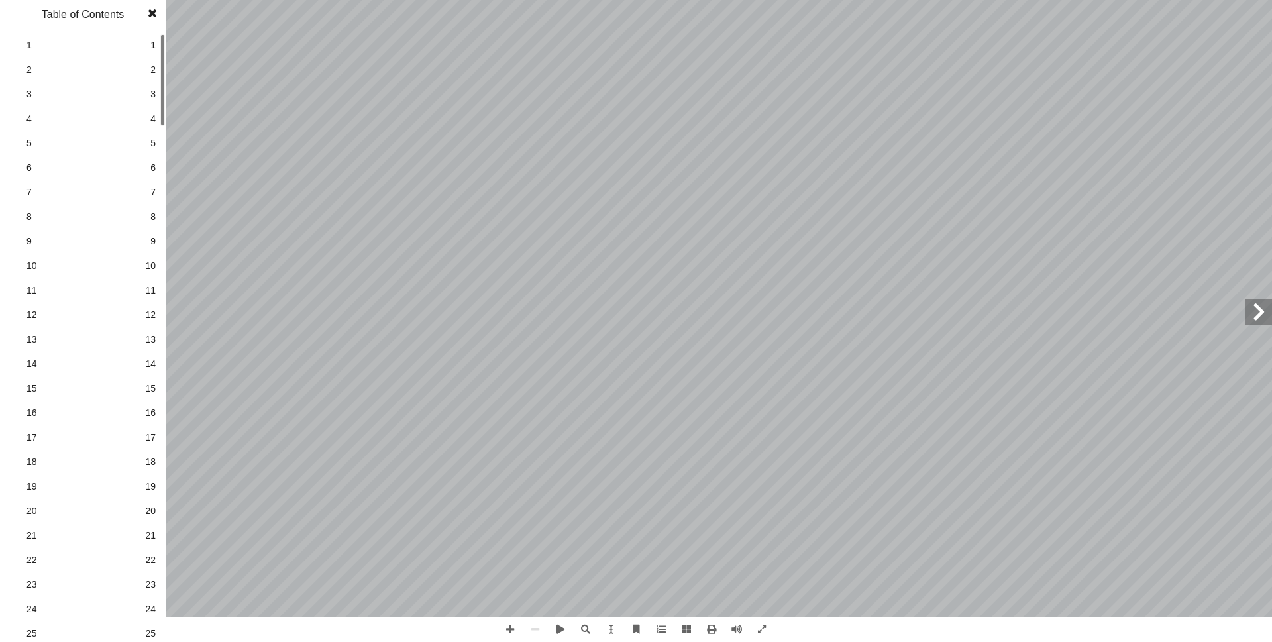
click at [131, 219] on span "8" at bounding box center [83, 217] width 113 height 14
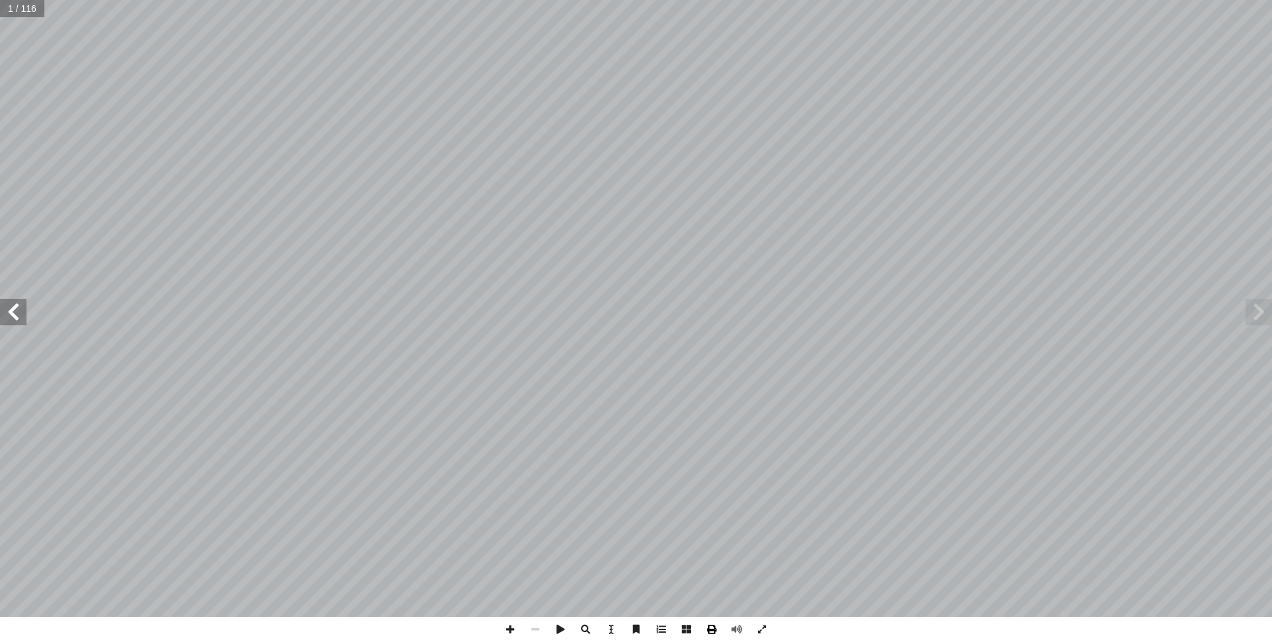
click at [714, 634] on span at bounding box center [711, 629] width 25 height 25
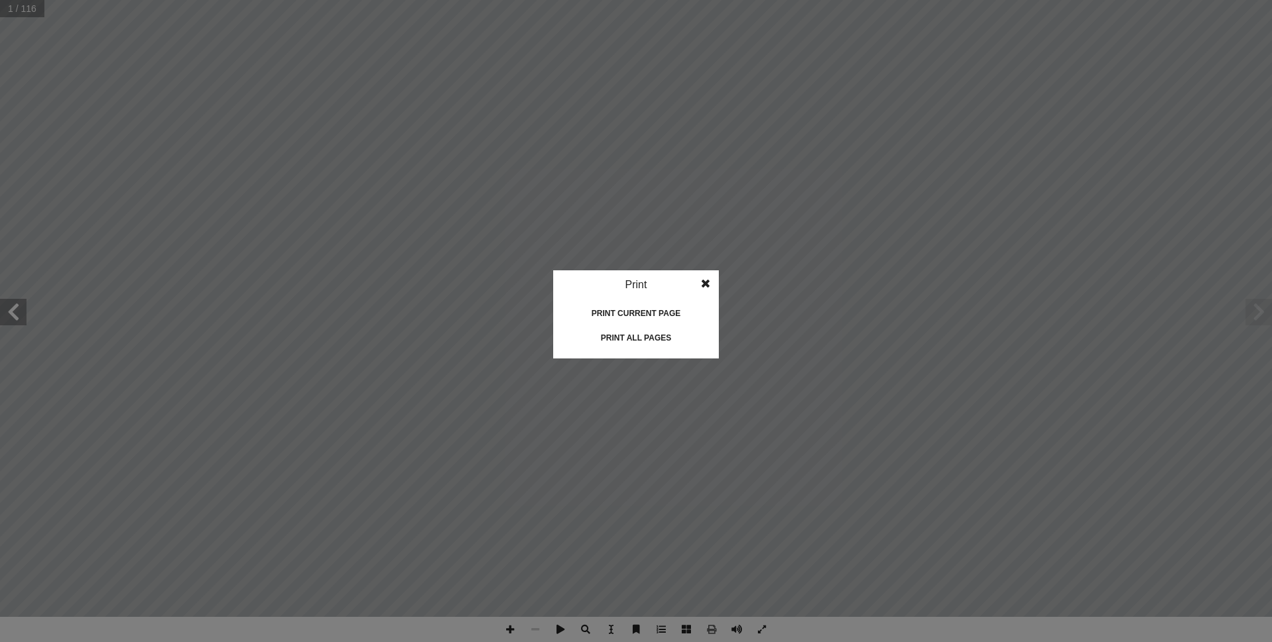
click at [668, 335] on div "Print all pages" at bounding box center [636, 337] width 133 height 21
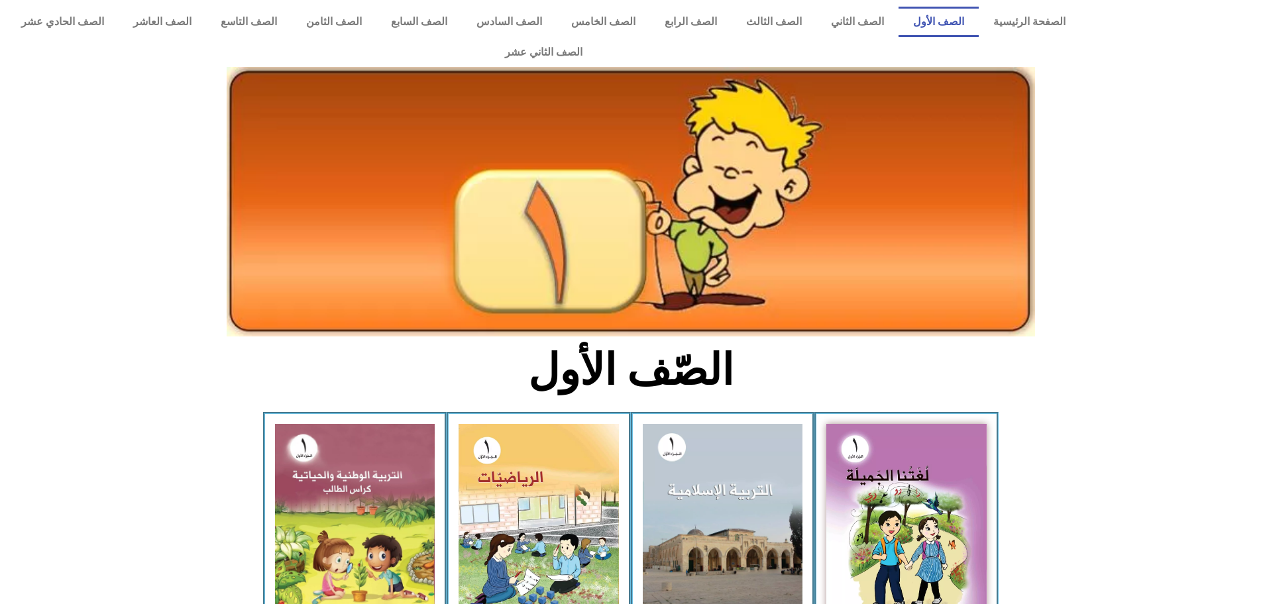
click at [561, 433] on img at bounding box center [539, 524] width 160 height 201
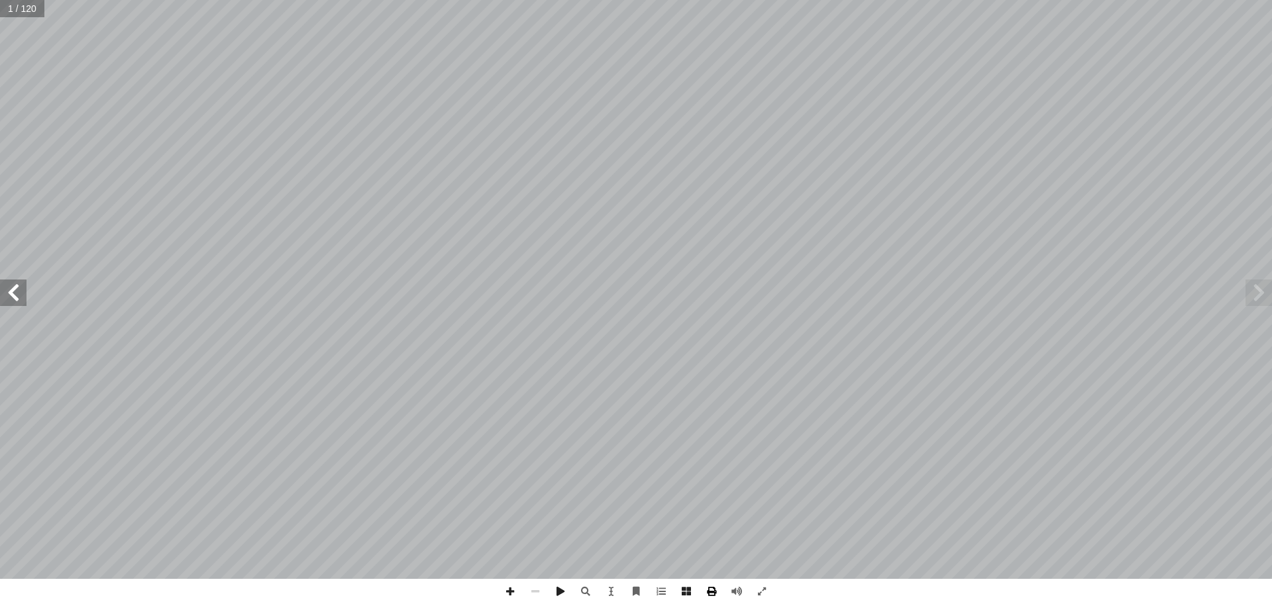
click at [713, 592] on span at bounding box center [711, 591] width 25 height 25
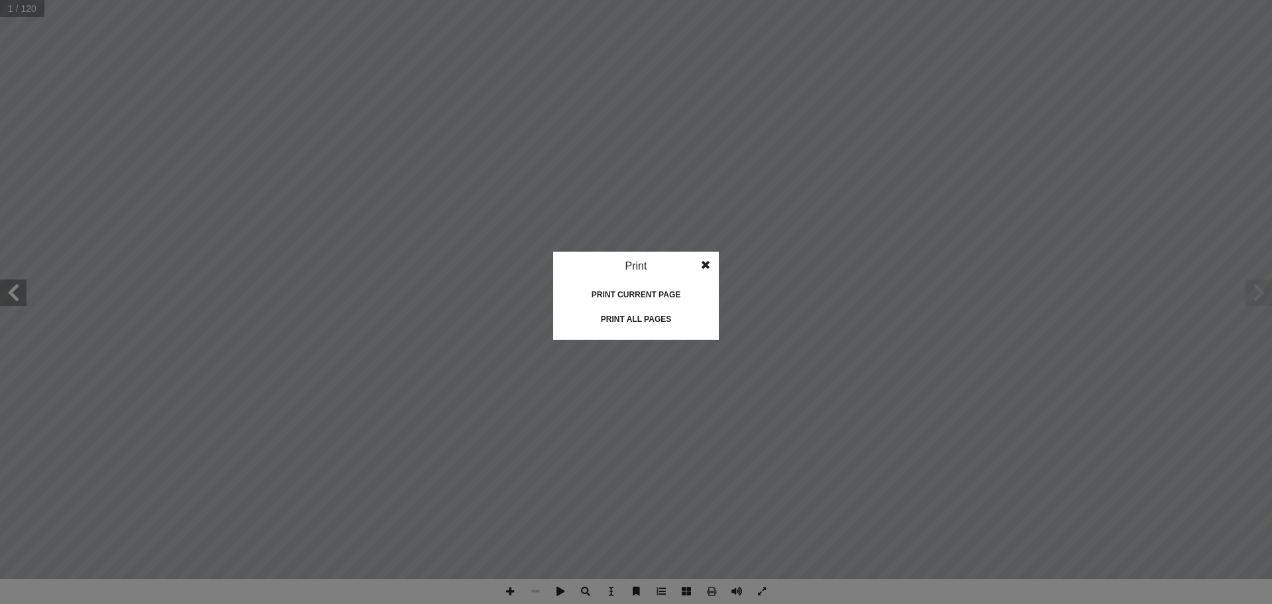
click at [627, 319] on div "Print all pages" at bounding box center [636, 319] width 133 height 21
